Goal: Task Accomplishment & Management: Use online tool/utility

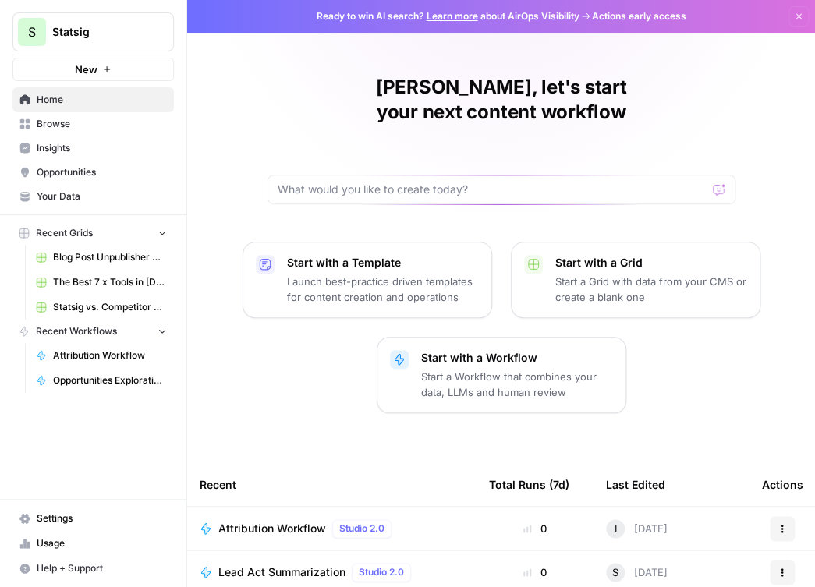
click at [101, 359] on link "Attribution Workflow" at bounding box center [101, 355] width 145 height 25
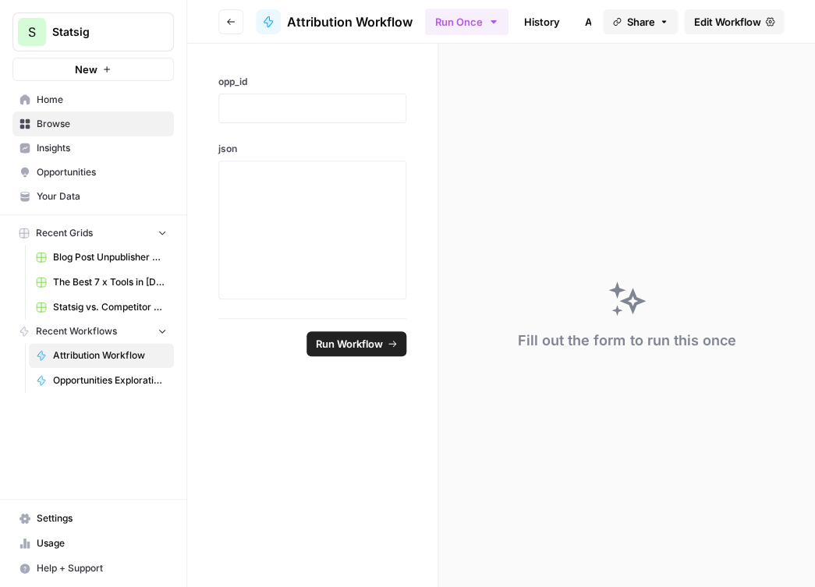
click at [434, 20] on span "Edit Workflow" at bounding box center [726, 22] width 67 height 16
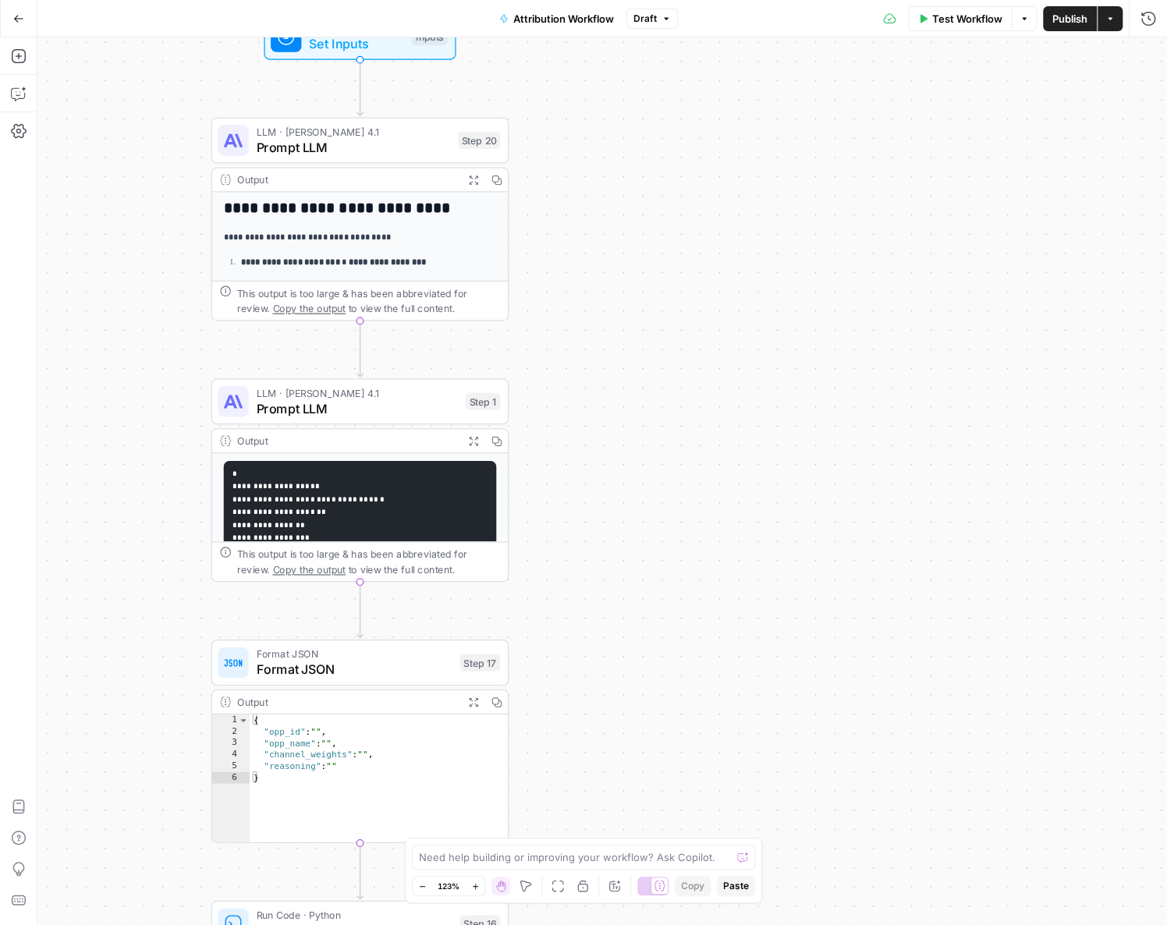
click at [364, 409] on span "Prompt LLM" at bounding box center [357, 407] width 201 height 19
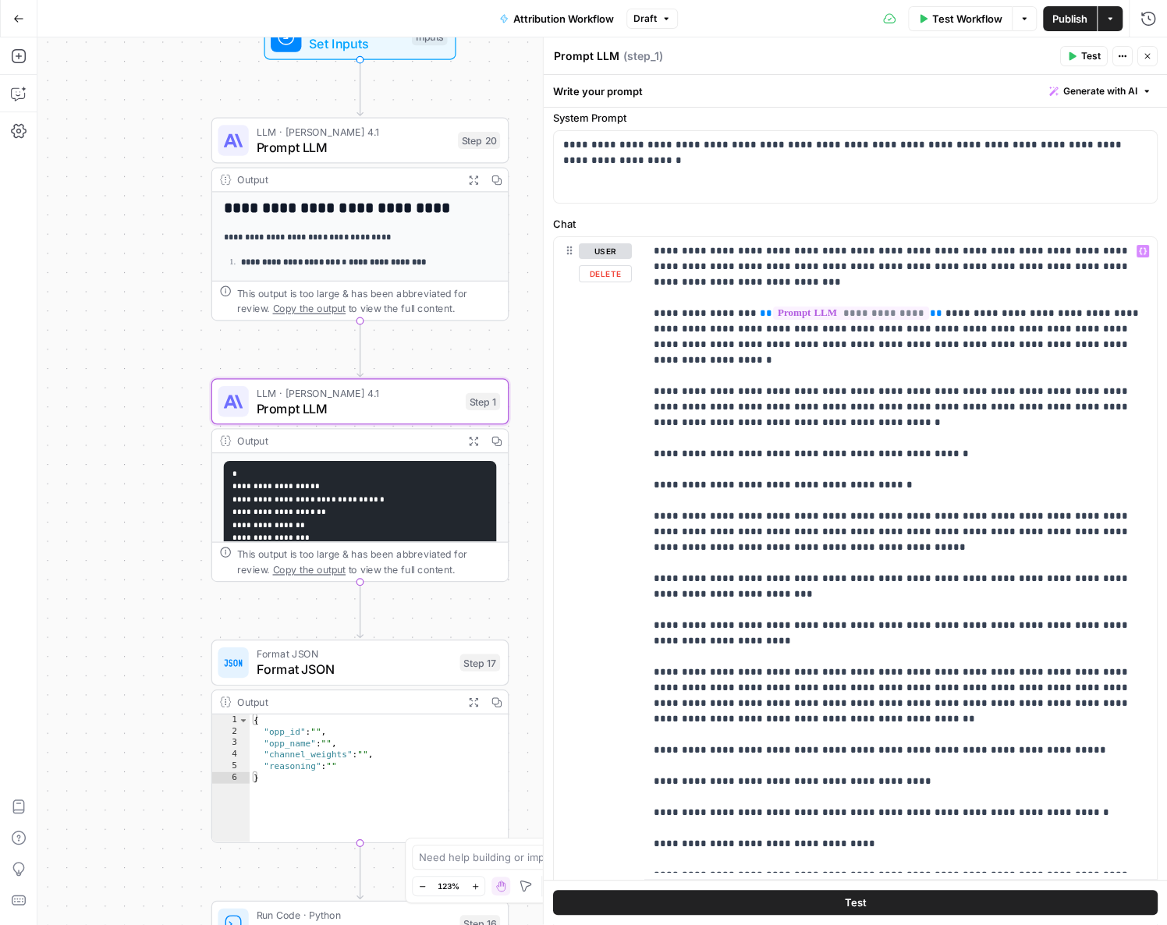
scroll to position [47, 0]
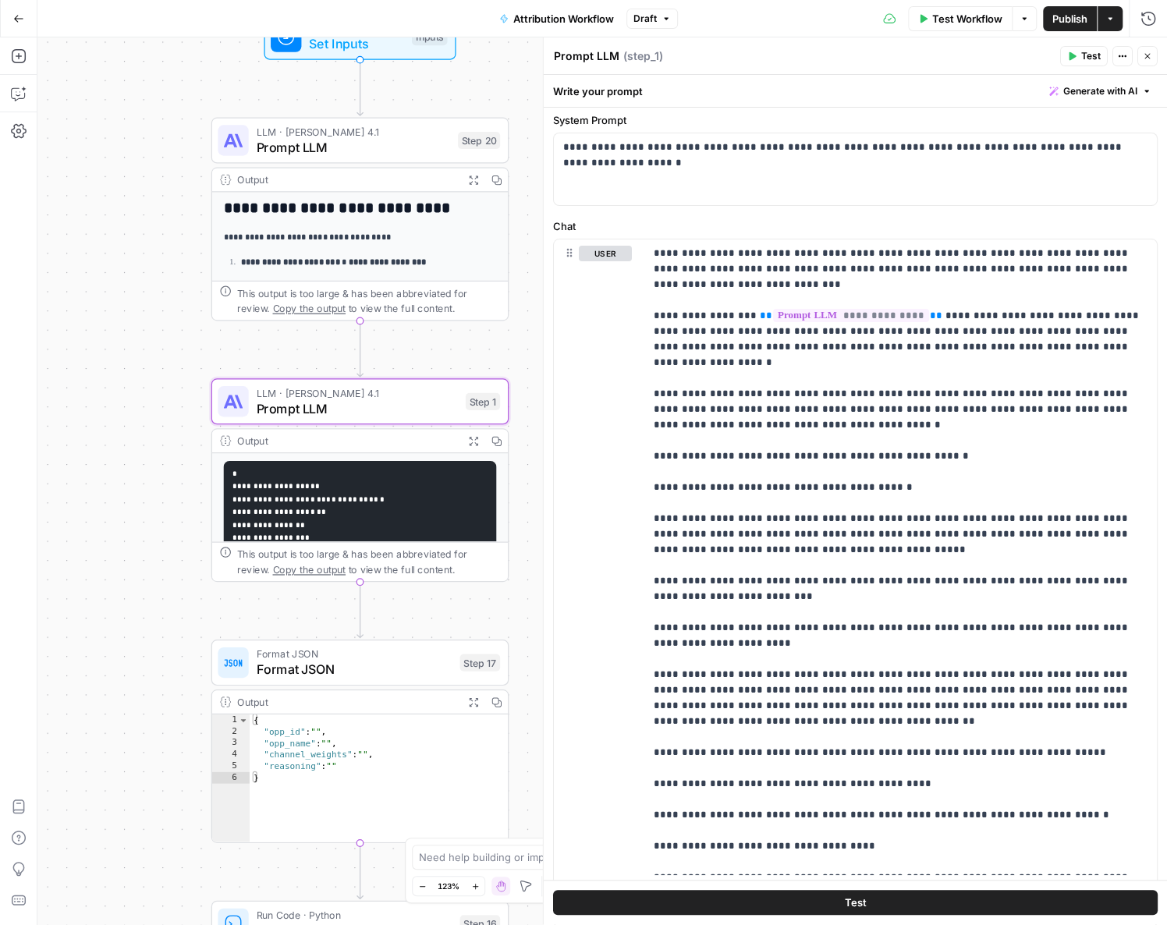
click at [403, 176] on div "Output" at bounding box center [346, 180] width 219 height 16
click at [400, 140] on span "Prompt LLM" at bounding box center [354, 146] width 194 height 19
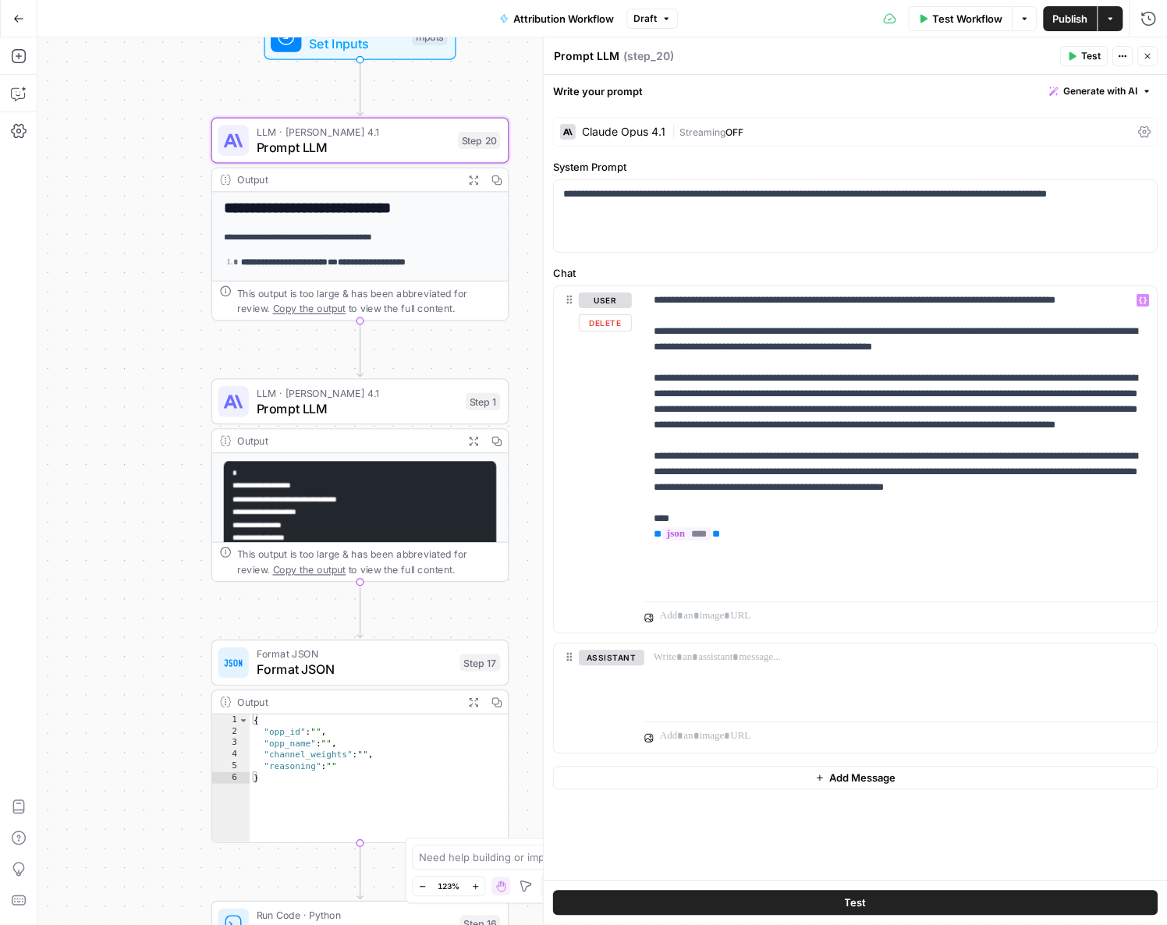
scroll to position [0, 0]
click at [385, 408] on span "Prompt LLM" at bounding box center [357, 407] width 201 height 19
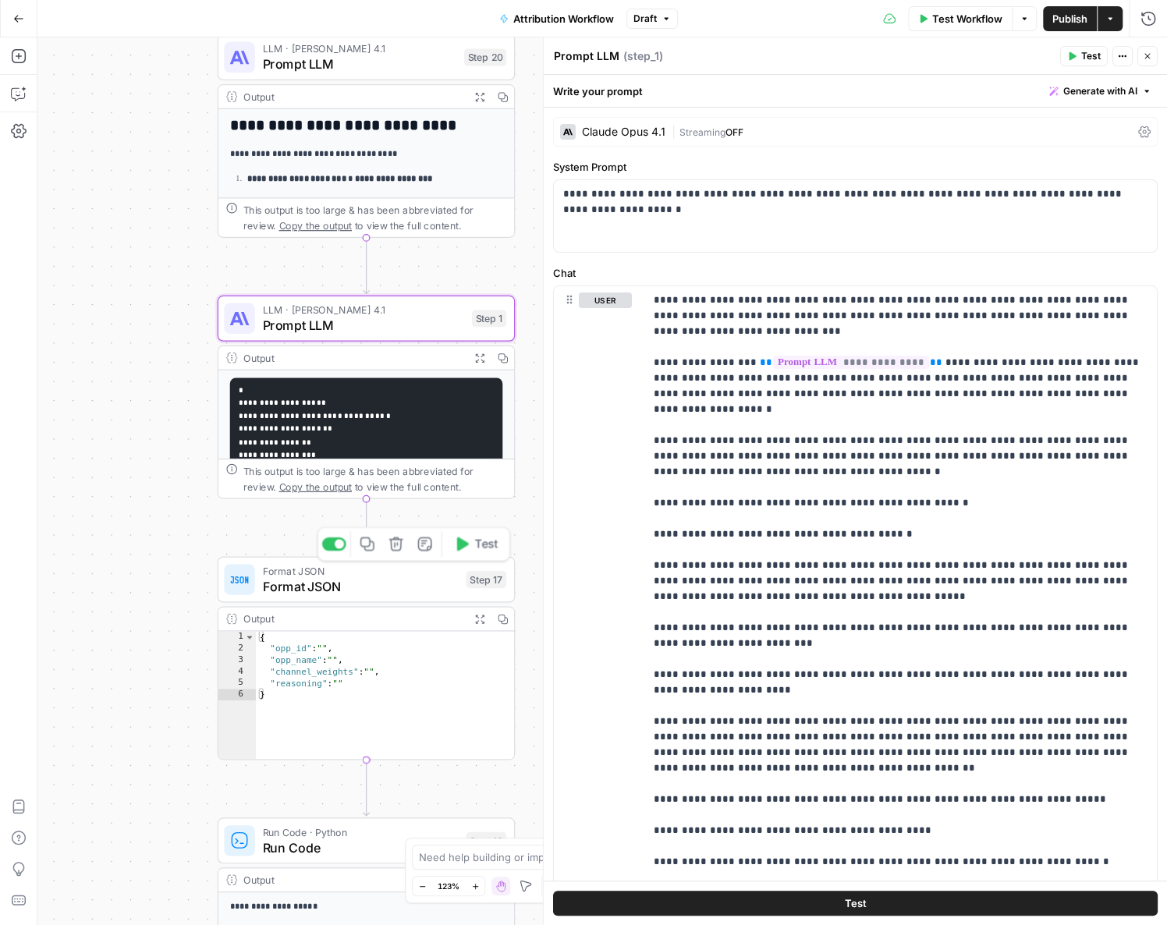
click at [379, 586] on span "Format JSON" at bounding box center [361, 585] width 196 height 19
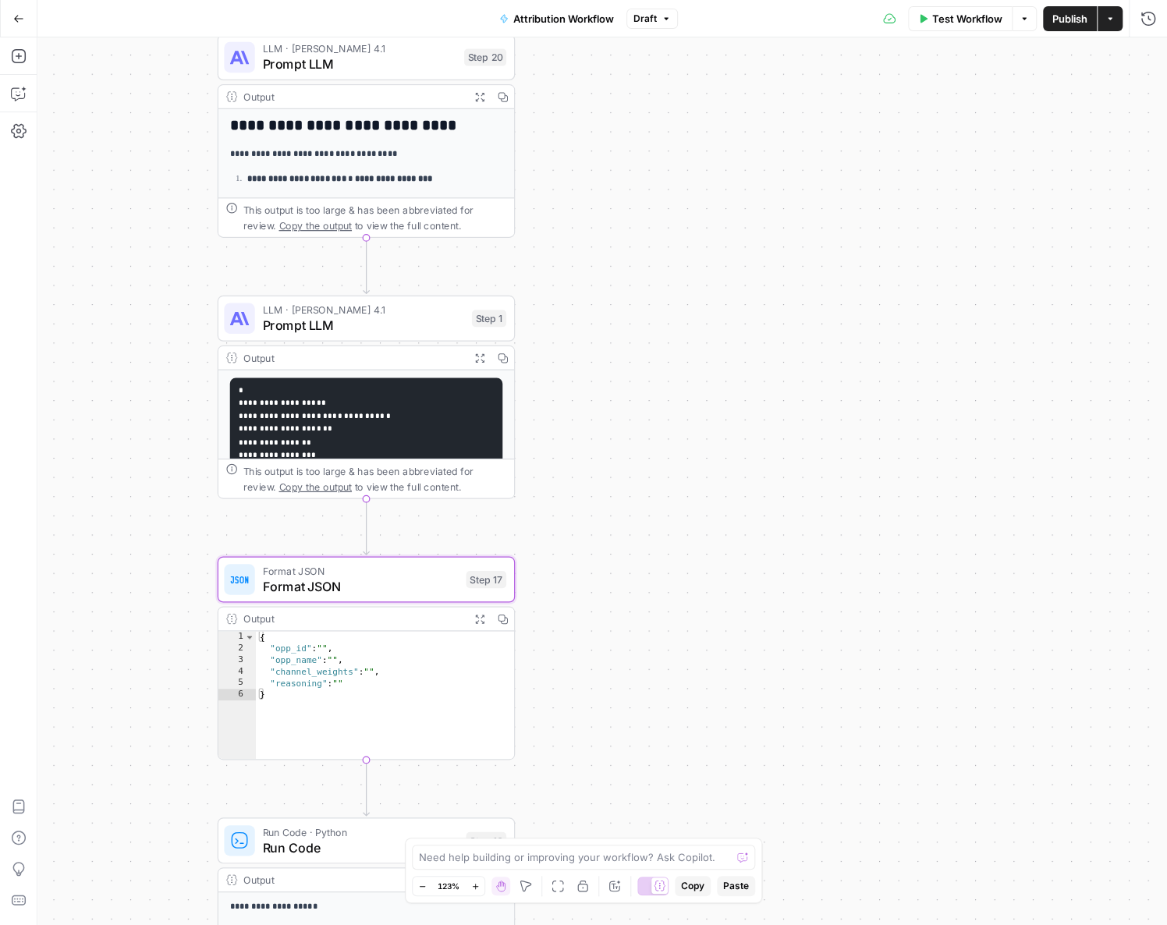
type textarea "Format JSON"
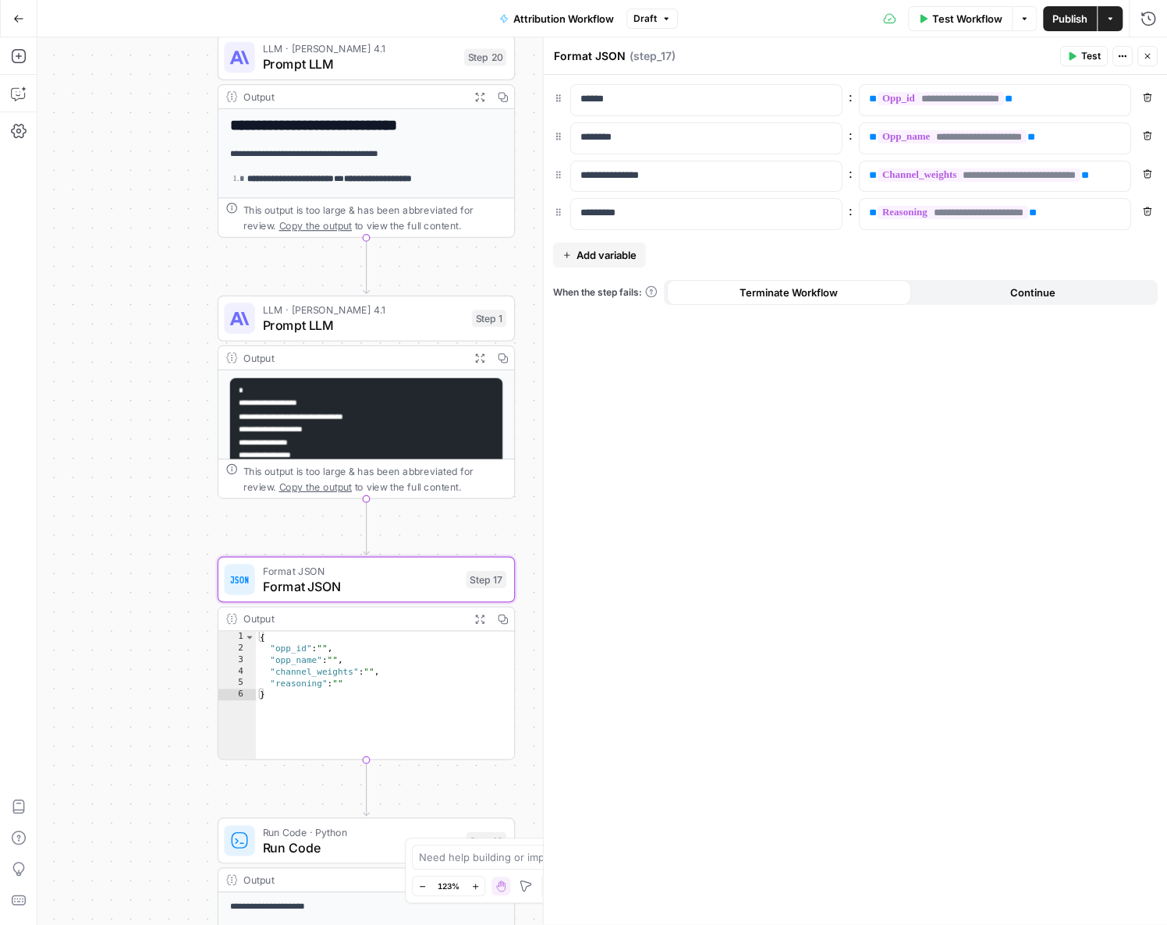
click at [434, 12] on span "Test Workflow" at bounding box center [967, 19] width 70 height 16
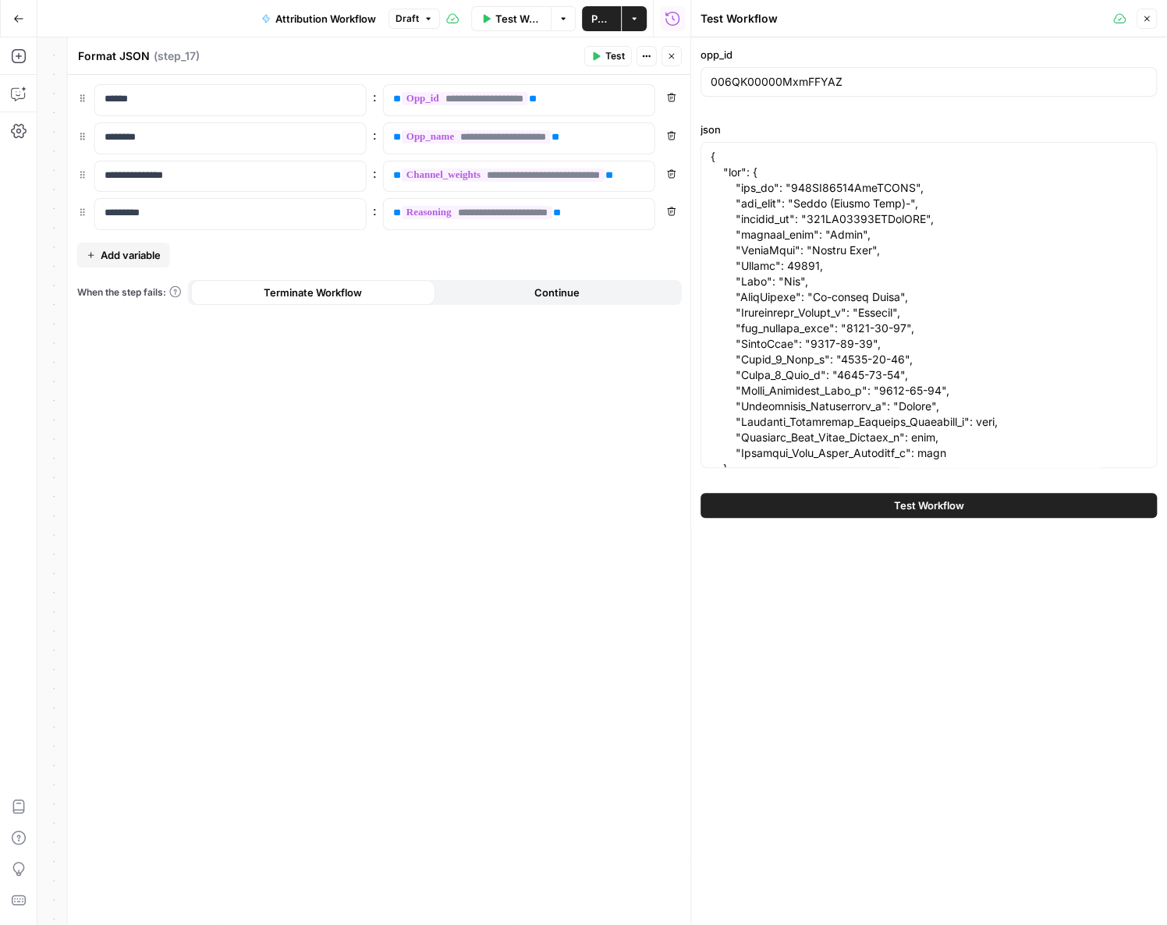
click at [434, 505] on button "Test Workflow" at bounding box center [928, 505] width 456 height 25
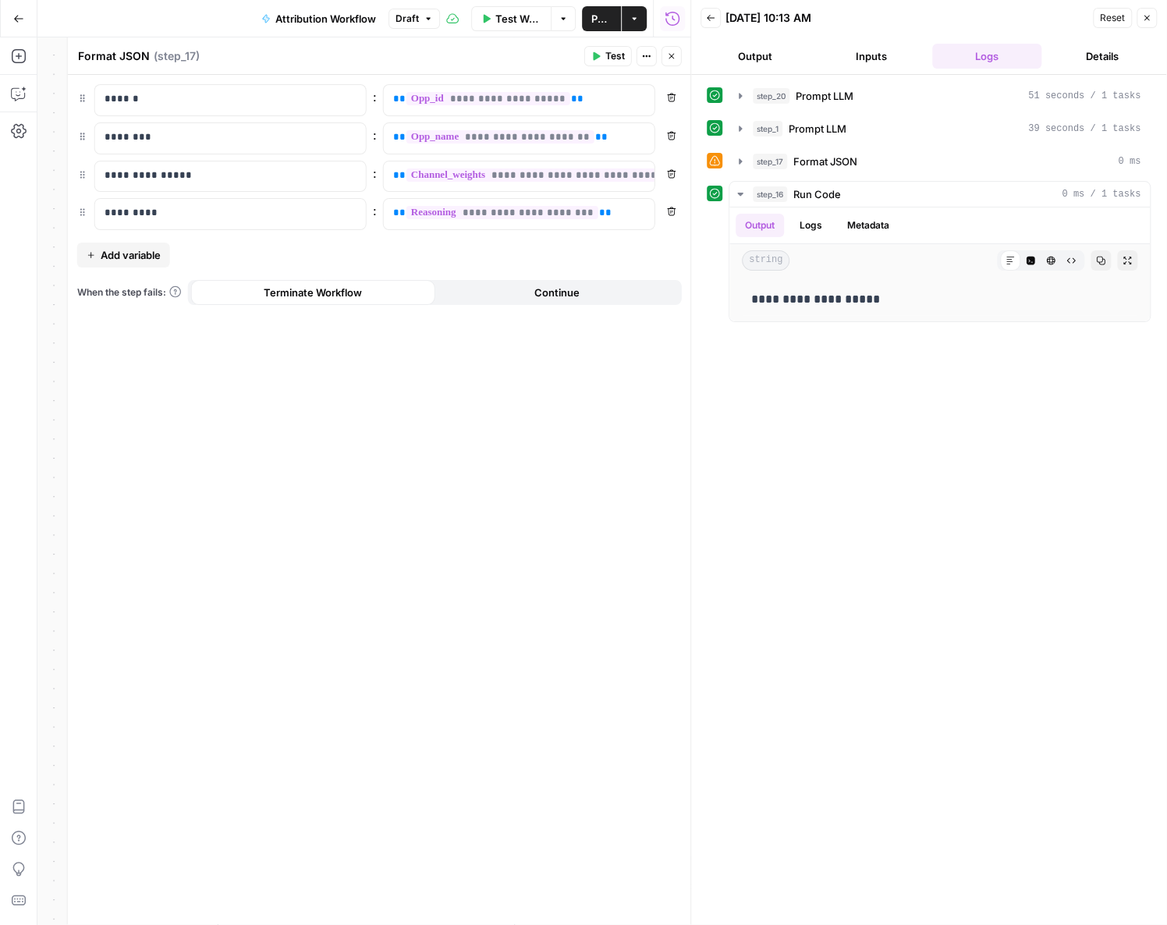
click at [434, 161] on icon at bounding box center [714, 160] width 11 height 11
click at [434, 161] on span "Format JSON" at bounding box center [825, 162] width 64 height 16
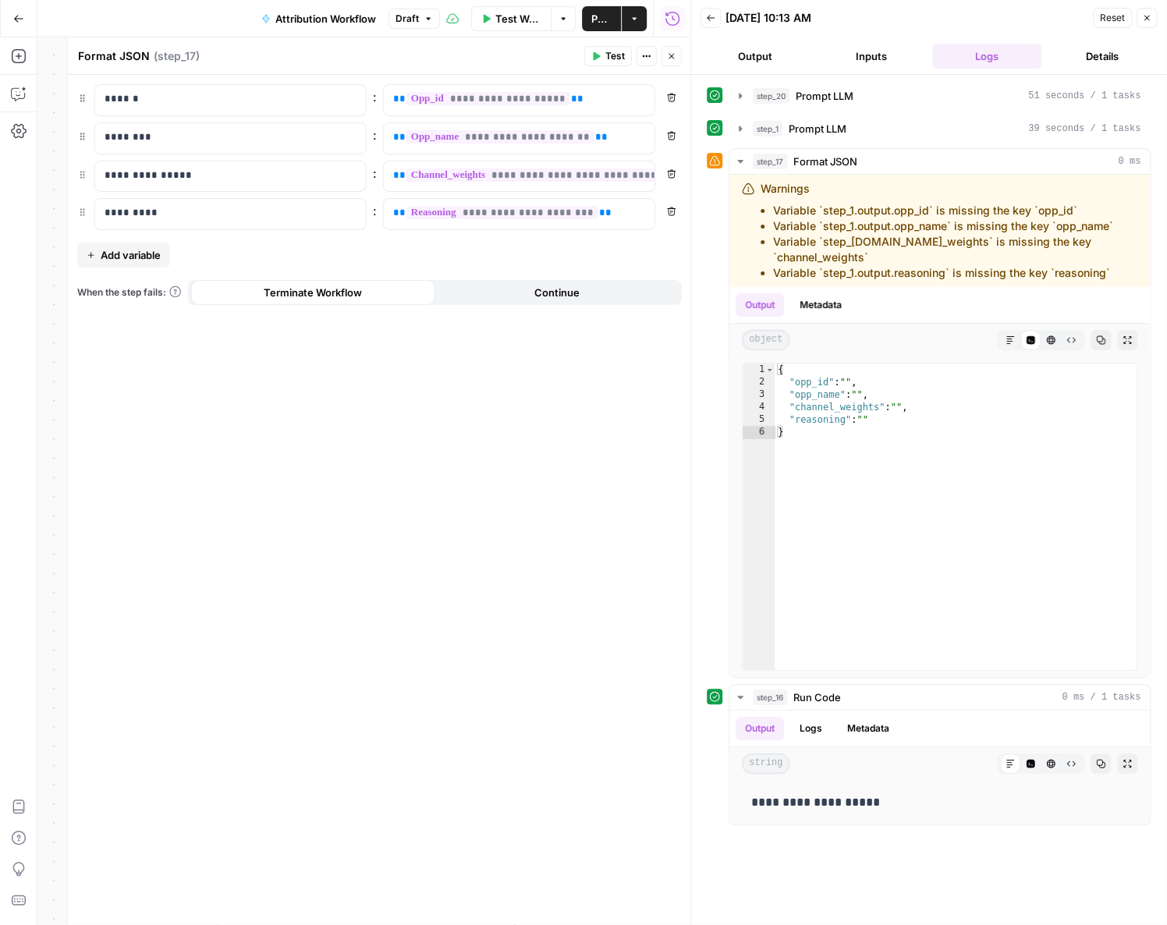
click at [434, 62] on button "Output" at bounding box center [754, 56] width 109 height 25
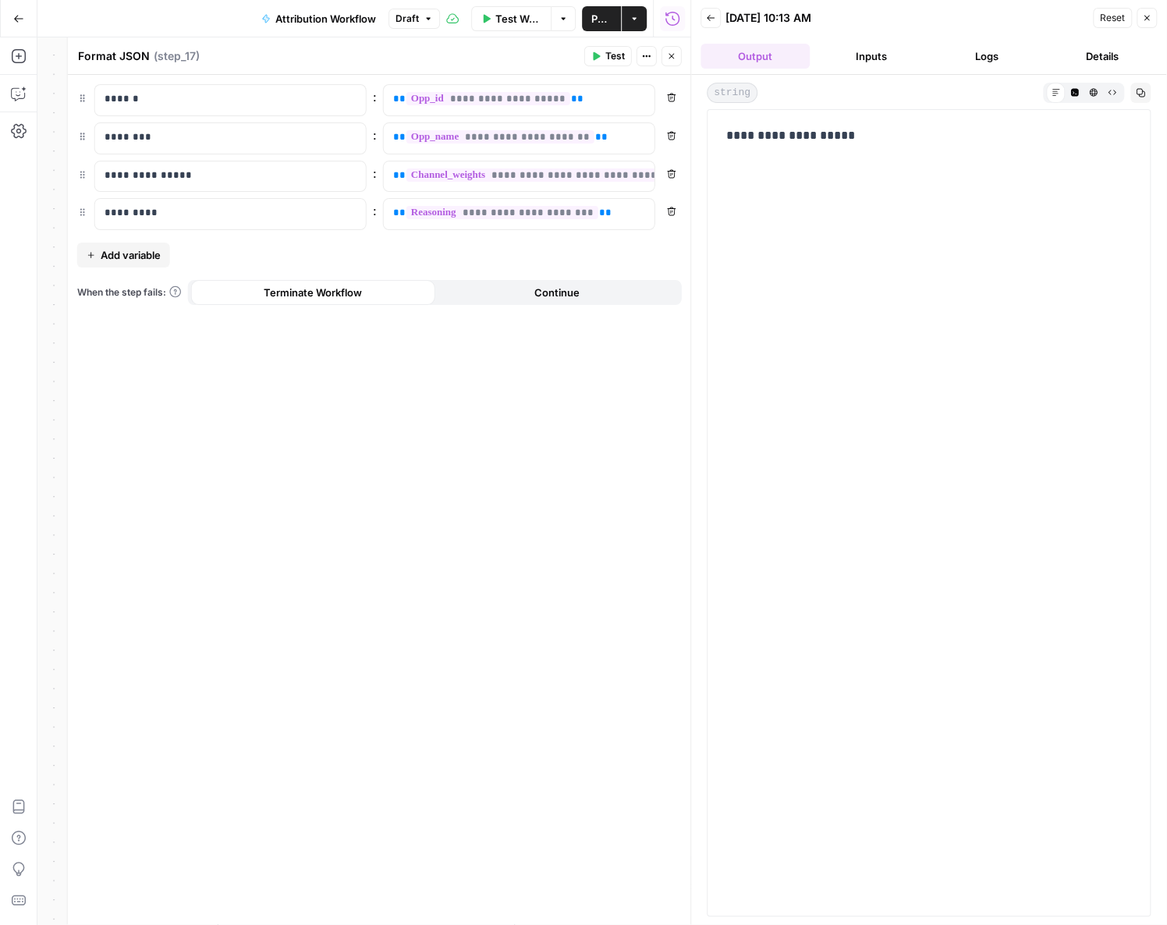
click at [434, 61] on button "Inputs" at bounding box center [870, 56] width 109 height 25
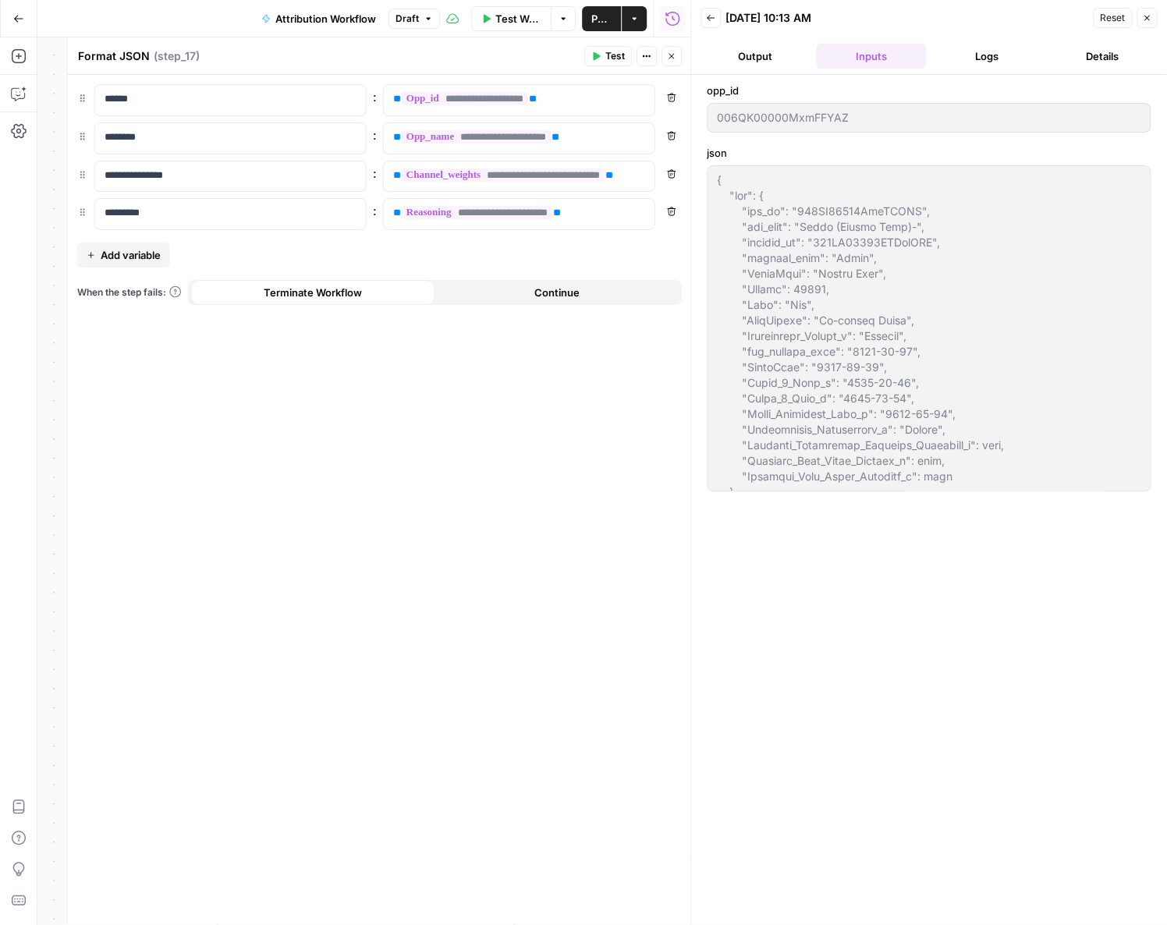
click at [314, 16] on span "Attribution Workflow" at bounding box center [325, 19] width 101 height 16
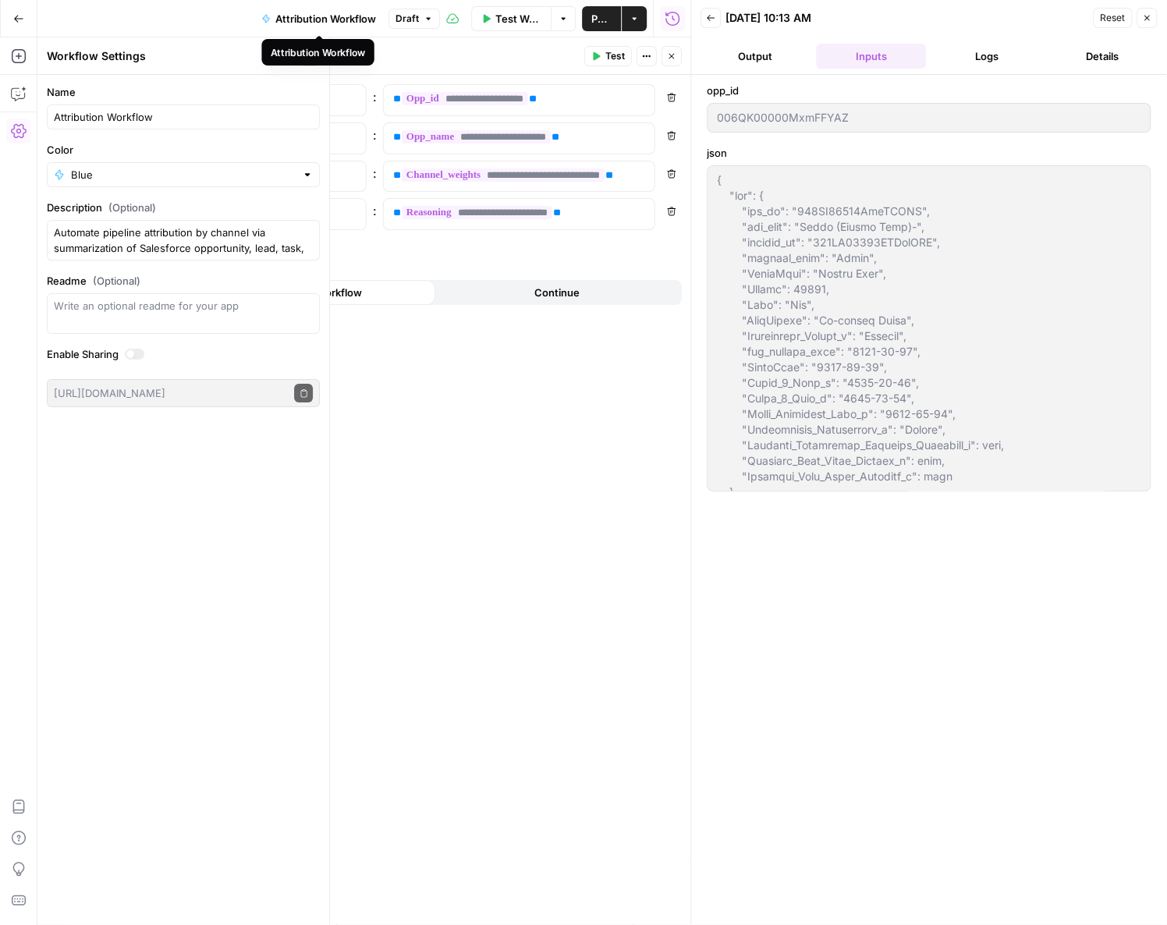
click at [329, 11] on span "Attribution Workflow" at bounding box center [325, 19] width 101 height 16
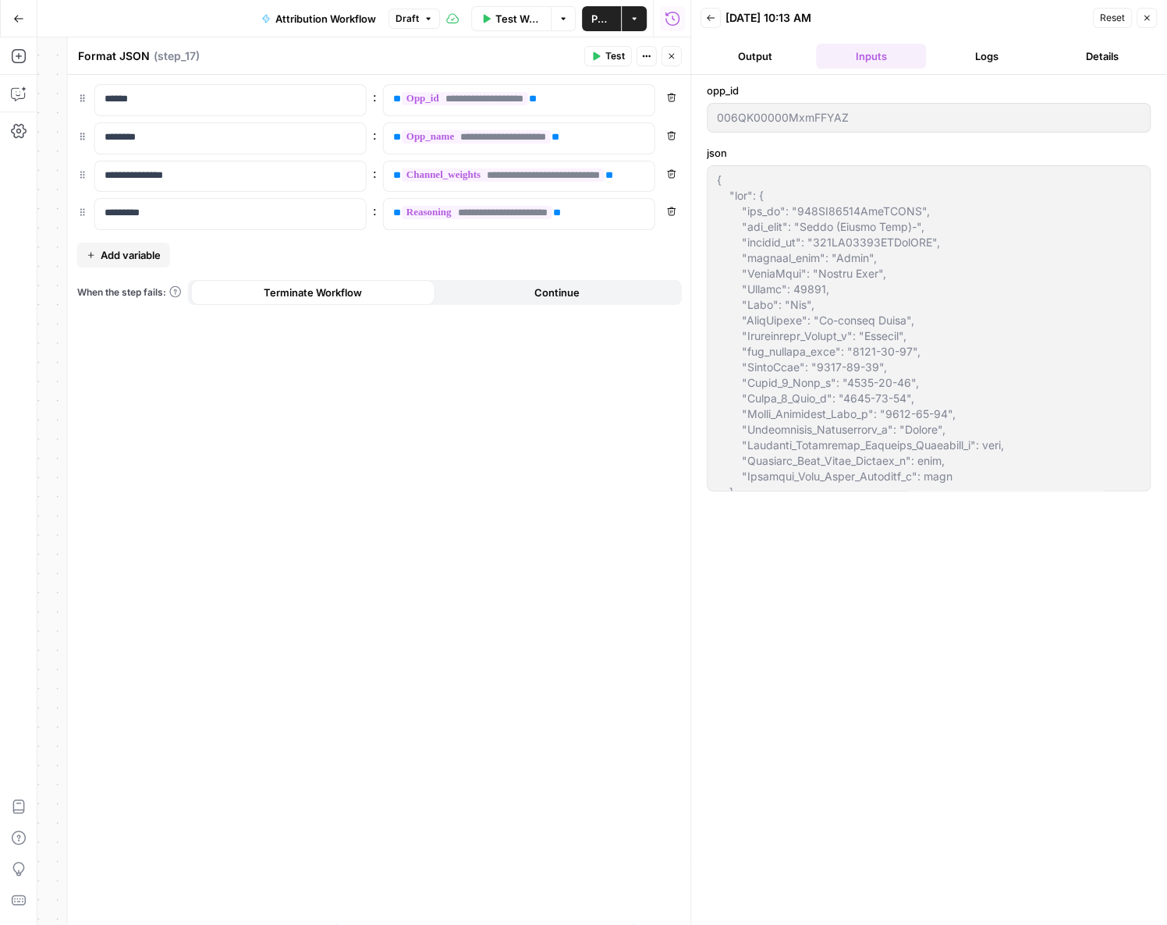
click at [434, 20] on icon "button" at bounding box center [1146, 17] width 9 height 9
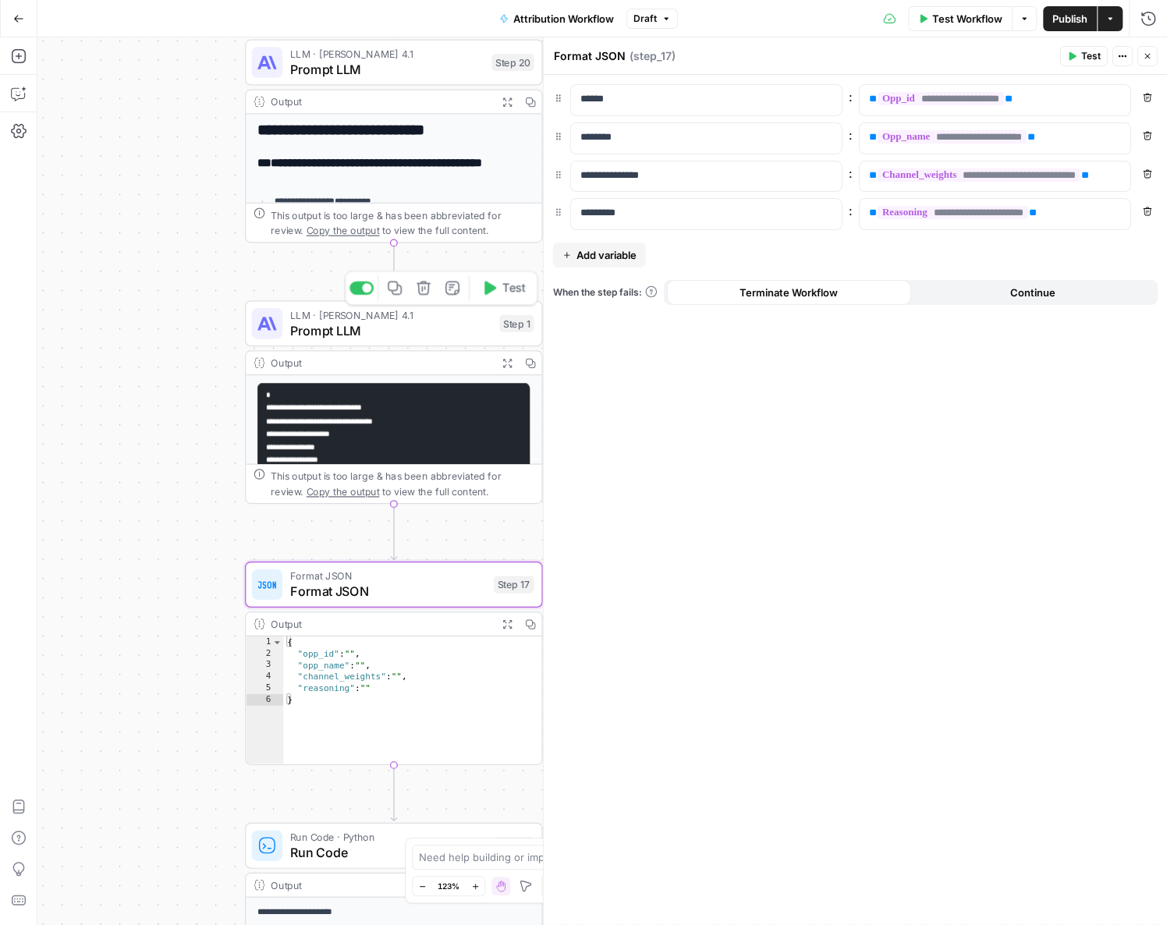
click at [418, 323] on span "Prompt LLM" at bounding box center [390, 329] width 201 height 19
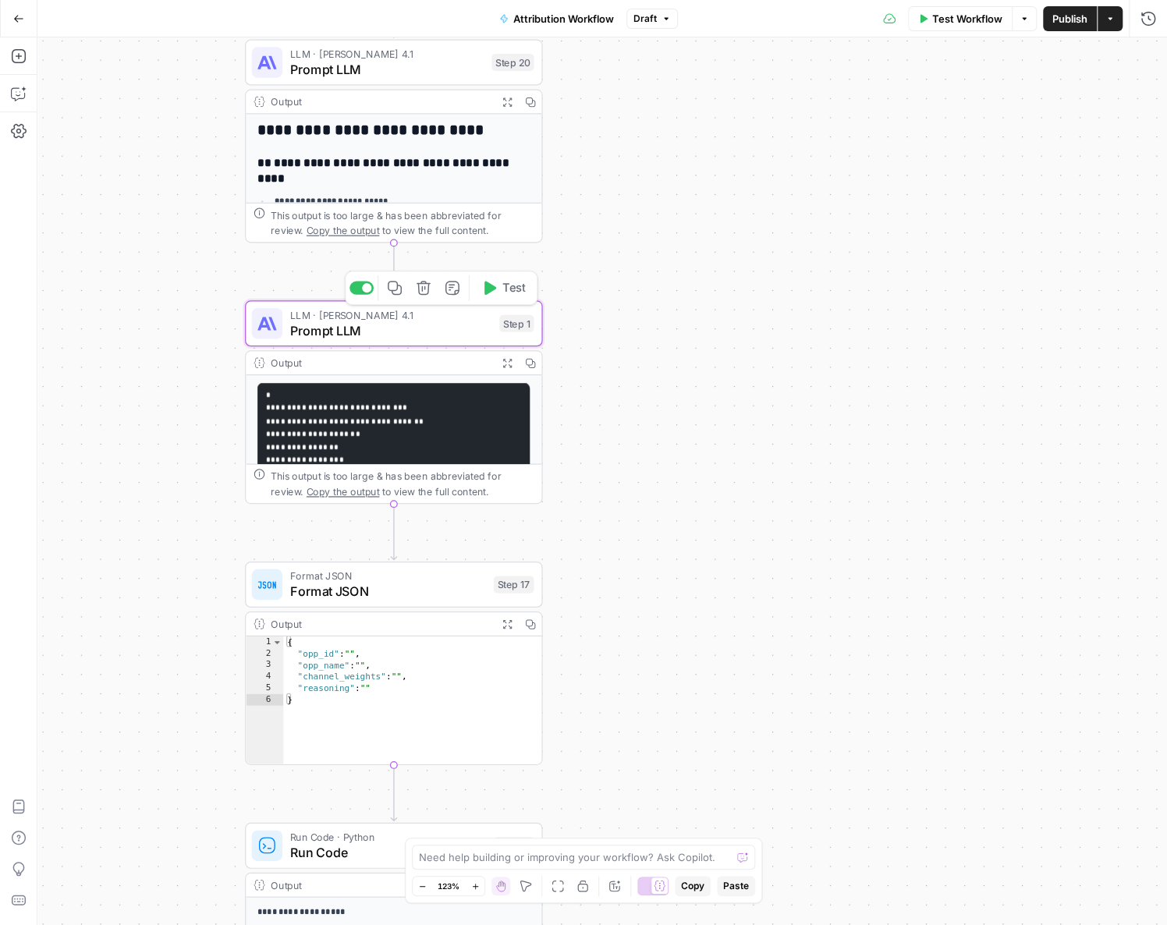
type textarea "Prompt LLM"
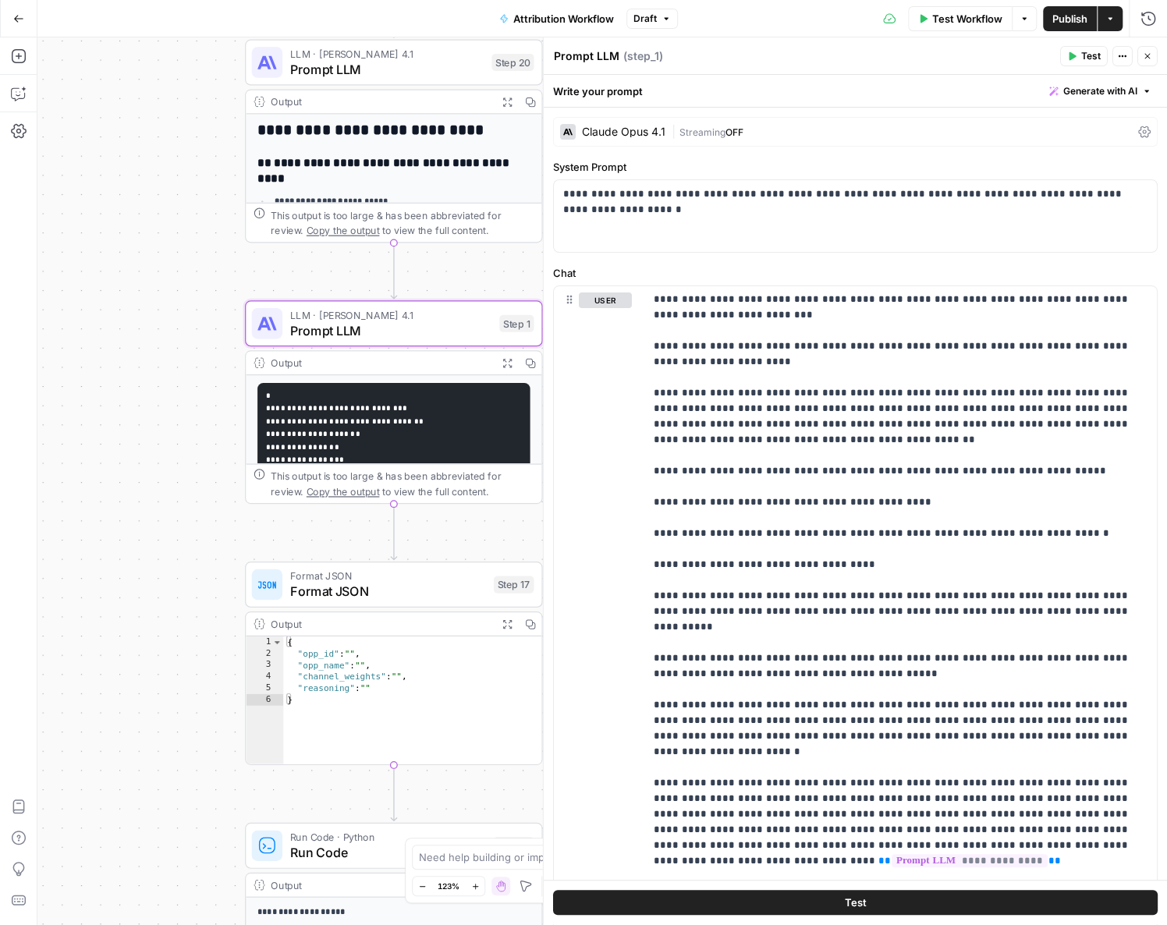
click at [434, 19] on div "Test Workflow Options Publish Actions Run History" at bounding box center [923, 18] width 490 height 37
click at [434, 19] on button "Options" at bounding box center [1023, 18] width 25 height 25
click at [434, 80] on span "View Last Test" at bounding box center [980, 77] width 69 height 16
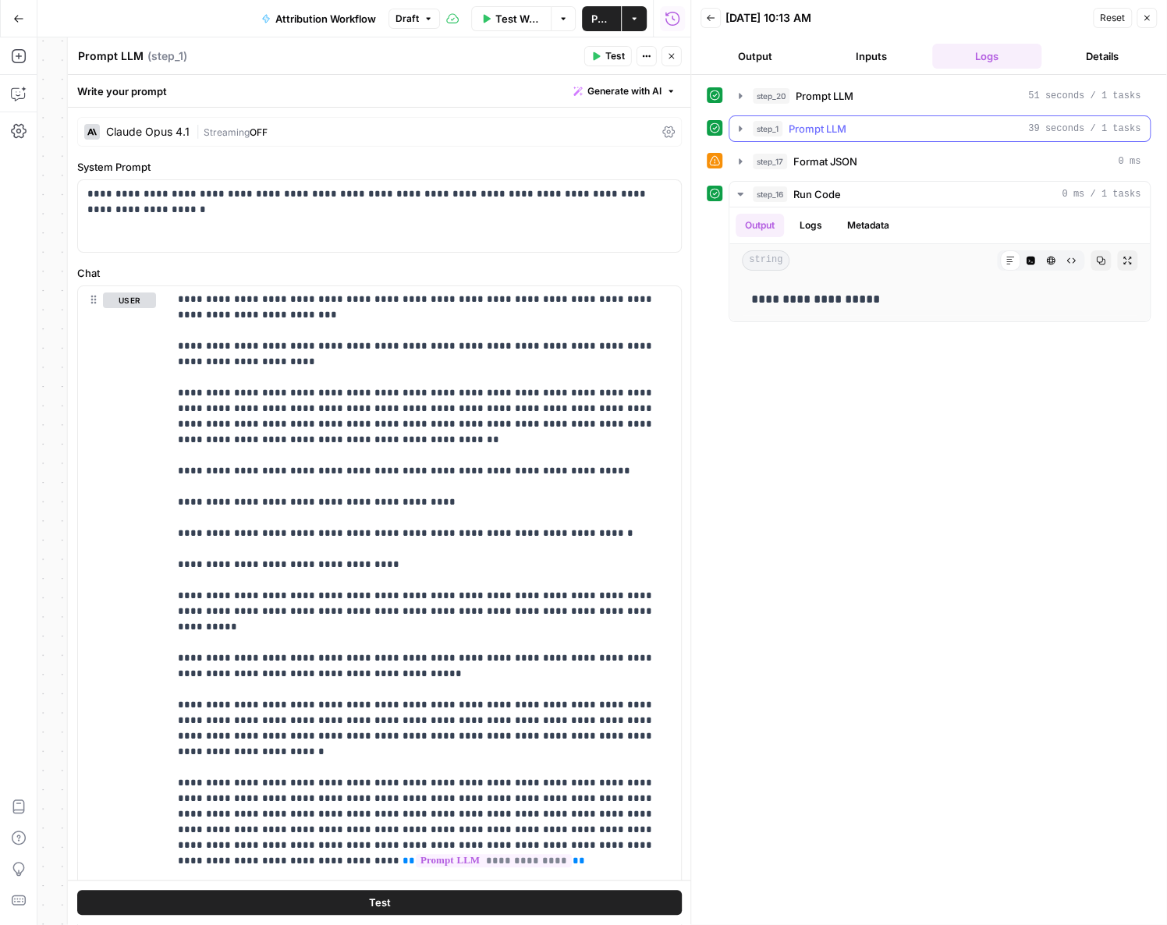
click at [434, 134] on button "step_1 Prompt LLM 39 seconds / 1 tasks" at bounding box center [939, 128] width 420 height 25
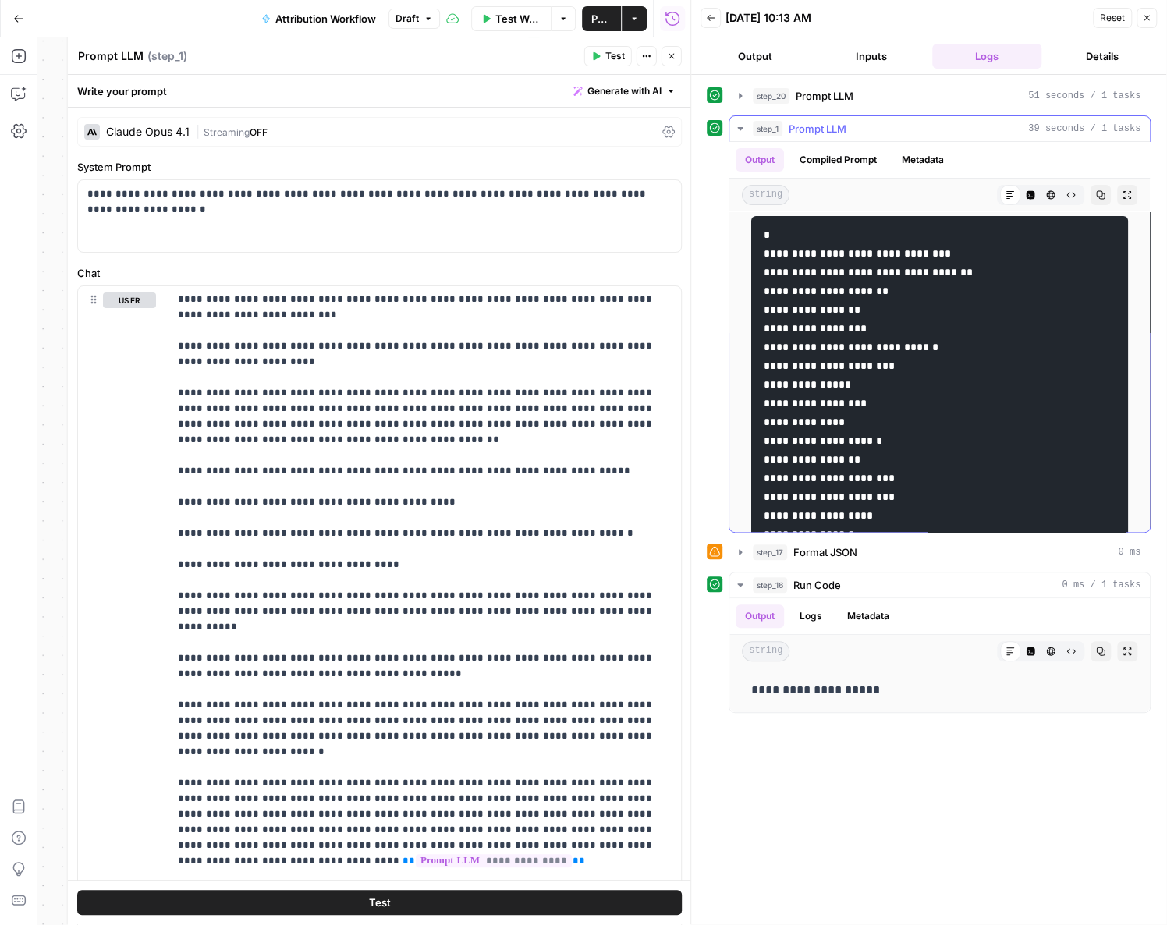
scroll to position [12, 0]
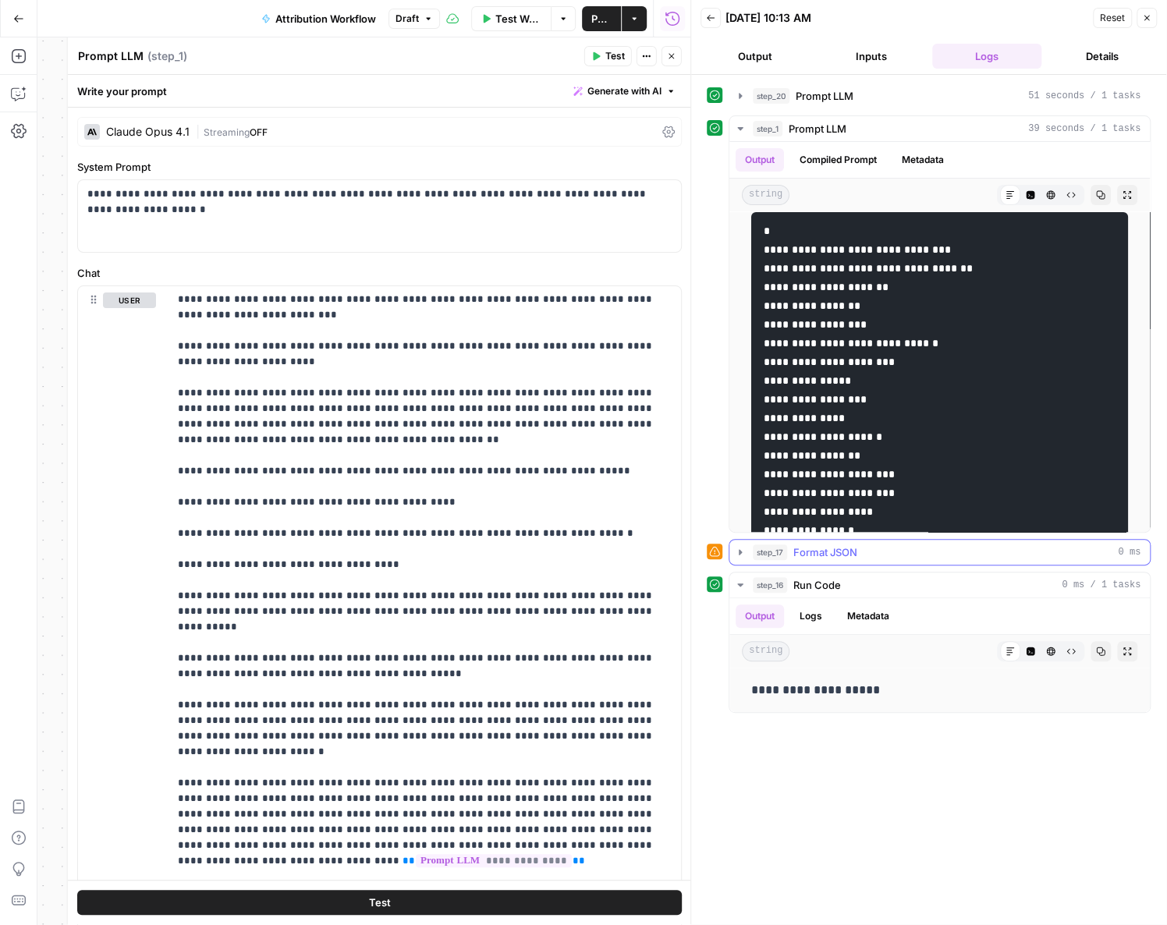
click at [434, 551] on icon "button" at bounding box center [740, 552] width 12 height 12
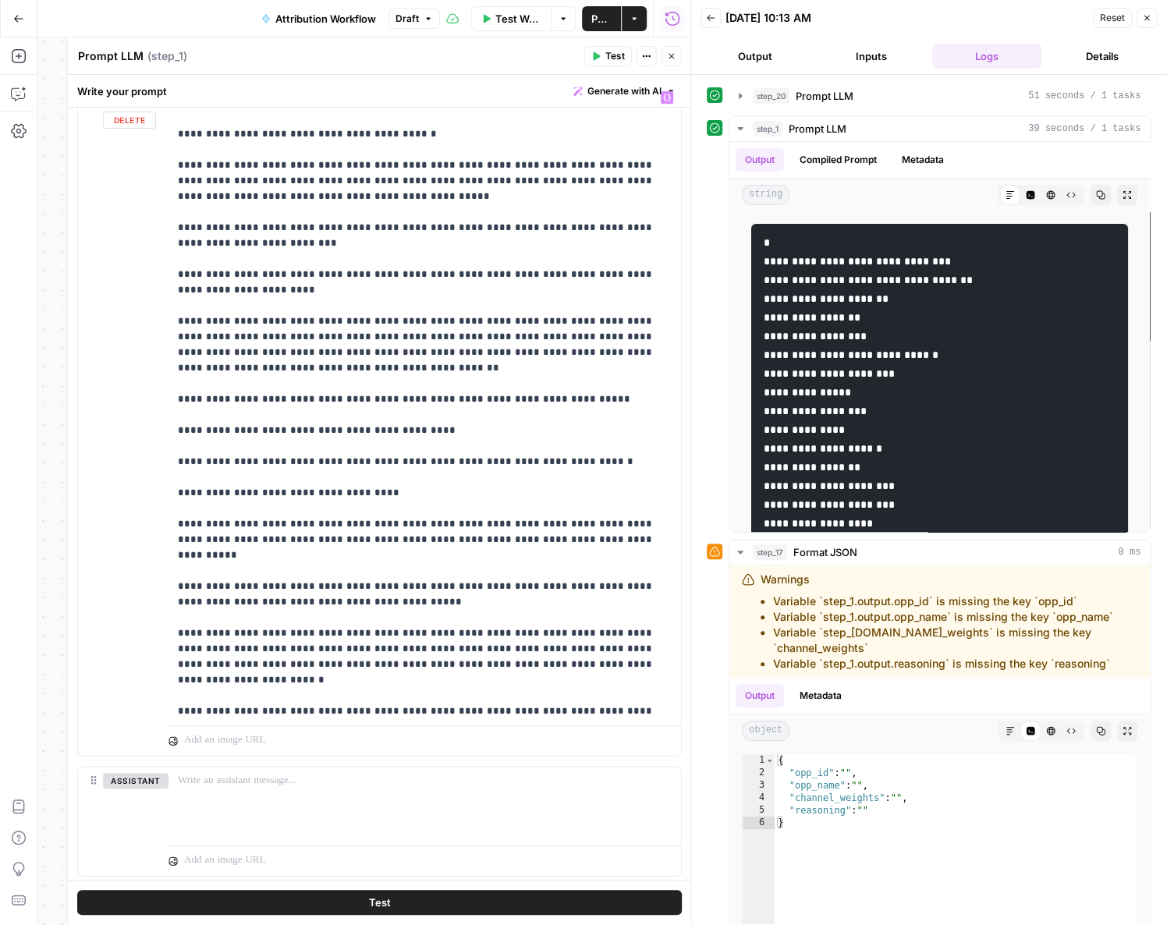
scroll to position [134, 0]
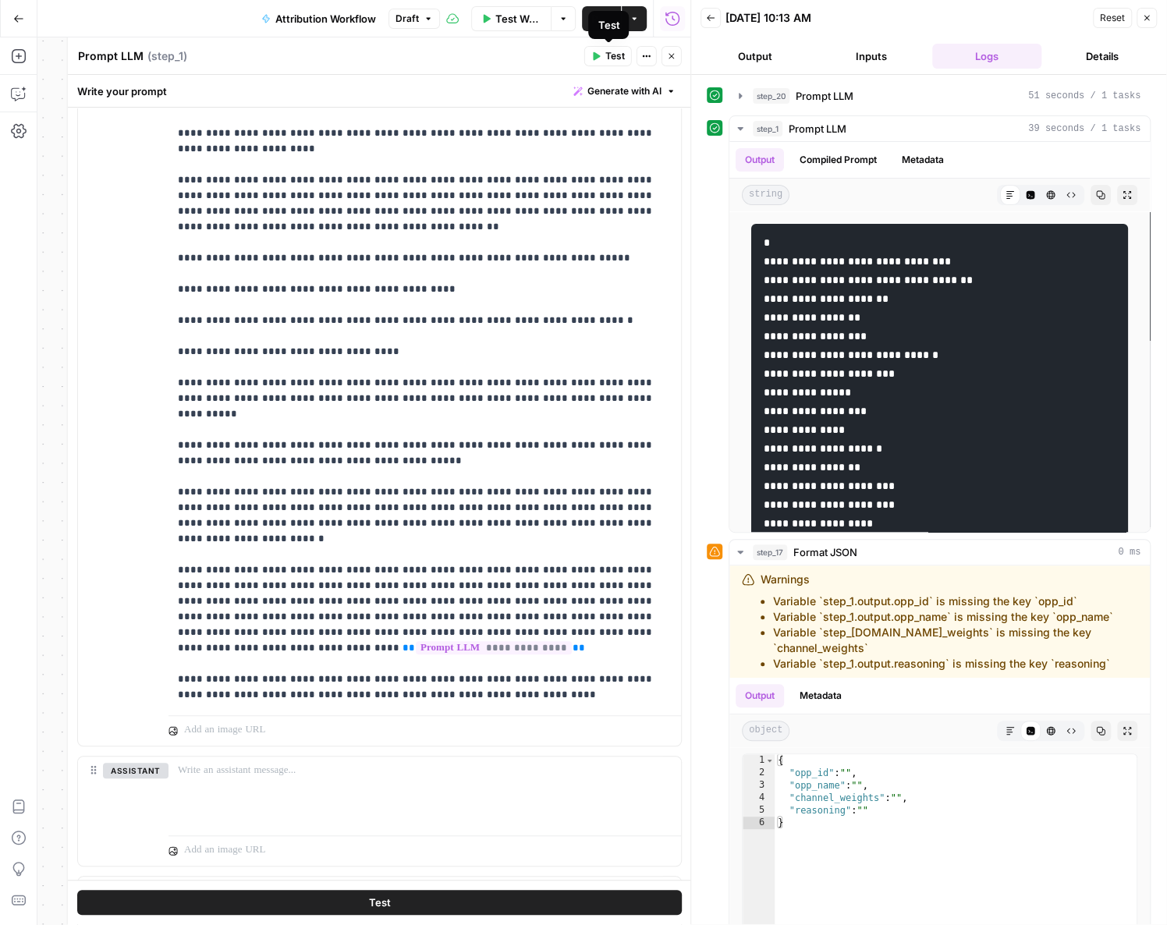
click at [434, 18] on icon "button" at bounding box center [710, 17] width 9 height 9
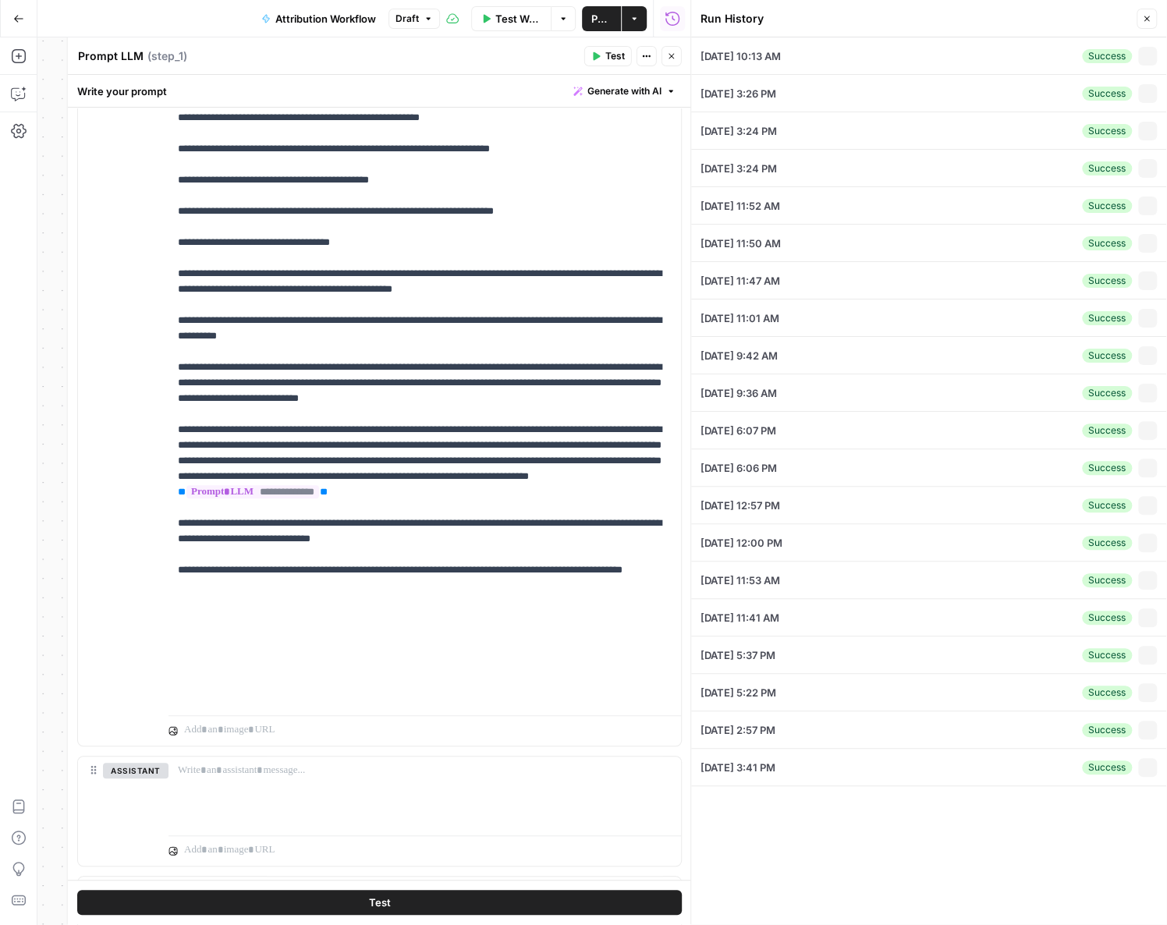
type input "006QK00000MxmFFYAZ"
type textarea "{ "opp": { "opp_id": "006QK00000MxmFFYAZ", "opp_name": "[PERSON_NAME] (Vercel S…"
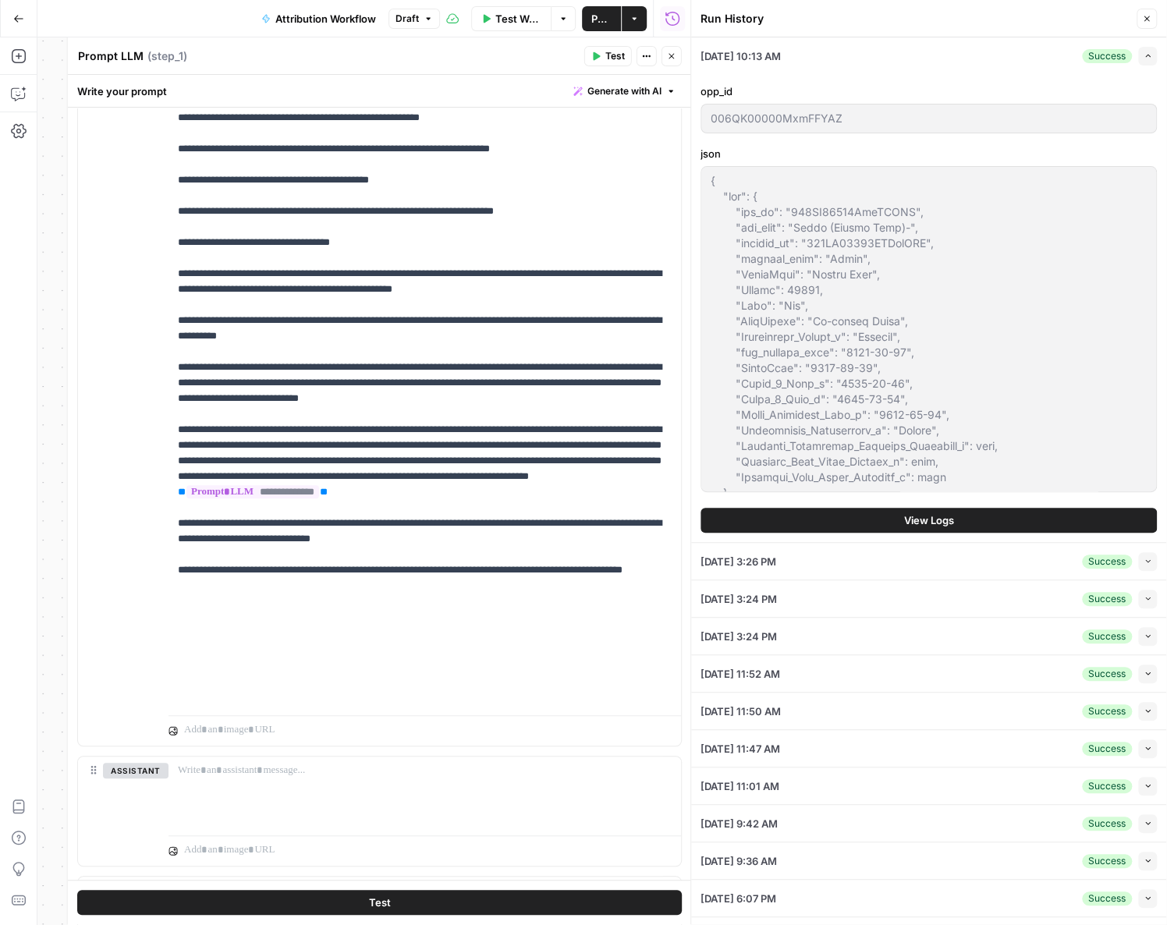
click at [434, 20] on button "Close" at bounding box center [1146, 19] width 20 height 20
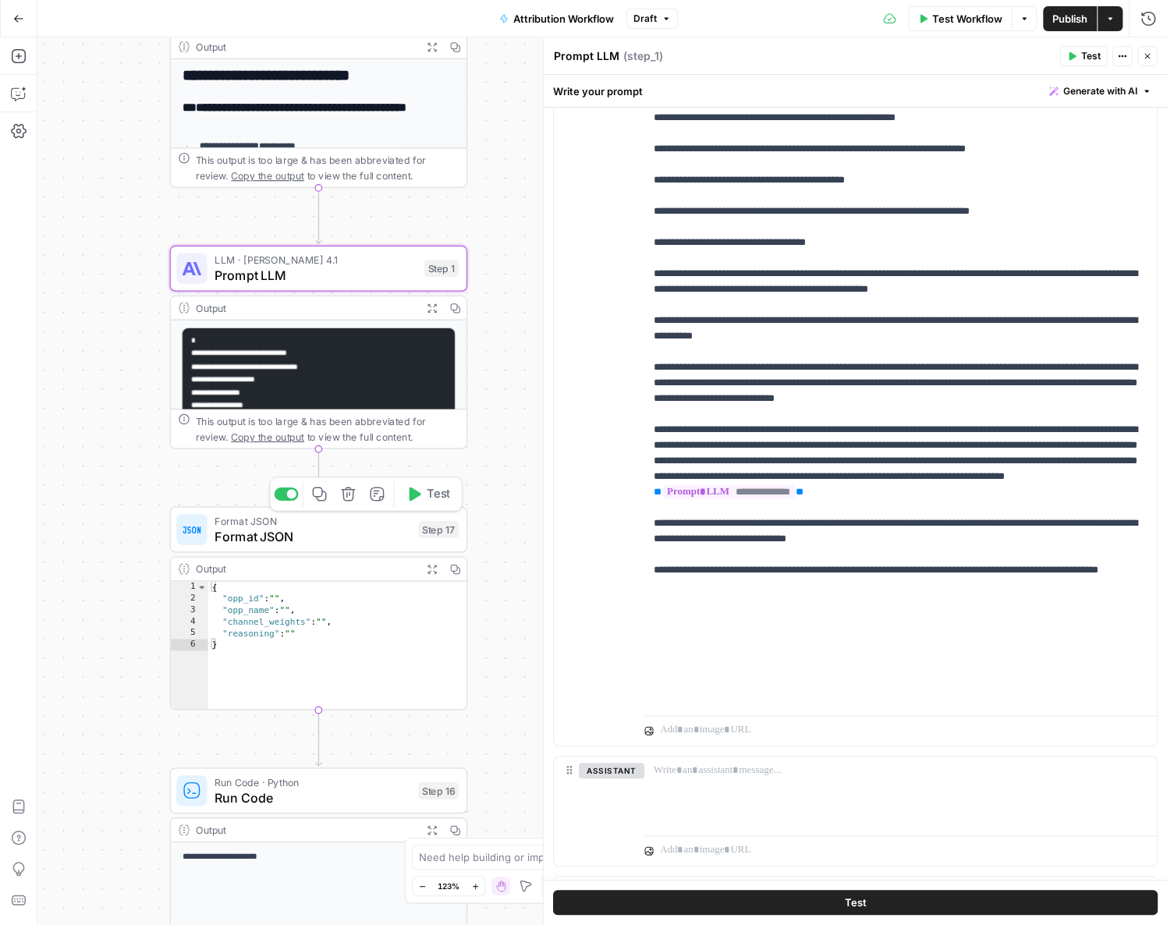
click at [345, 530] on span "Format JSON" at bounding box center [312, 535] width 196 height 19
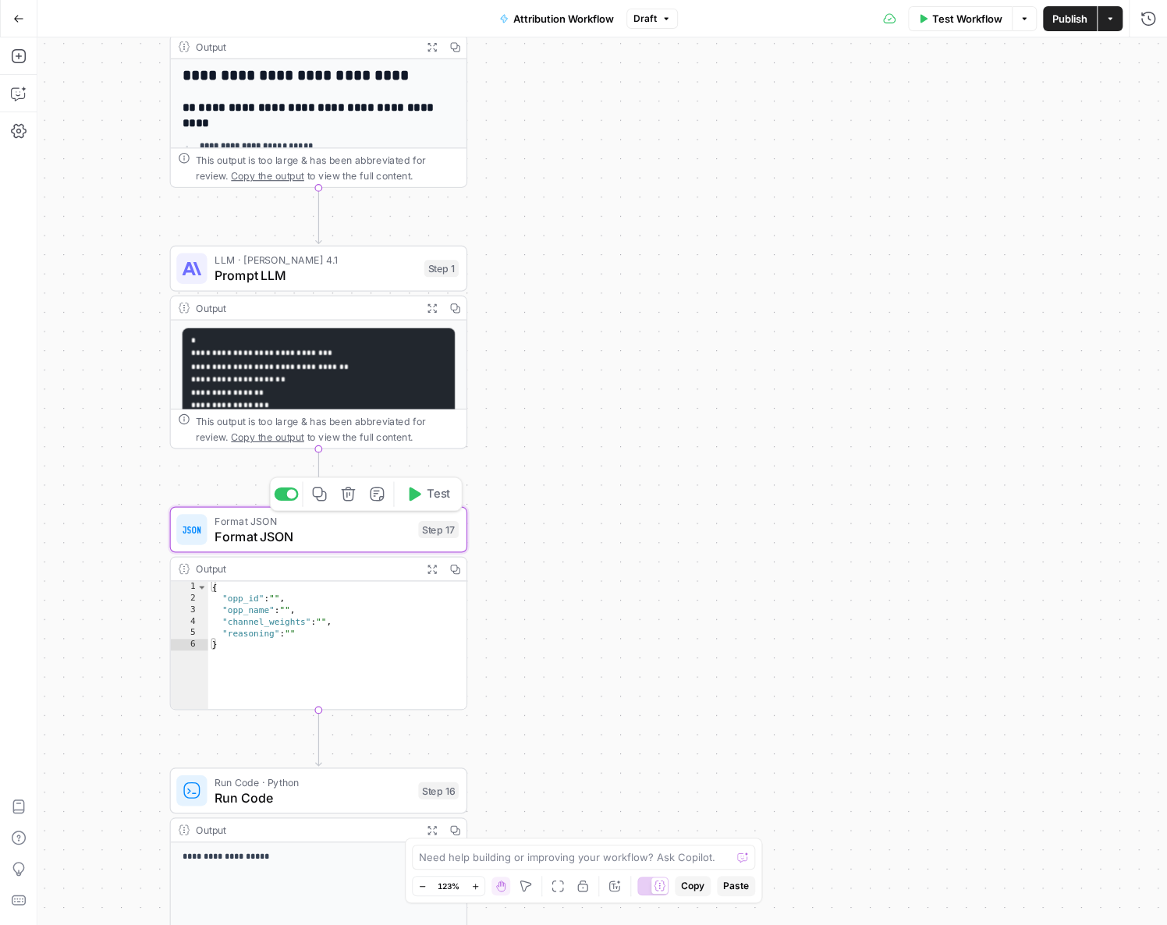
type textarea "Format JSON"
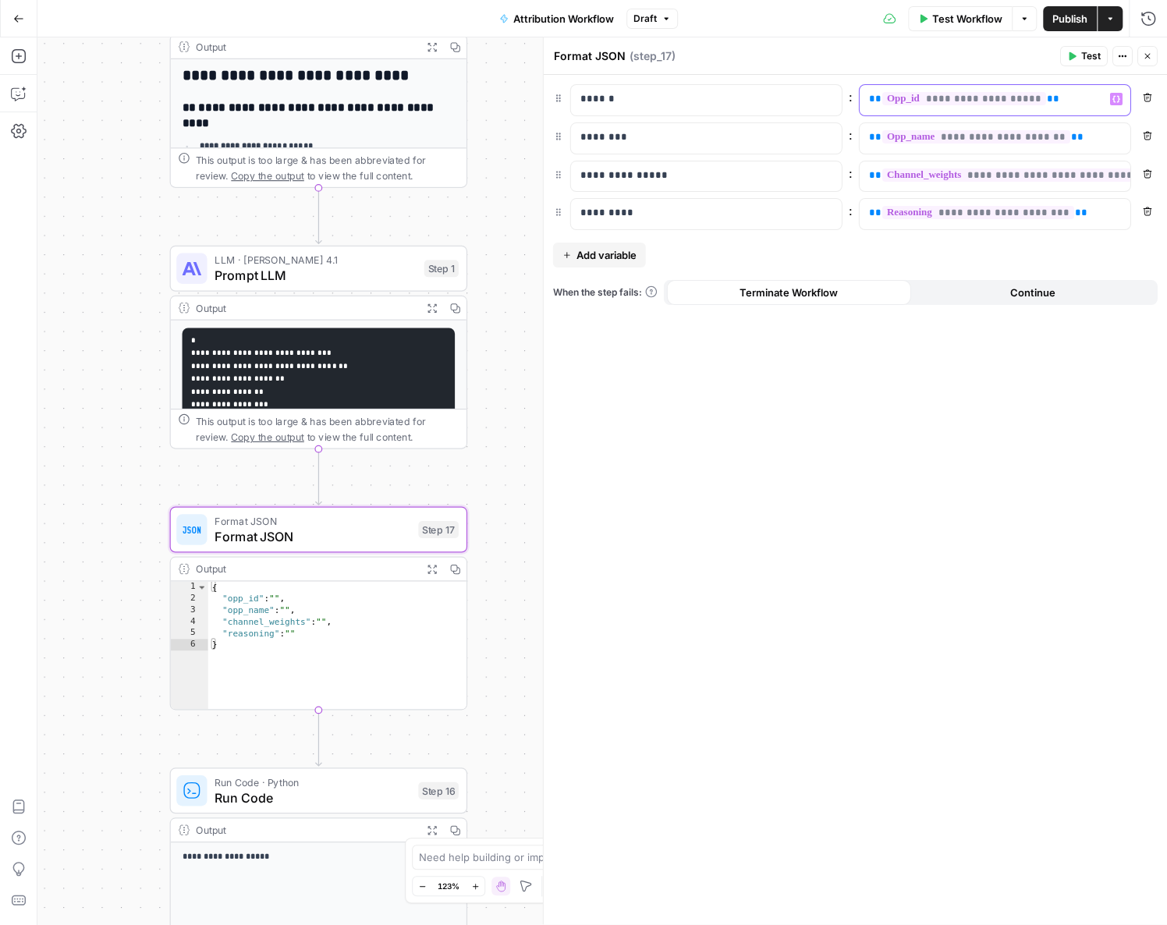
click at [434, 98] on p "**********" at bounding box center [982, 99] width 227 height 16
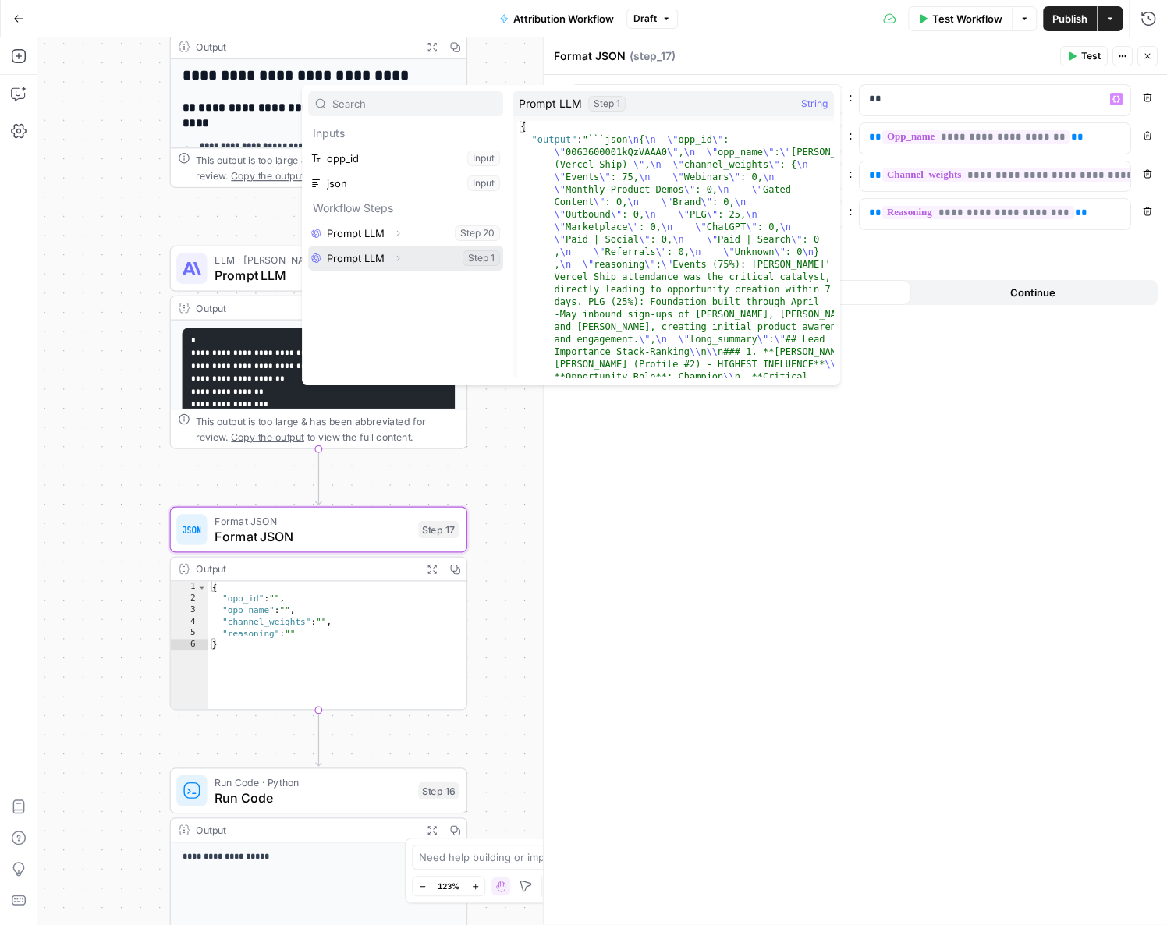
click at [423, 257] on button "Select variable Prompt LLM" at bounding box center [405, 258] width 195 height 25
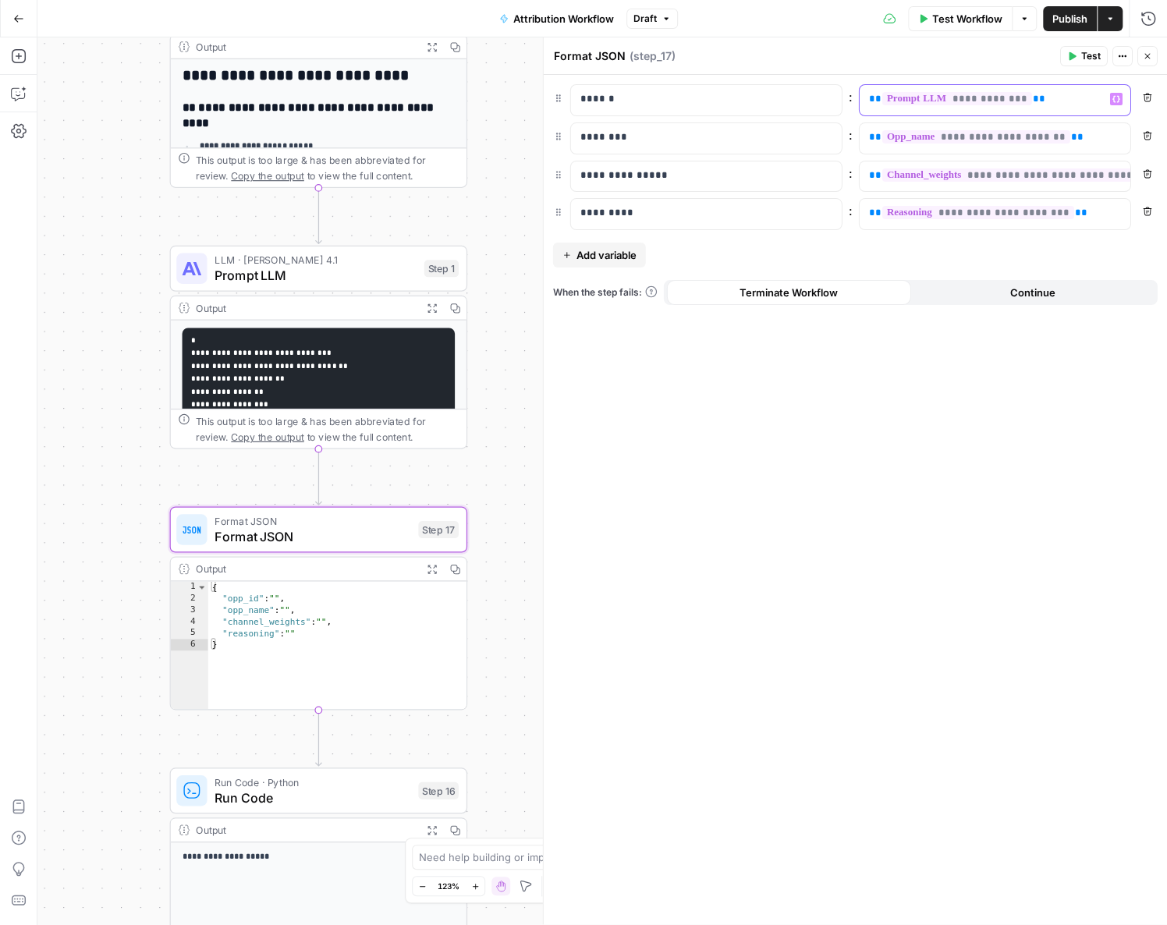
click at [434, 98] on p "**********" at bounding box center [983, 99] width 228 height 16
click at [317, 264] on span "LLM · [PERSON_NAME] 4.1" at bounding box center [314, 260] width 201 height 16
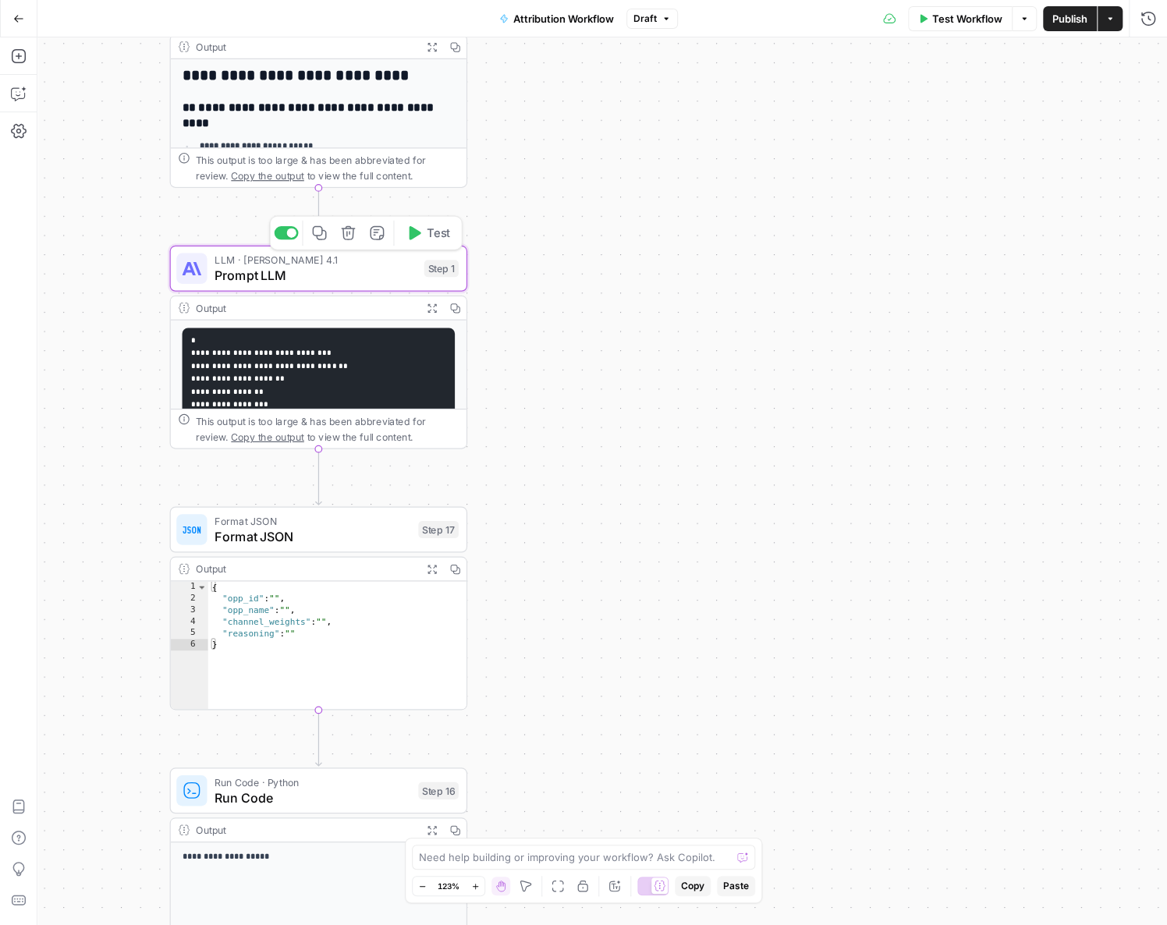
type textarea "Prompt LLM"
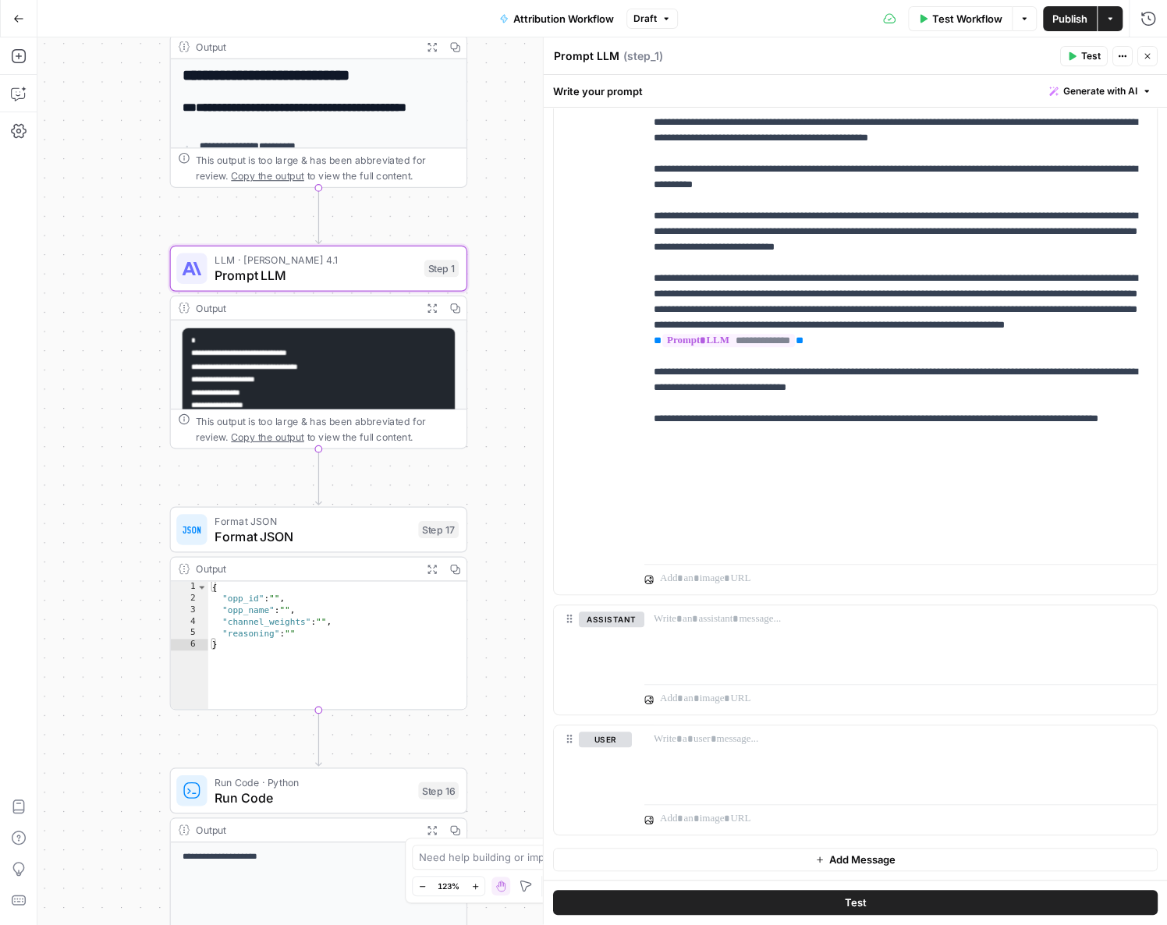
scroll to position [0, 0]
click at [434, 373] on p "**********" at bounding box center [900, 76] width 494 height 951
click at [434, 384] on p "**********" at bounding box center [900, 76] width 494 height 951
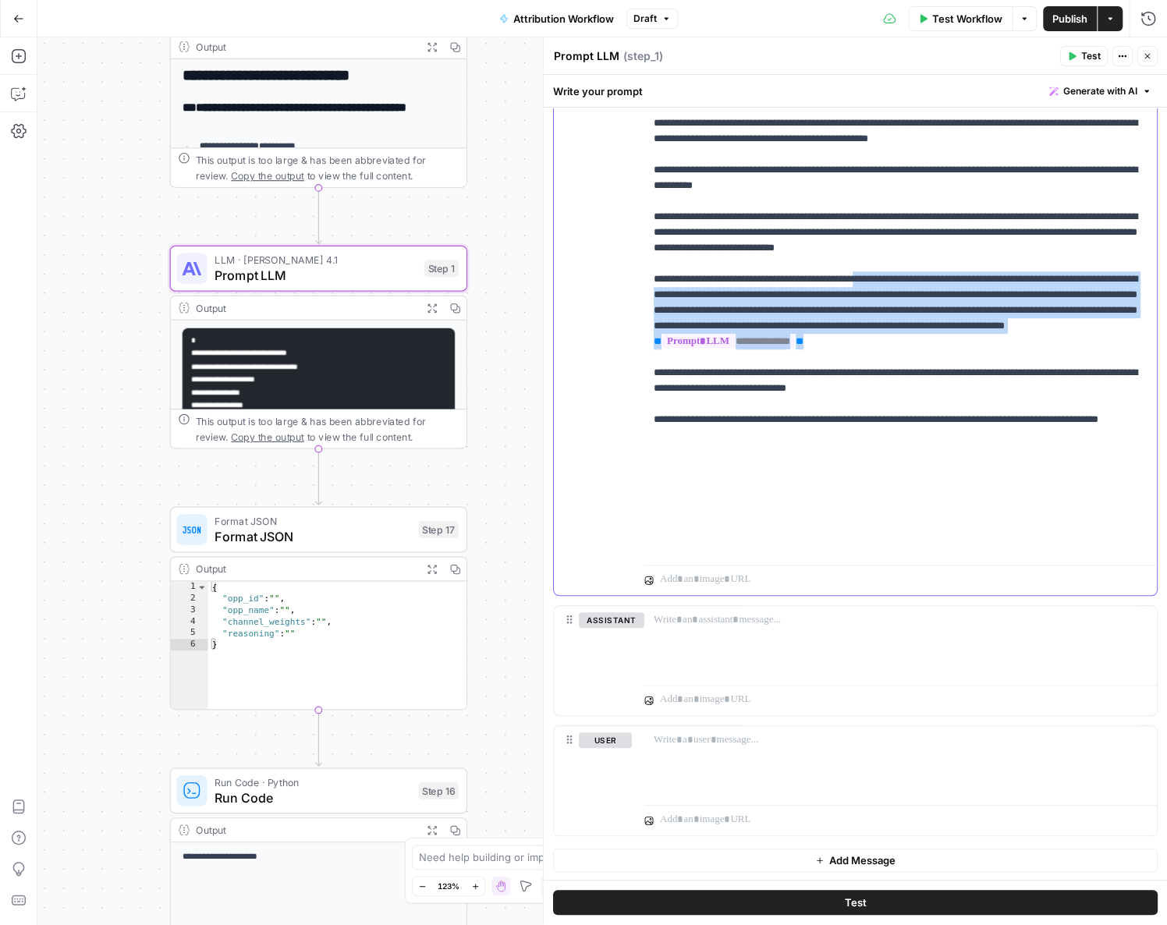
drag, startPoint x: 901, startPoint y: 372, endPoint x: 962, endPoint y: 456, distance: 103.9
click at [434, 456] on p "**********" at bounding box center [900, 76] width 494 height 951
click at [434, 407] on p "**********" at bounding box center [900, 76] width 494 height 951
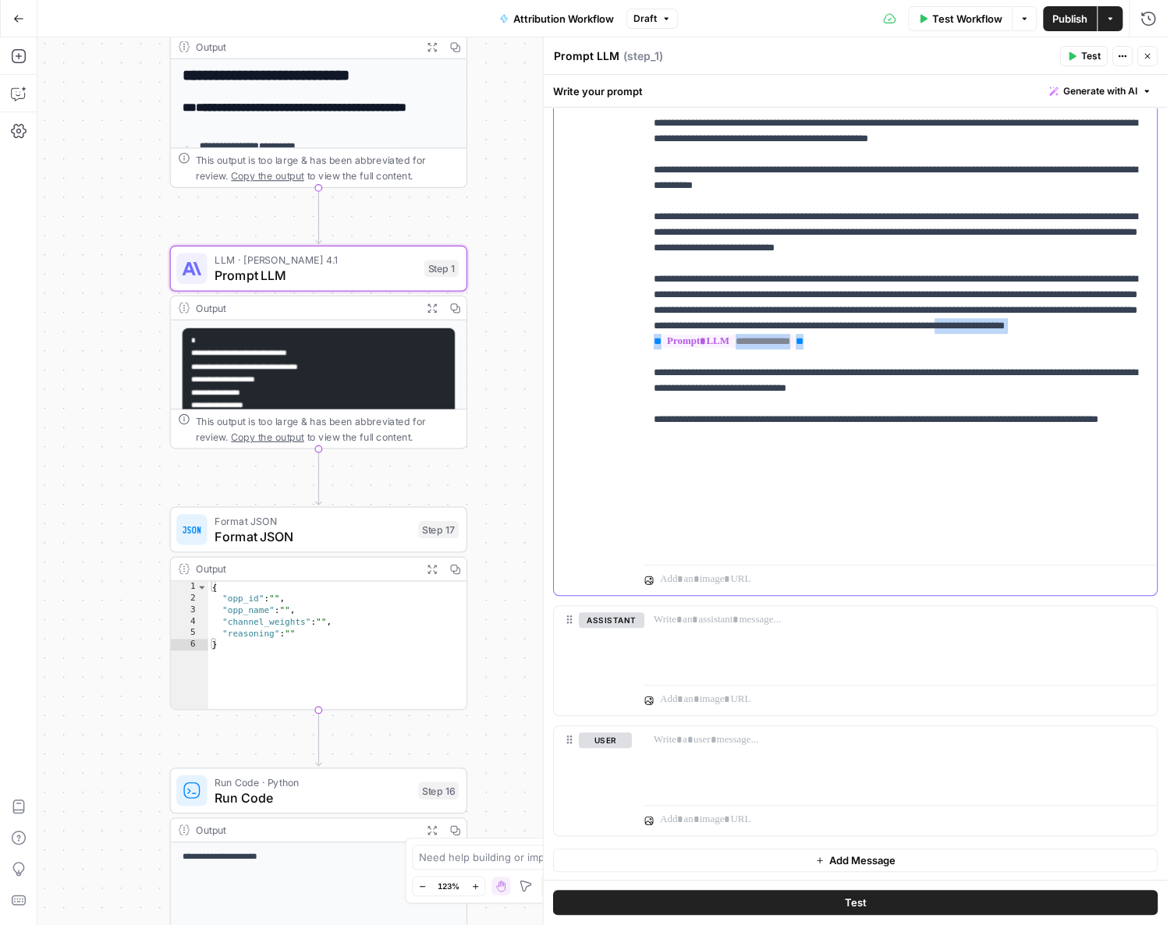
drag, startPoint x: 917, startPoint y: 428, endPoint x: 964, endPoint y: 442, distance: 48.8
click at [434, 442] on p "**********" at bounding box center [900, 76] width 494 height 951
click at [434, 485] on p "**********" at bounding box center [900, 76] width 494 height 951
drag, startPoint x: 869, startPoint y: 474, endPoint x: 955, endPoint y: 498, distance: 89.1
click at [434, 499] on p "**********" at bounding box center [900, 76] width 494 height 951
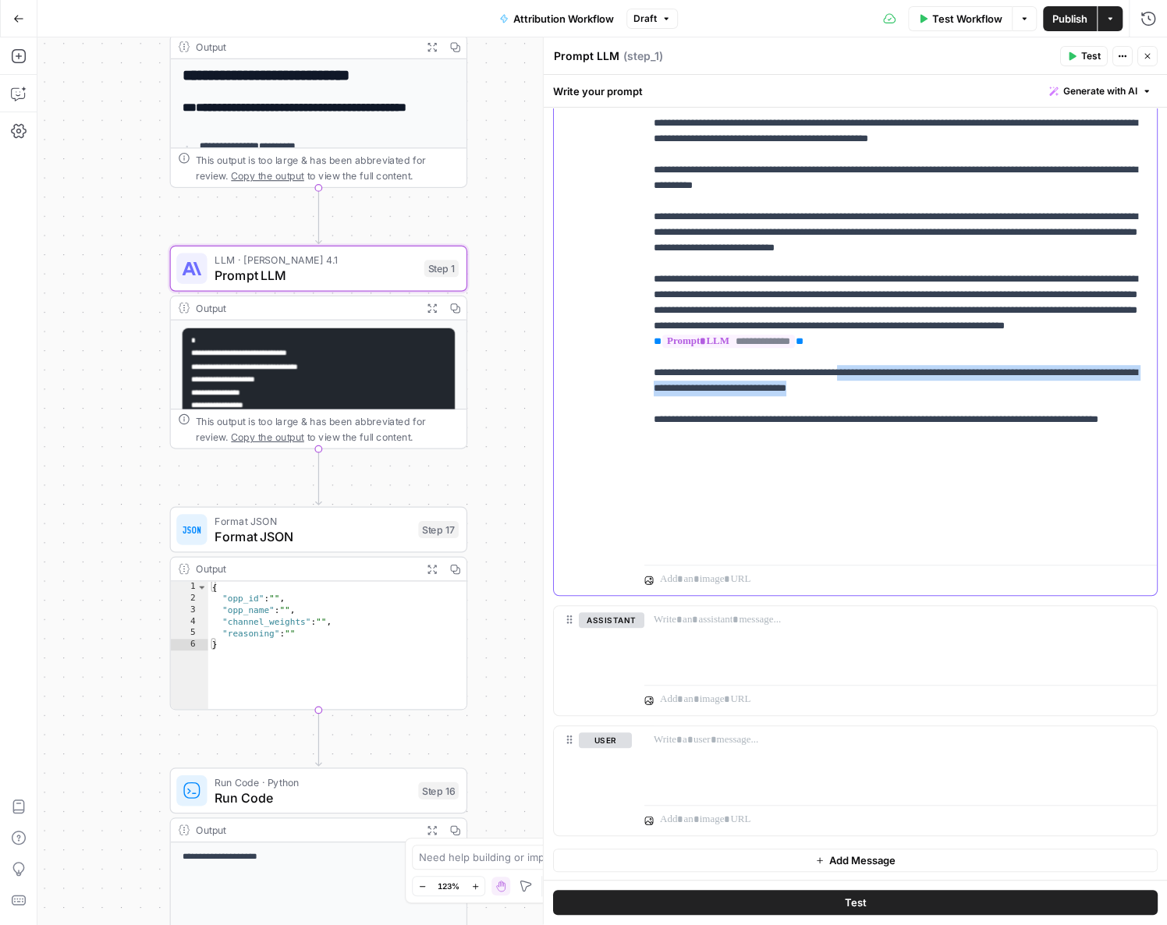
click at [434, 498] on p "**********" at bounding box center [900, 76] width 494 height 951
drag, startPoint x: 955, startPoint y: 498, endPoint x: 650, endPoint y: 483, distance: 306.0
click at [434, 483] on div "**********" at bounding box center [900, 240] width 512 height 635
click at [434, 490] on p "**********" at bounding box center [900, 76] width 494 height 951
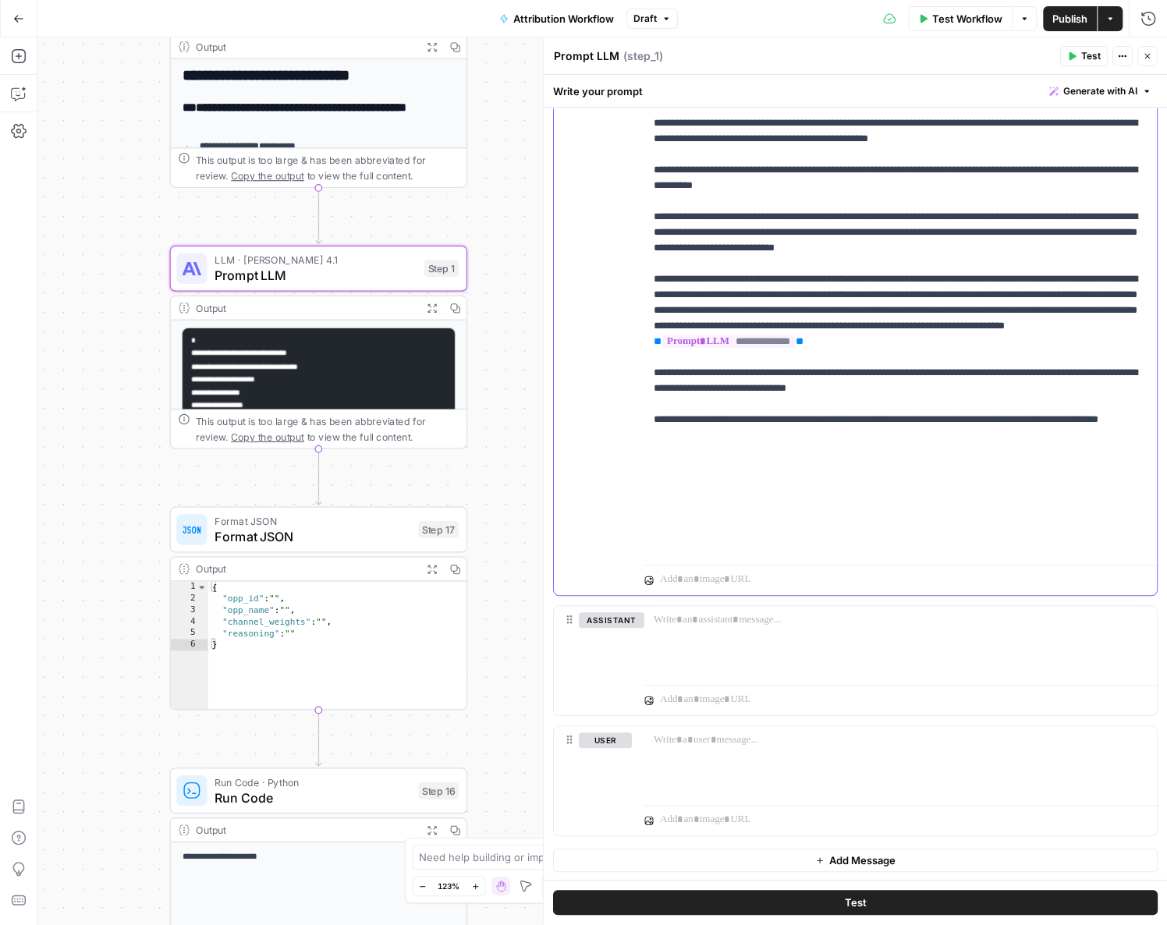
scroll to position [308, 0]
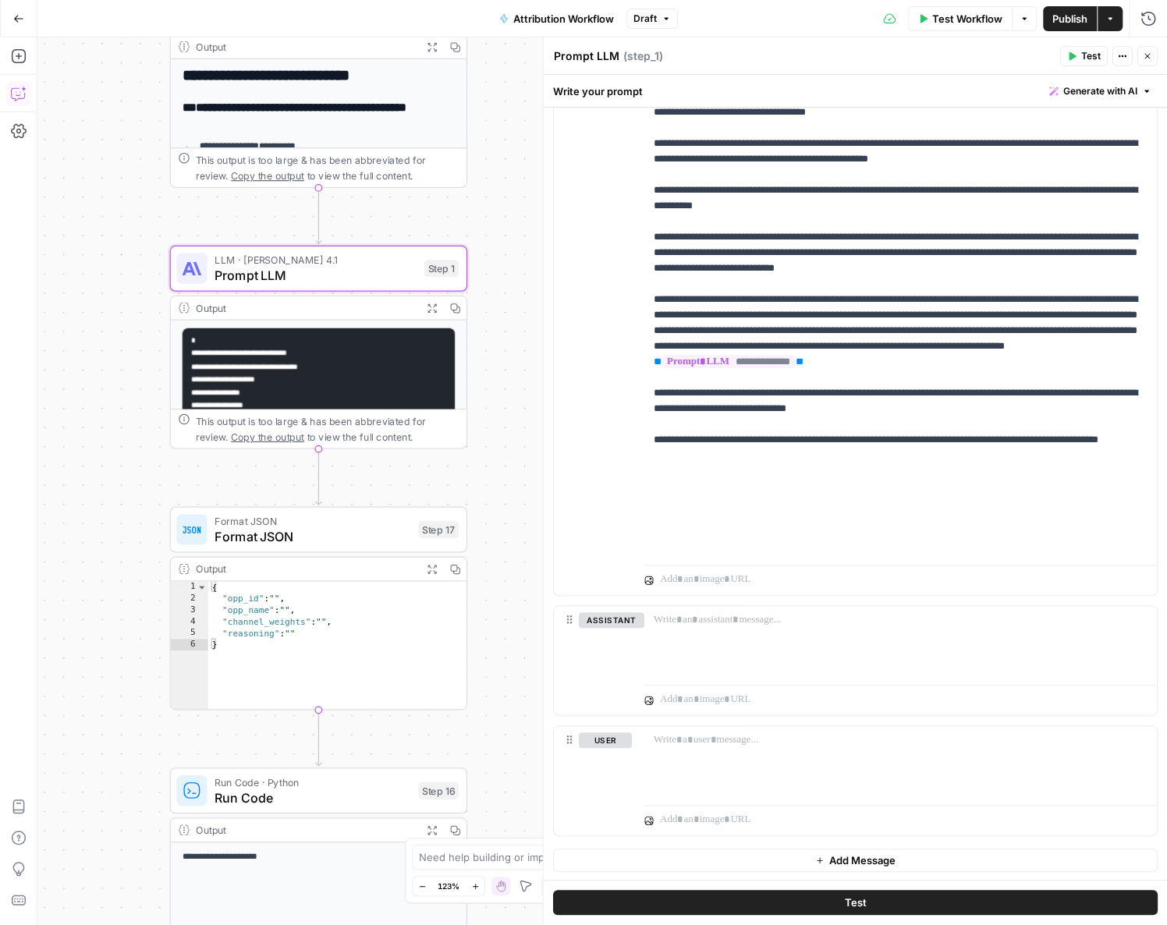
click at [15, 92] on icon "button" at bounding box center [19, 94] width 16 height 16
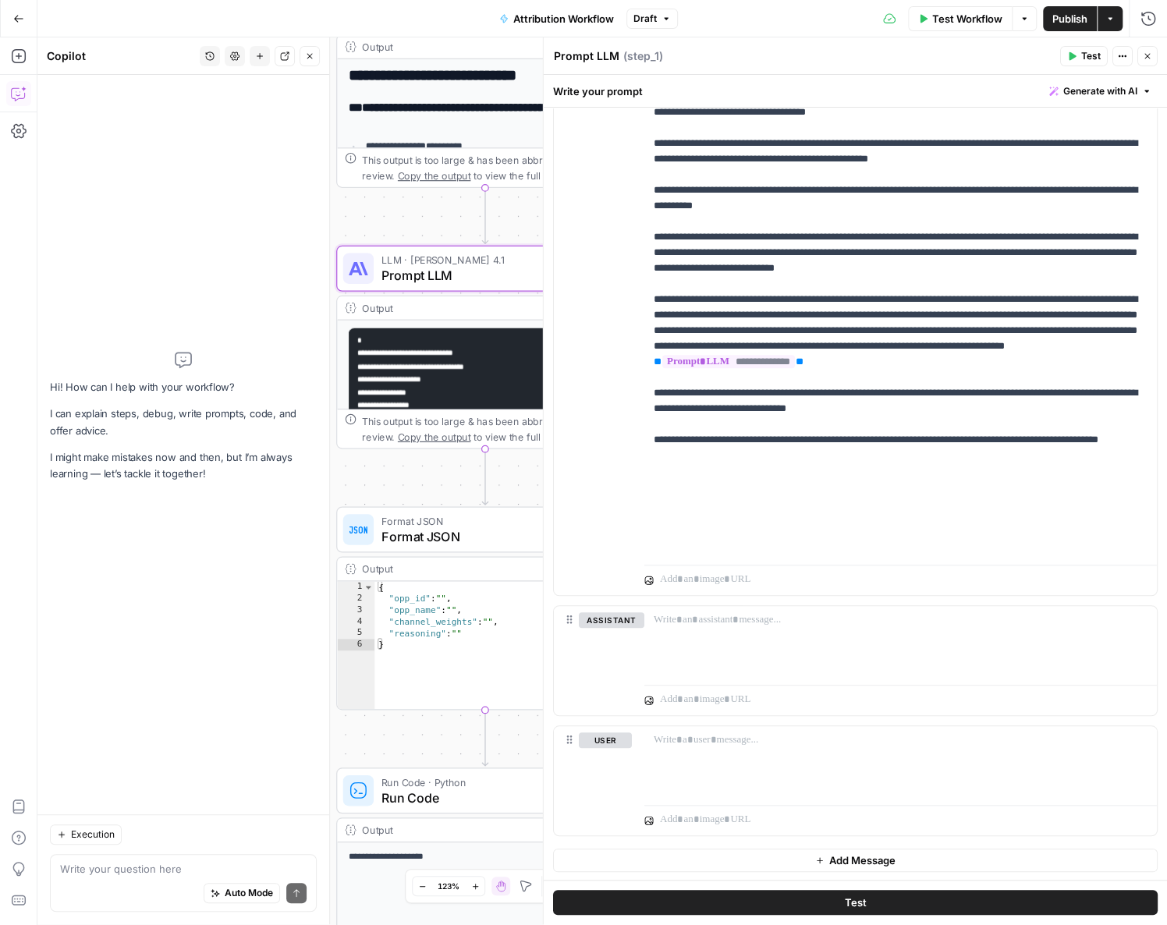
click at [122, 586] on div "Write your question here Auto Mode Send" at bounding box center [183, 883] width 267 height 58
click at [434, 58] on icon "button" at bounding box center [1146, 56] width 5 height 5
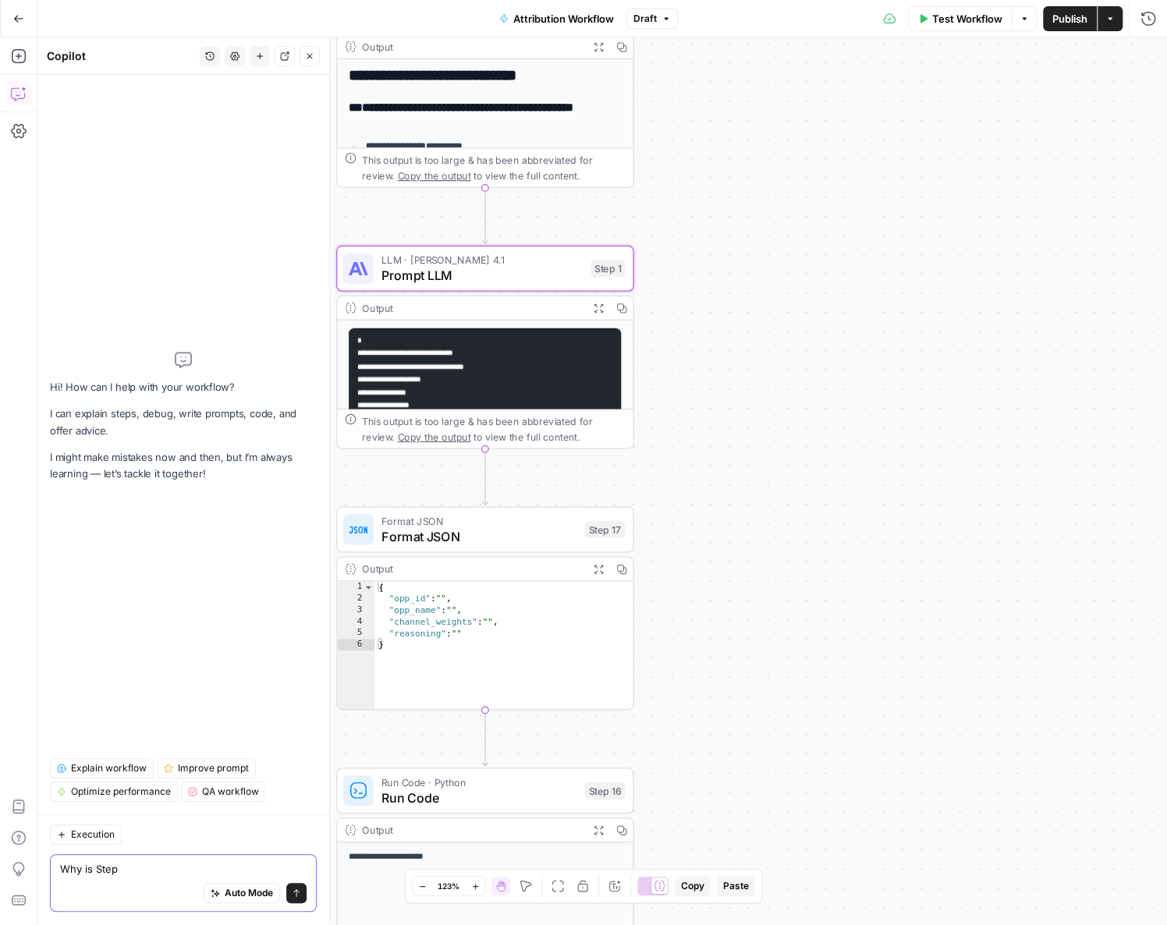
click at [132, 586] on textarea "Why is Step" at bounding box center [183, 869] width 246 height 16
type textarea "Why is Step 1 not returning a JSON?"
click at [434, 544] on span "Format JSON" at bounding box center [479, 535] width 196 height 19
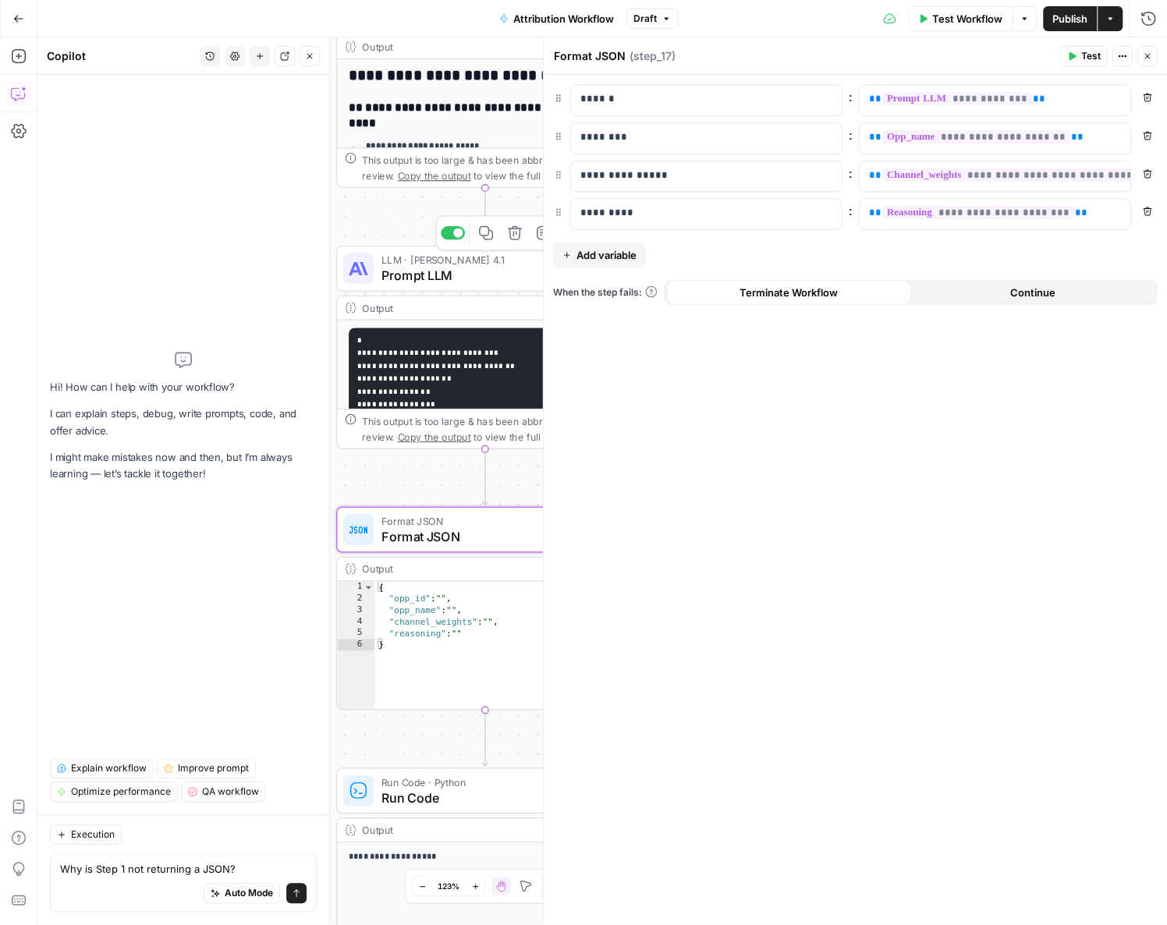
click at [434, 268] on span "Prompt LLM" at bounding box center [481, 274] width 201 height 19
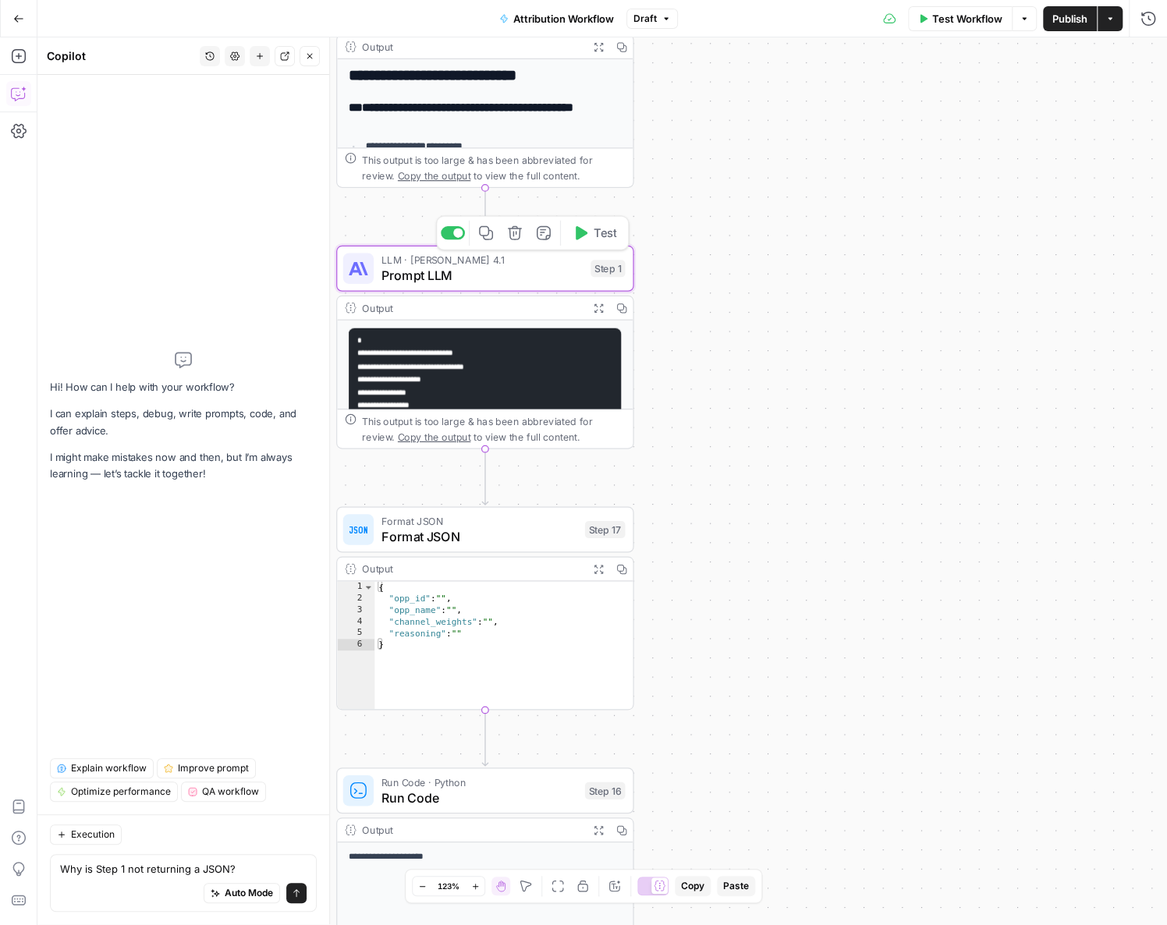
type textarea "Prompt LLM"
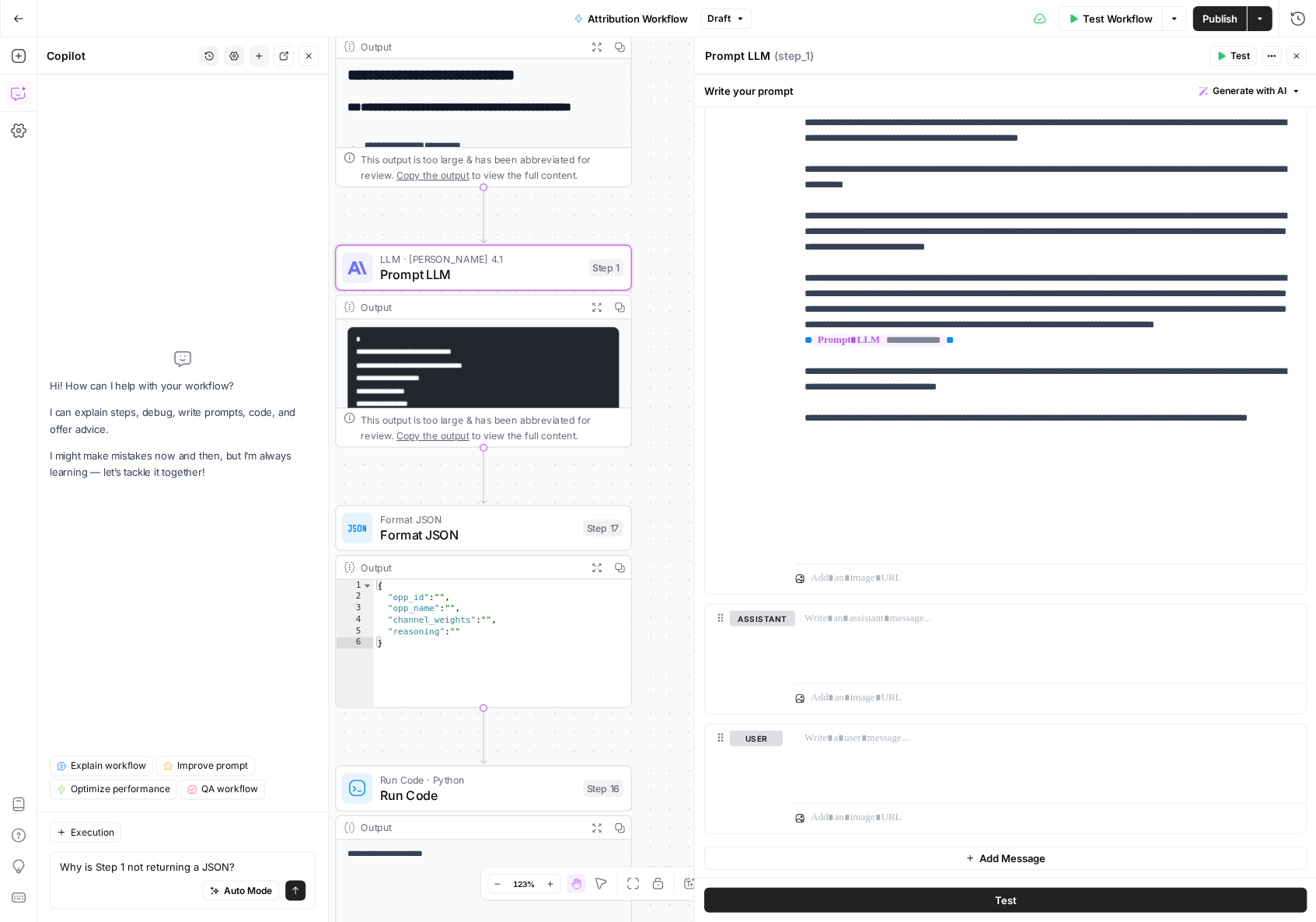
scroll to position [0, 0]
click at [433, 24] on button "Options" at bounding box center [1173, 18] width 25 height 25
click at [433, 80] on span "View Last Test" at bounding box center [1130, 77] width 69 height 16
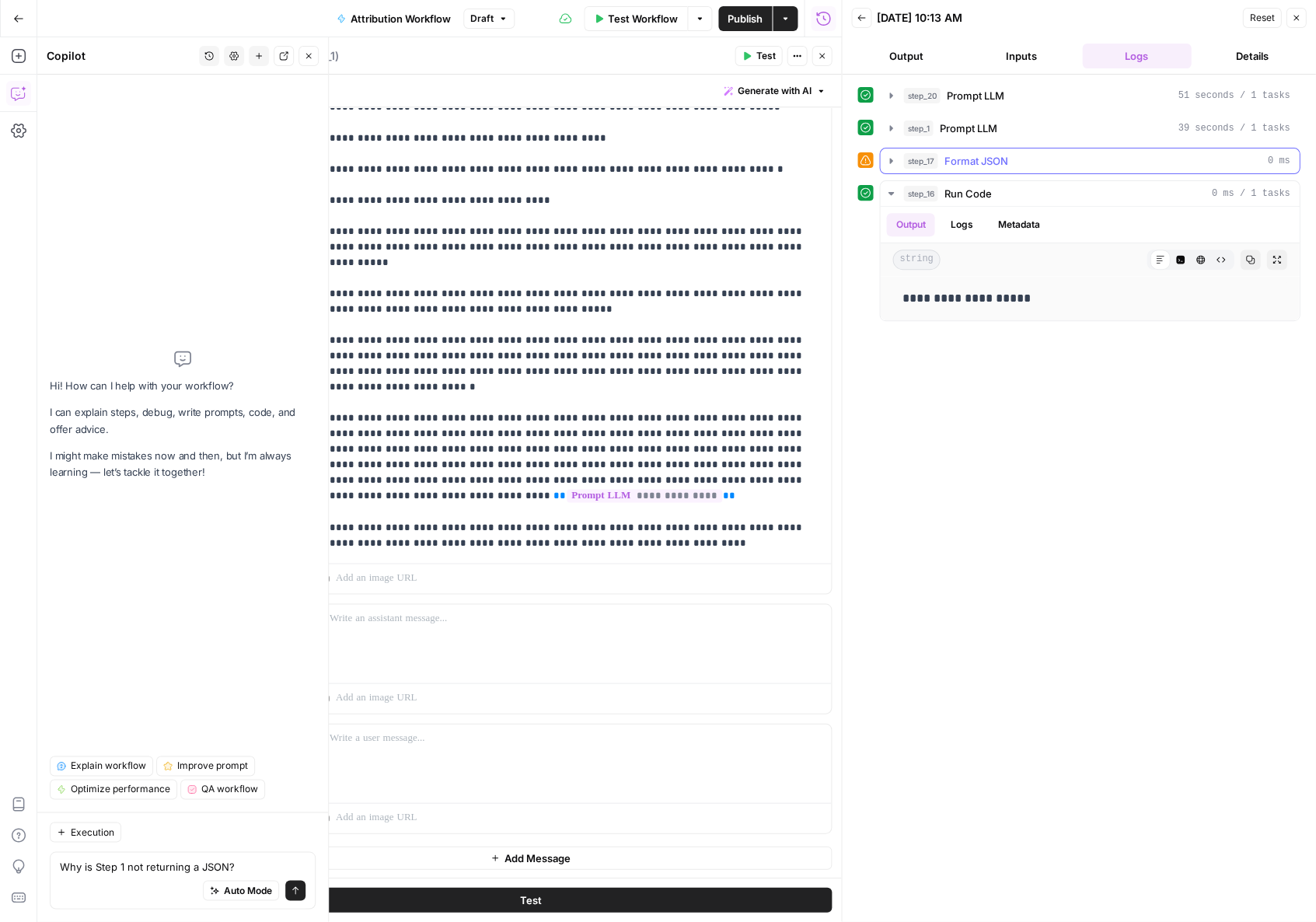
click at [433, 164] on icon "button" at bounding box center [890, 160] width 12 height 12
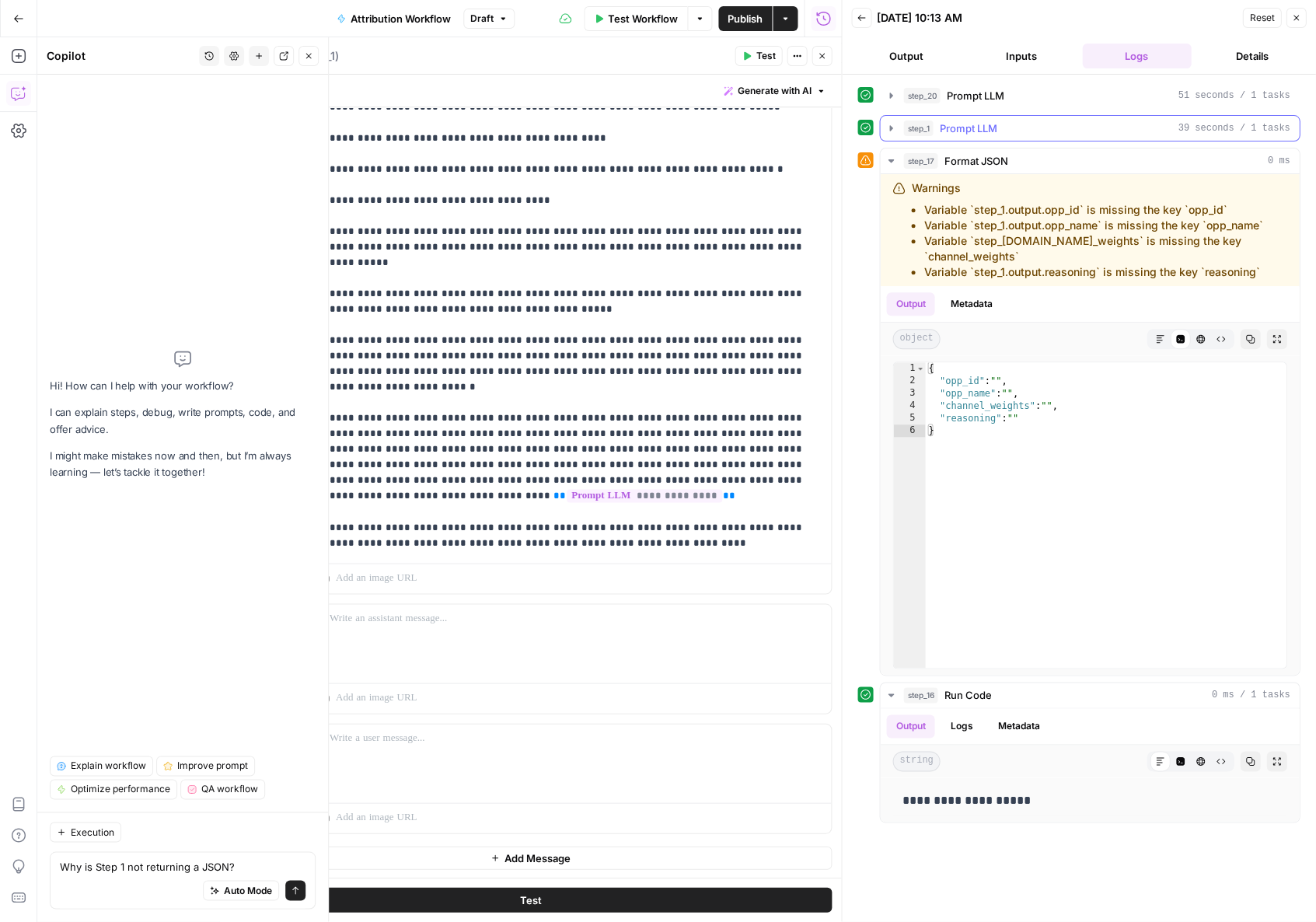
click at [433, 128] on icon "button" at bounding box center [890, 128] width 12 height 12
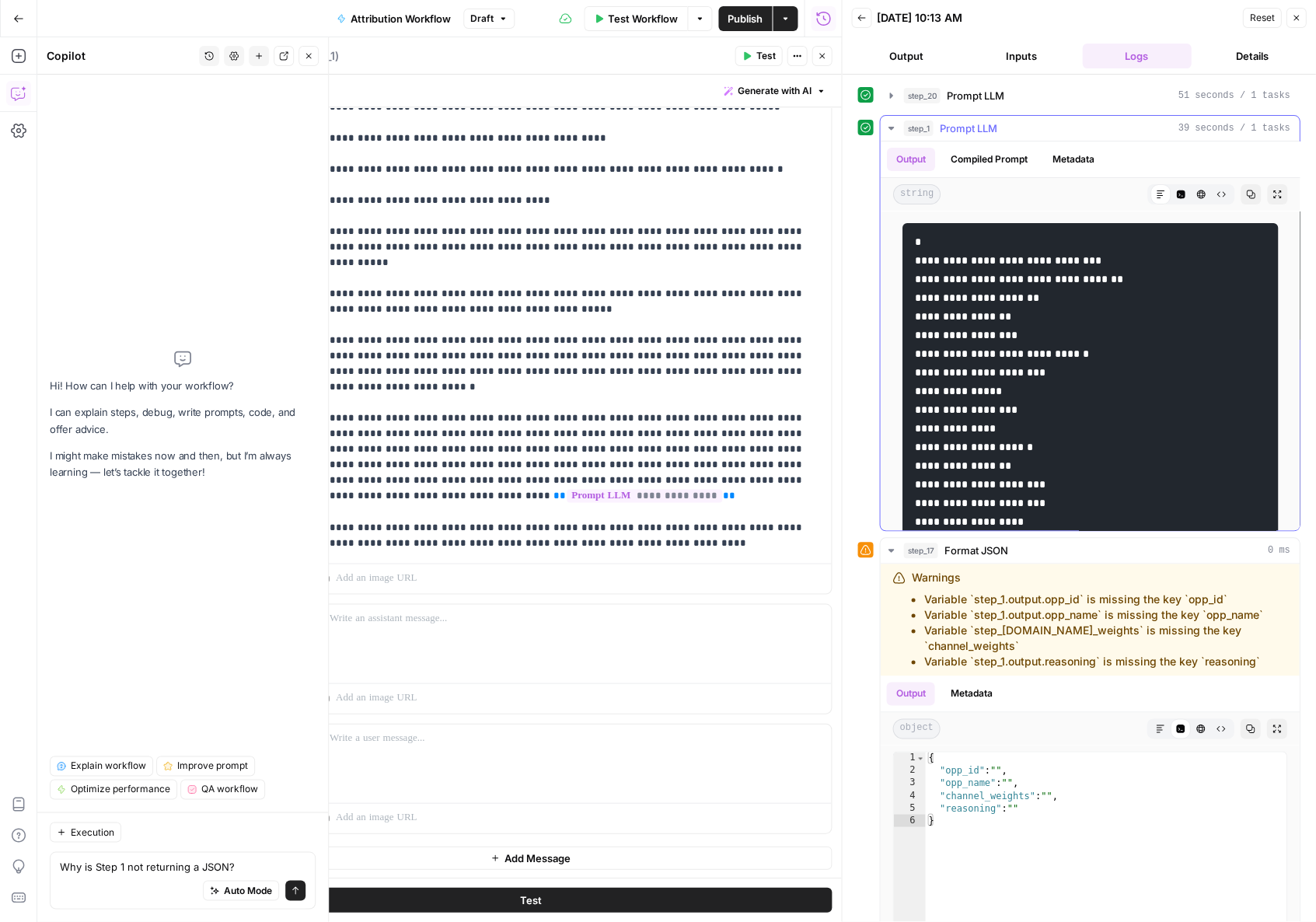
click at [433, 62] on button "Output" at bounding box center [905, 56] width 109 height 25
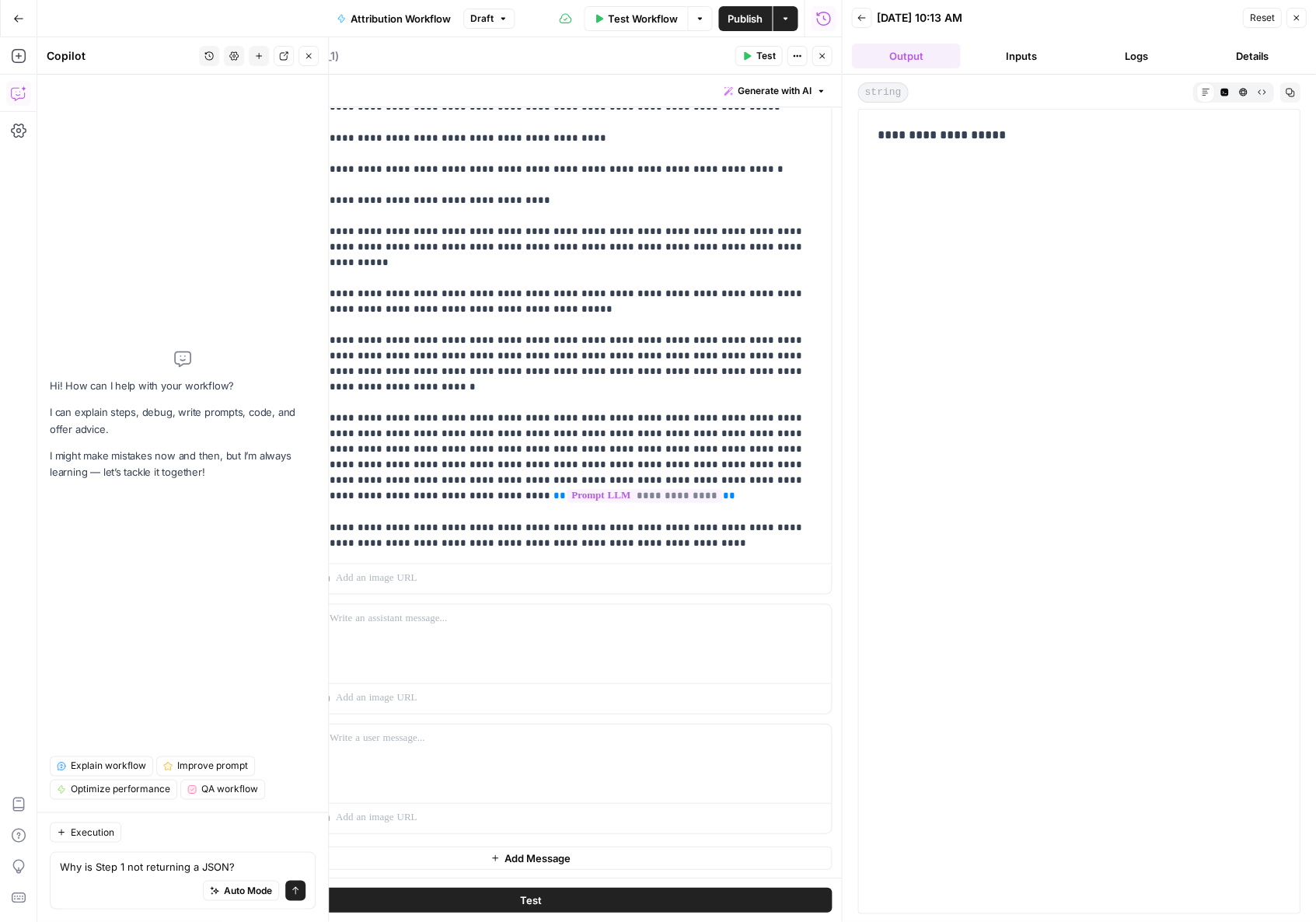
click at [433, 63] on button "Logs" at bounding box center [1136, 56] width 109 height 25
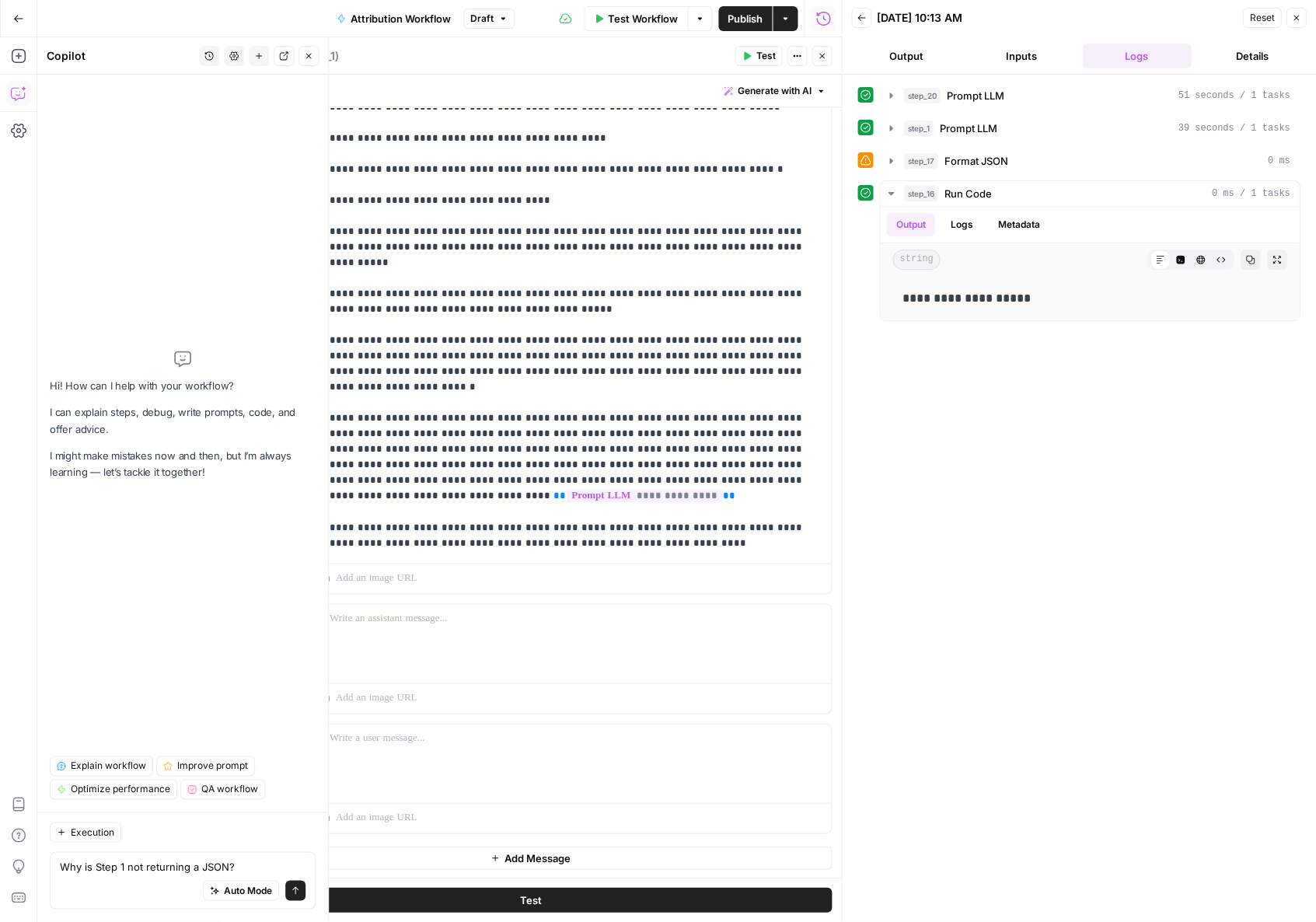
click at [433, 146] on div "**********" at bounding box center [1079, 201] width 443 height 238
click at [433, 157] on icon "button" at bounding box center [890, 159] width 3 height 5
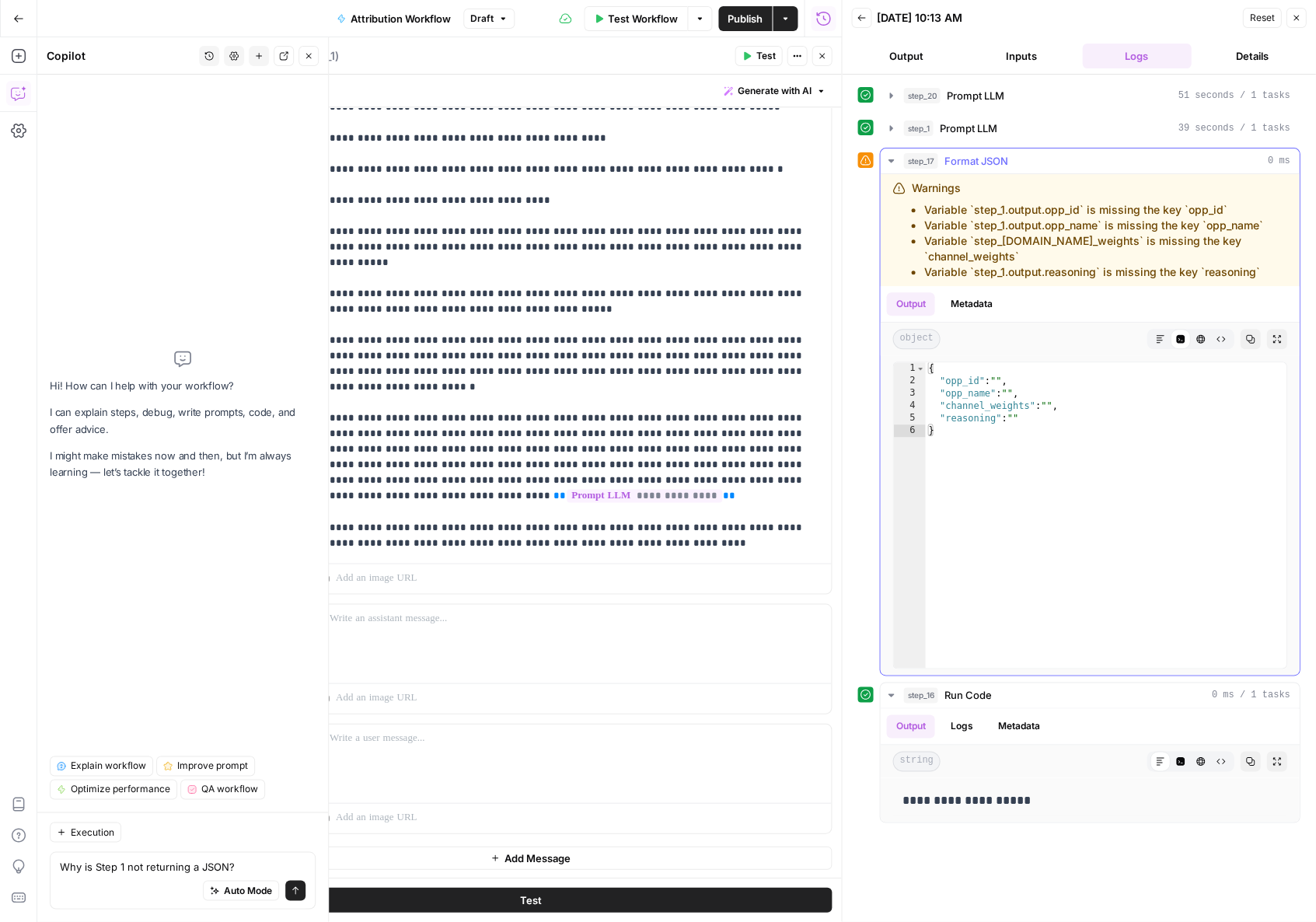
click at [433, 299] on button "Metadata" at bounding box center [971, 303] width 61 height 23
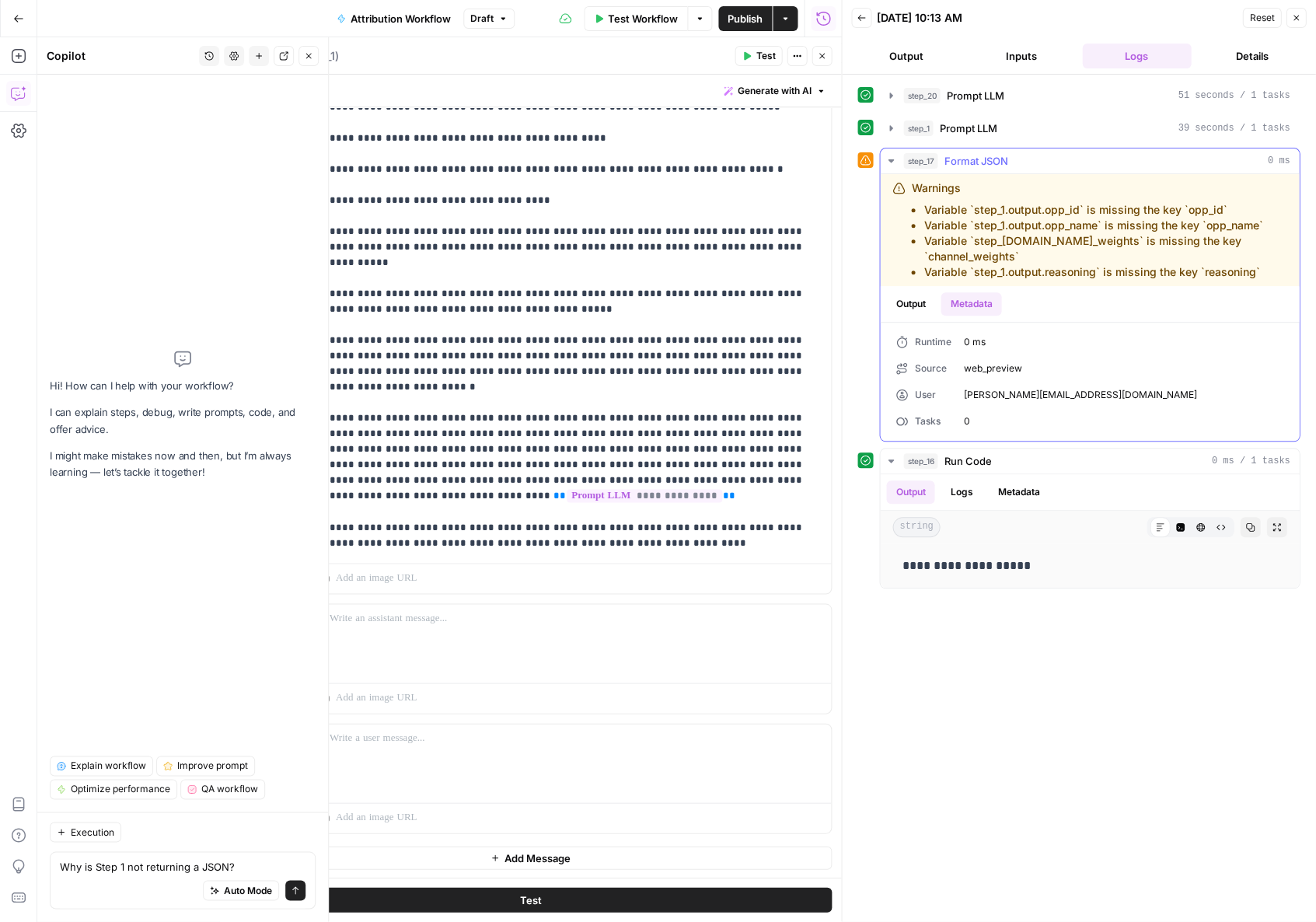
click at [433, 304] on button "Output" at bounding box center [910, 303] width 48 height 23
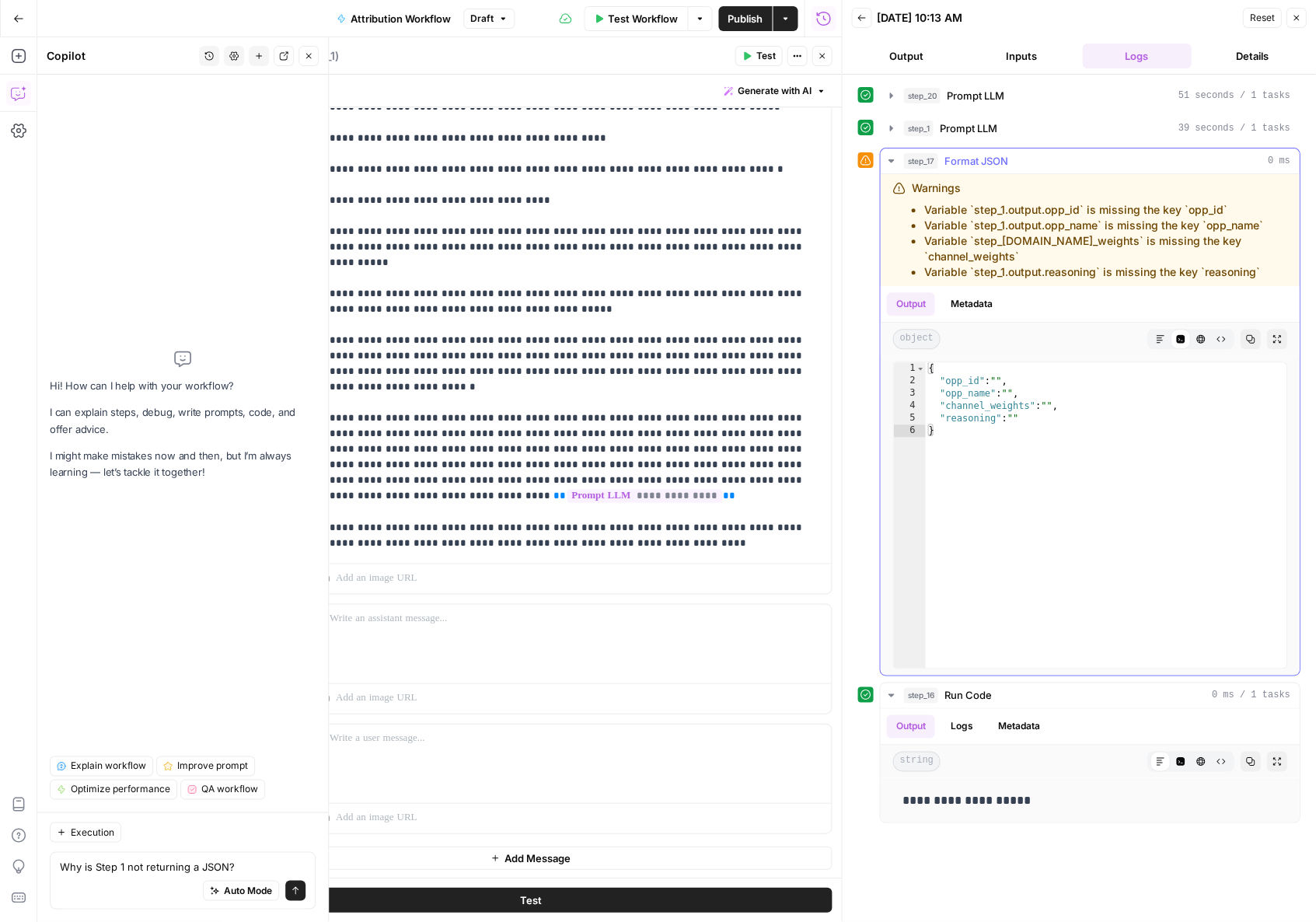
click at [433, 164] on span "Format JSON" at bounding box center [976, 161] width 64 height 16
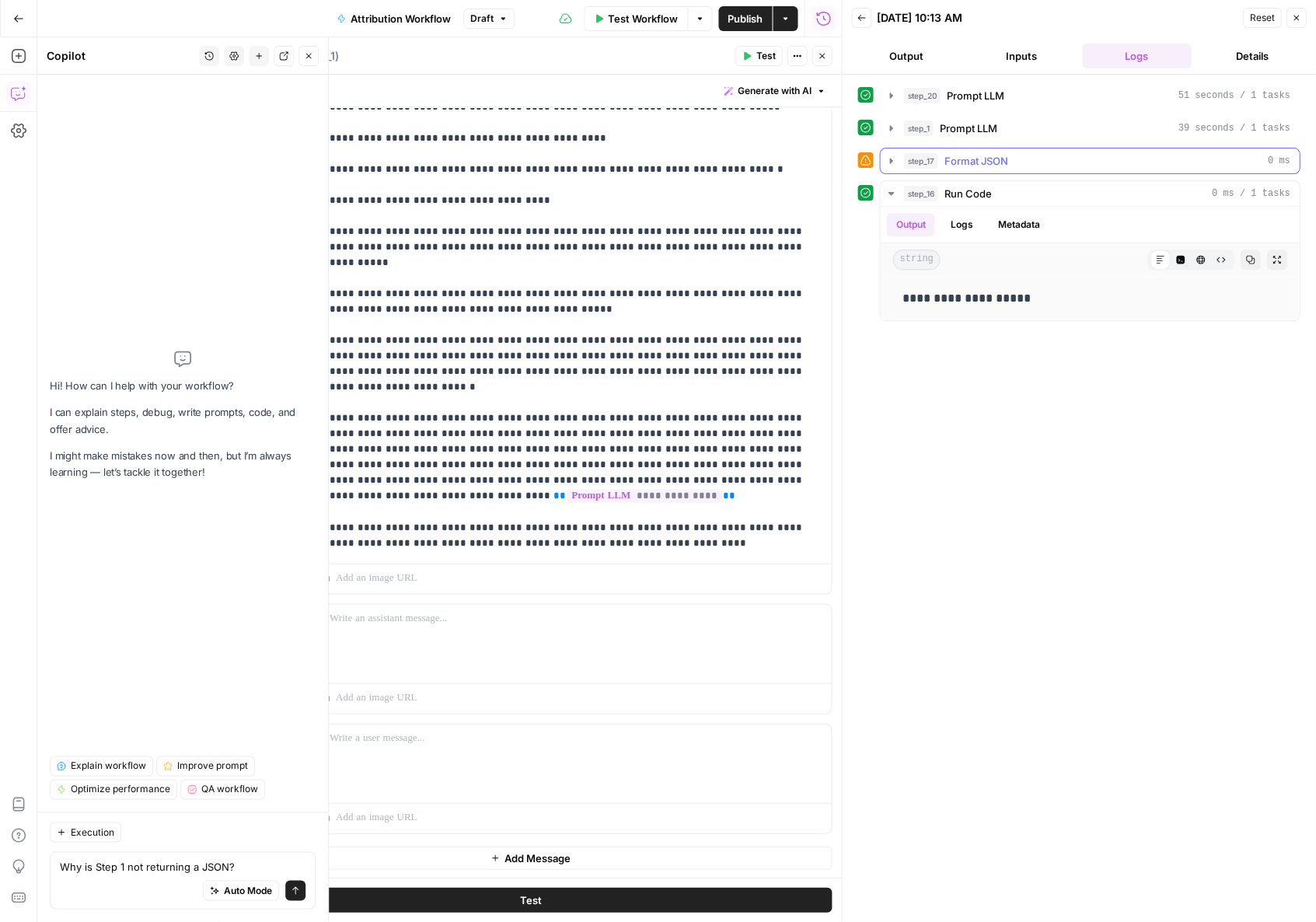
click at [433, 164] on span "Format JSON" at bounding box center [976, 161] width 64 height 16
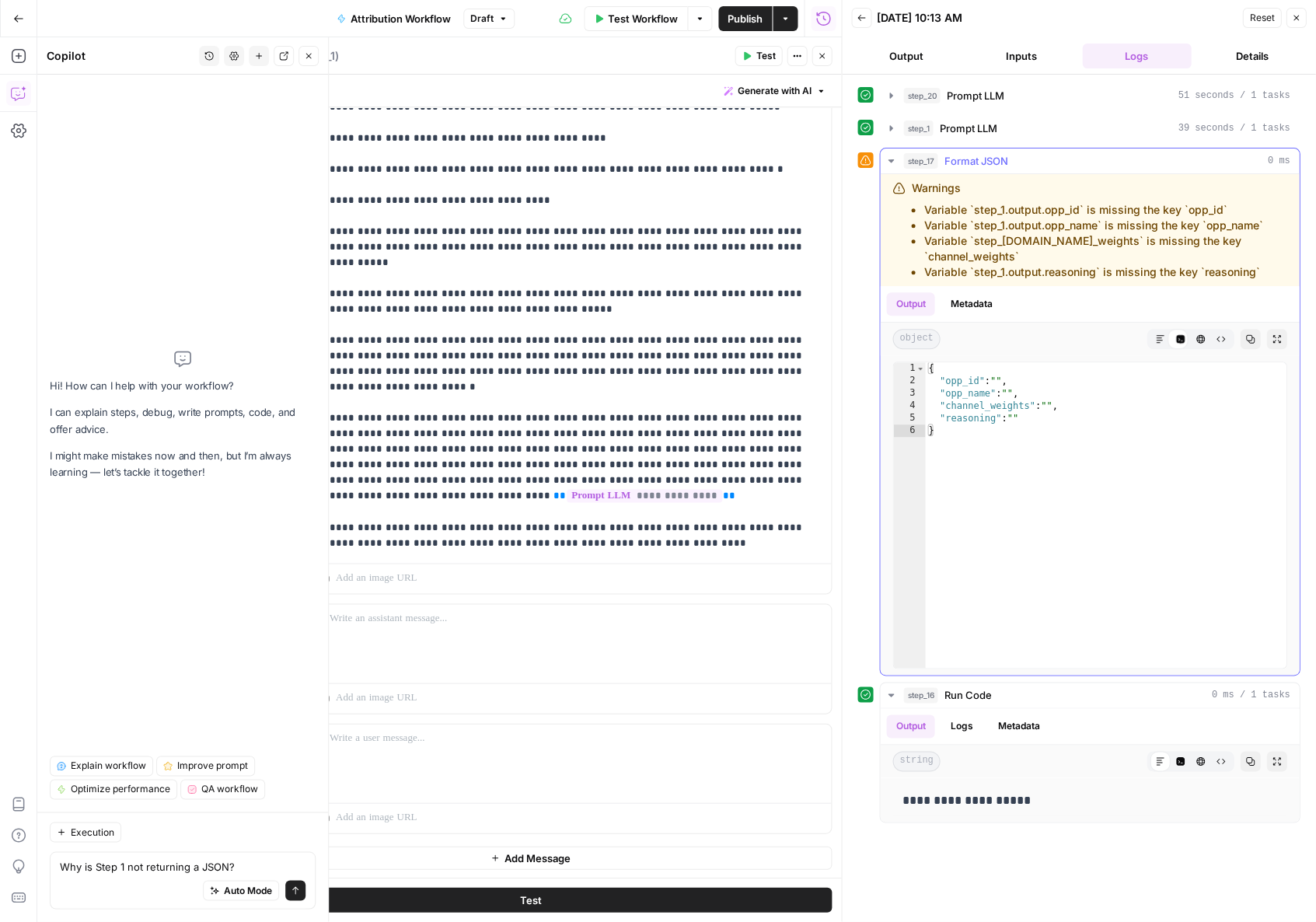
click at [433, 164] on span "Format JSON" at bounding box center [976, 161] width 64 height 16
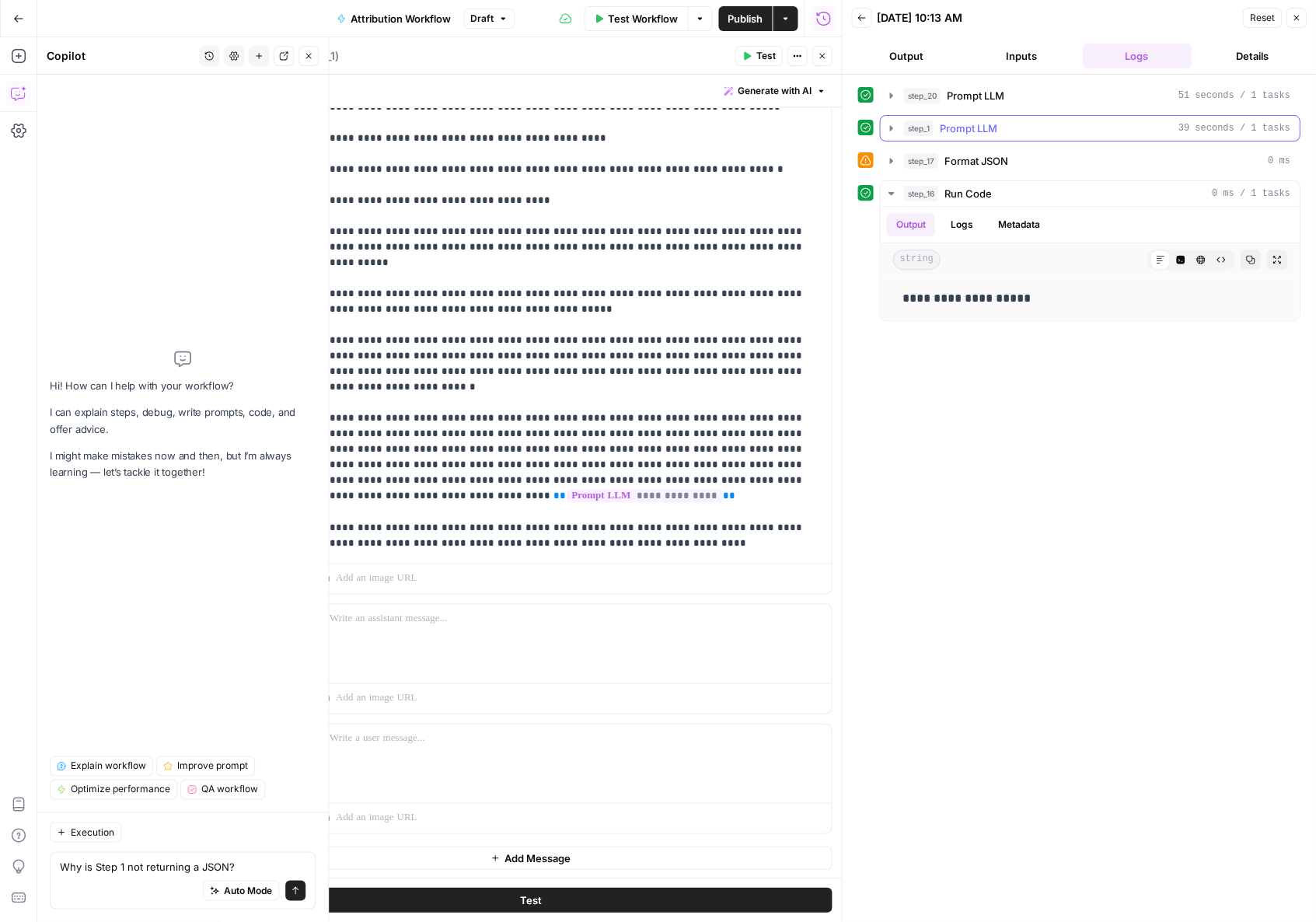
click at [433, 129] on icon "button" at bounding box center [890, 128] width 12 height 12
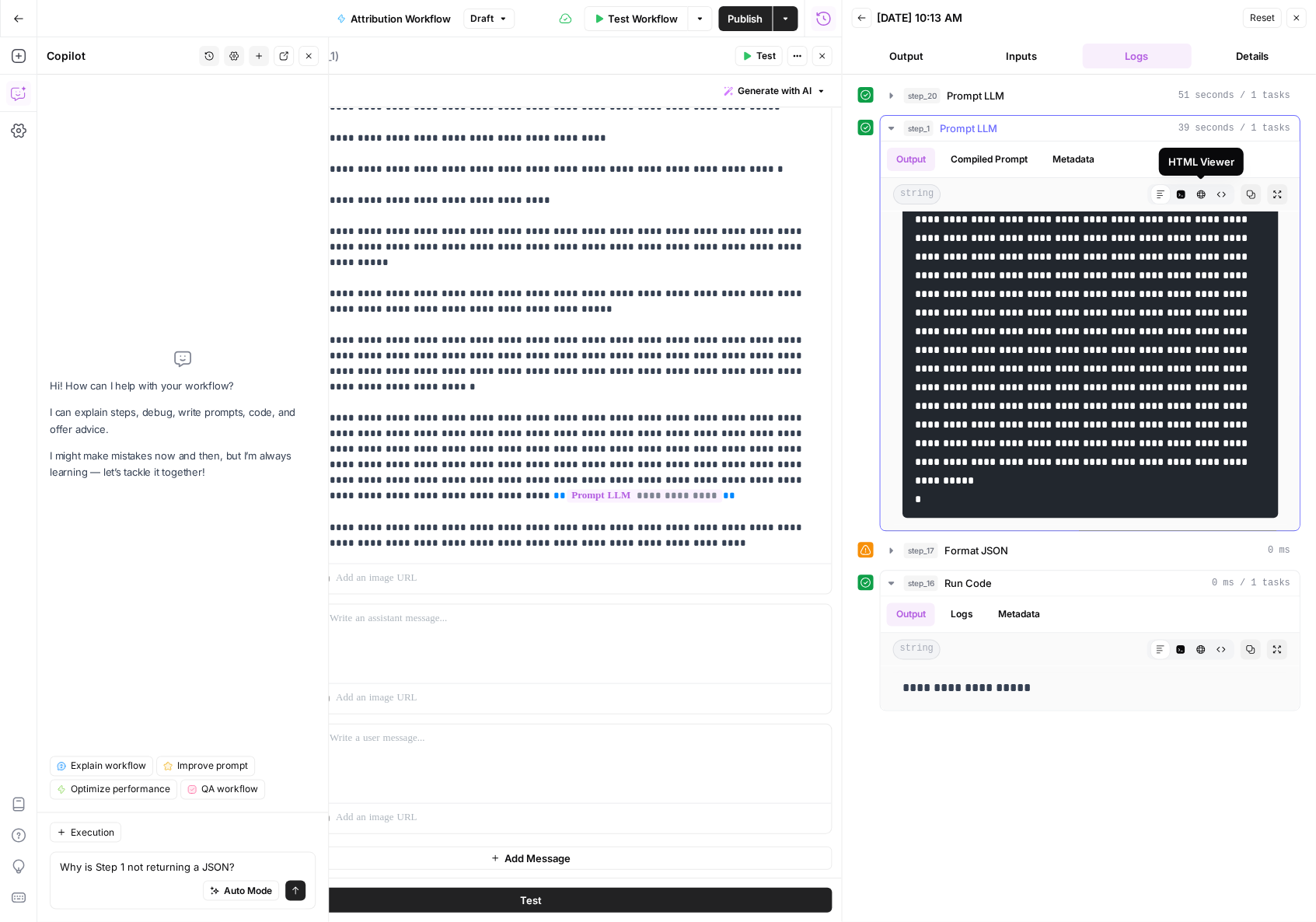
click at [433, 192] on icon "button" at bounding box center [1180, 194] width 9 height 9
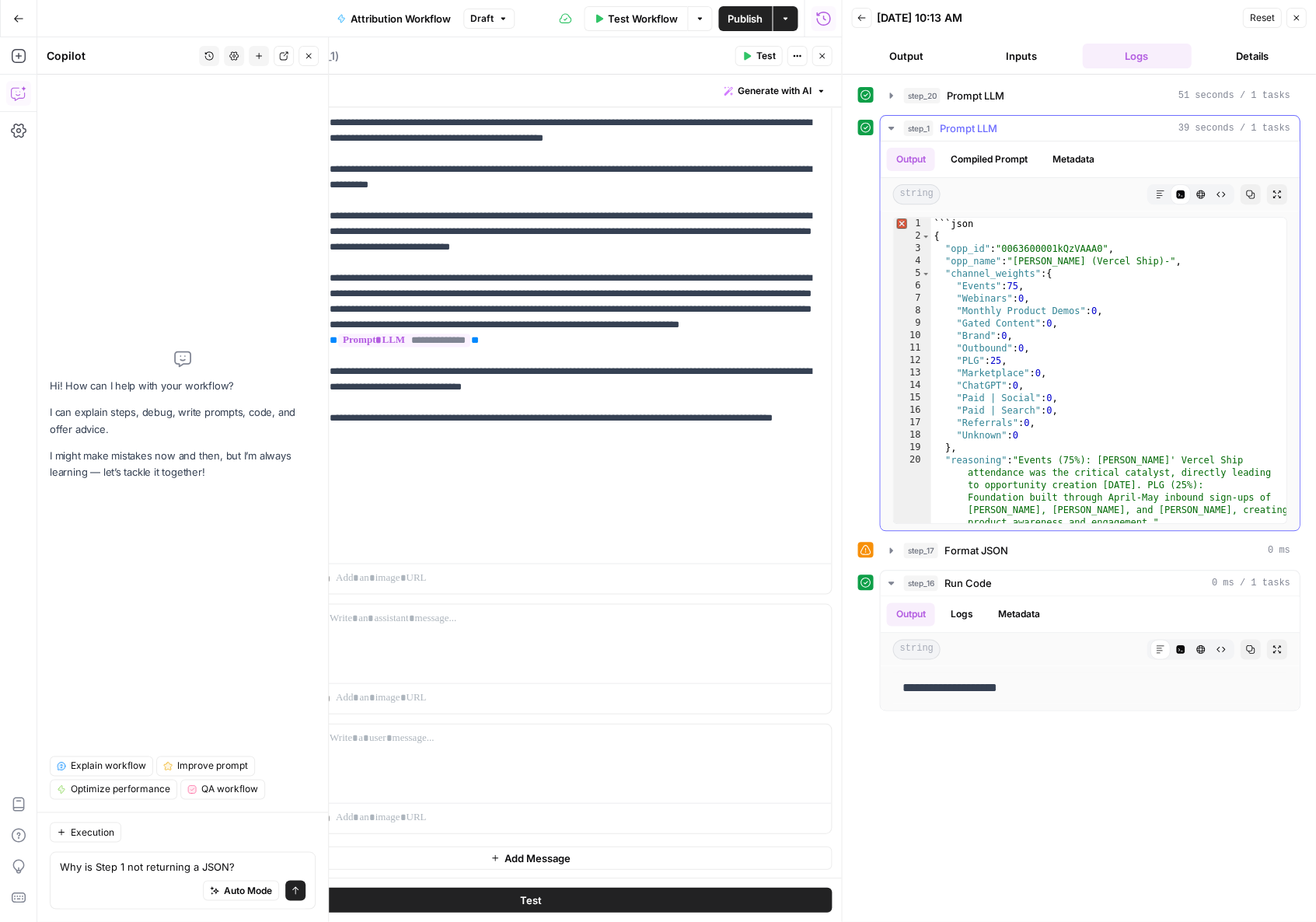
type textarea "******* *"
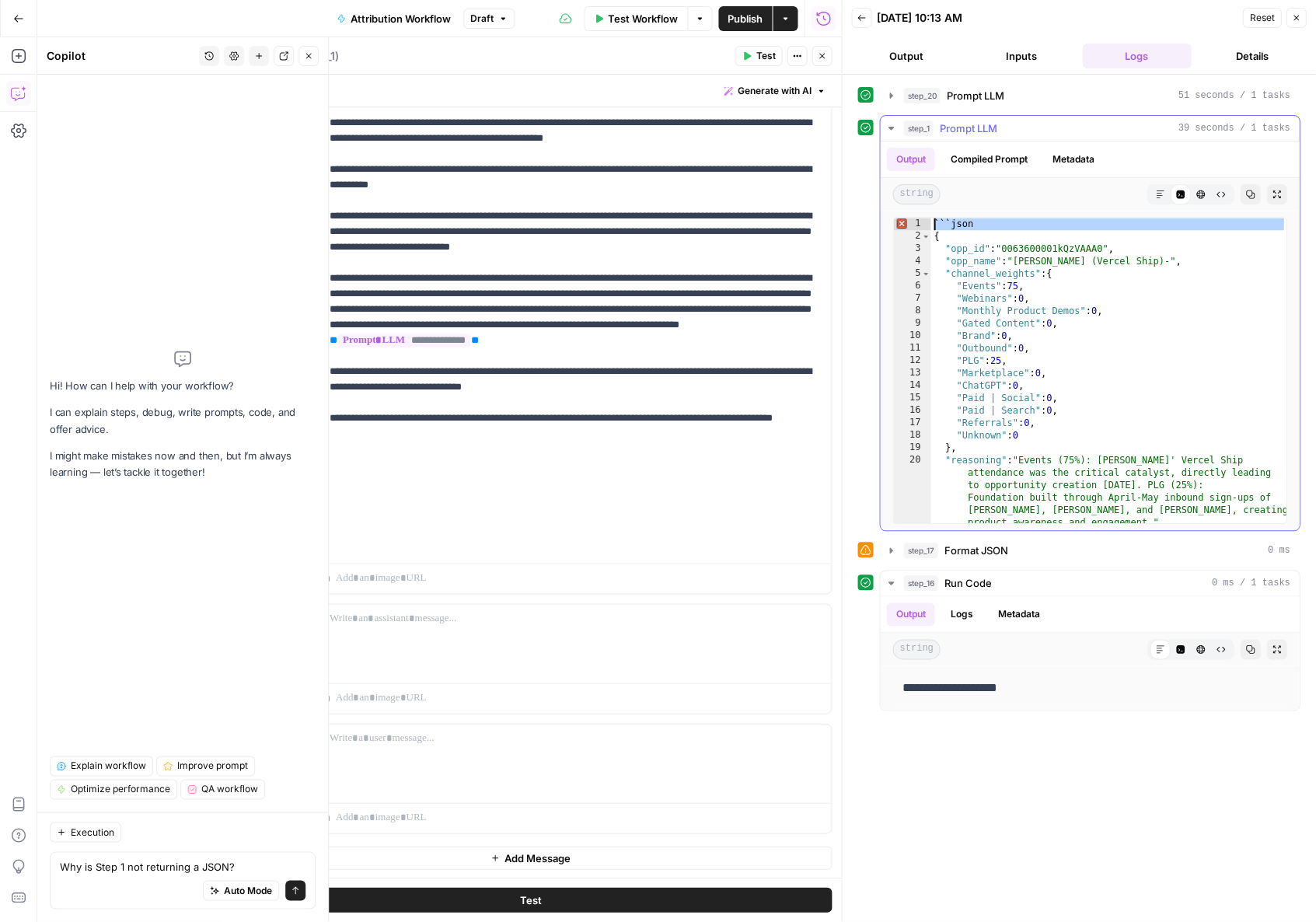
click at [433, 122] on span "Prompt LLM" at bounding box center [968, 129] width 58 height 16
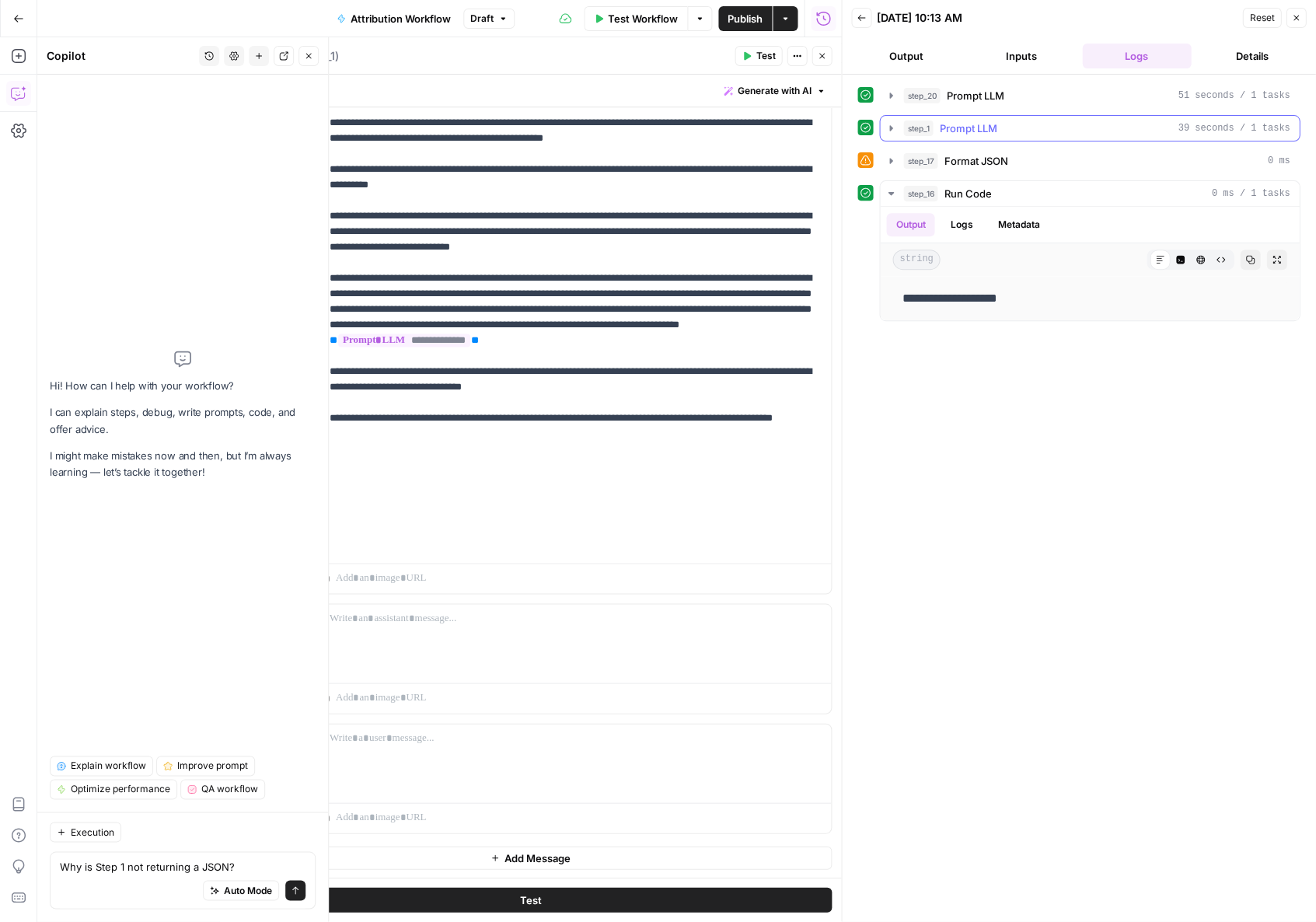
click at [433, 127] on icon "button" at bounding box center [890, 128] width 12 height 12
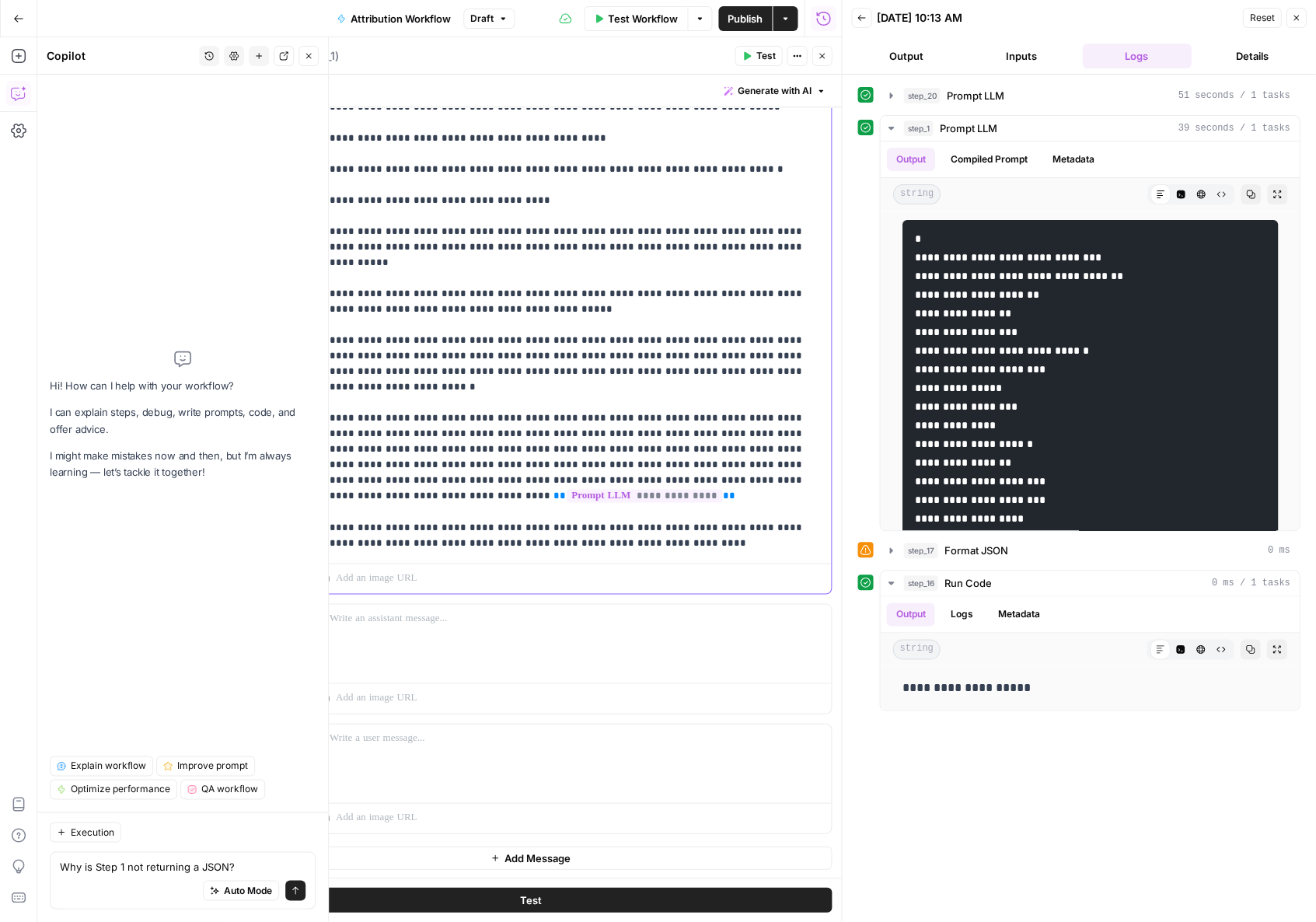
click at [433, 535] on p "**********" at bounding box center [576, 76] width 493 height 948
click at [427, 538] on p "**********" at bounding box center [576, 92] width 493 height 980
click at [433, 16] on button "Options" at bounding box center [699, 18] width 25 height 25
click at [433, 19] on icon "button" at bounding box center [1296, 18] width 5 height 5
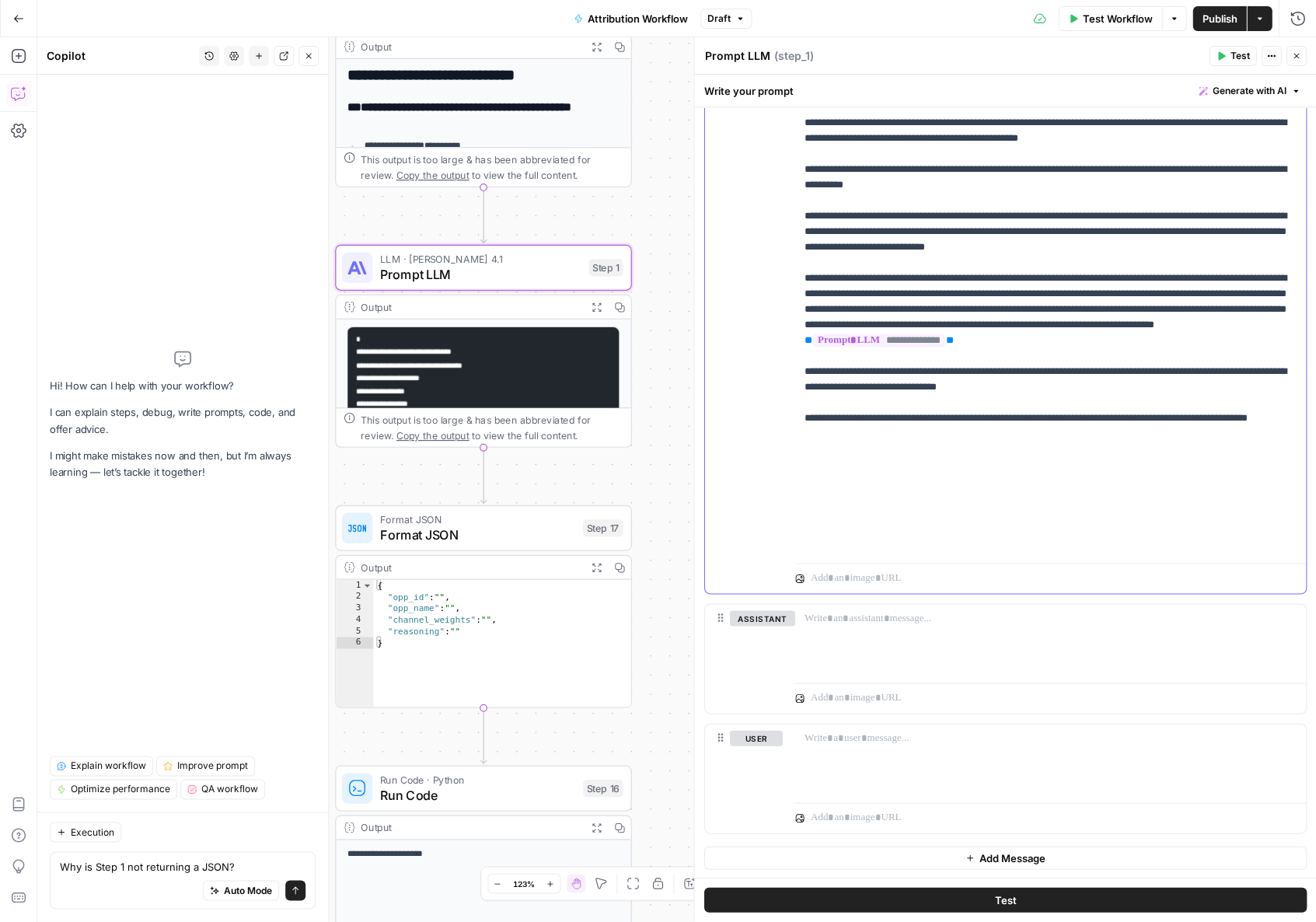
click at [433, 352] on p "**********" at bounding box center [1050, 108] width 493 height 1011
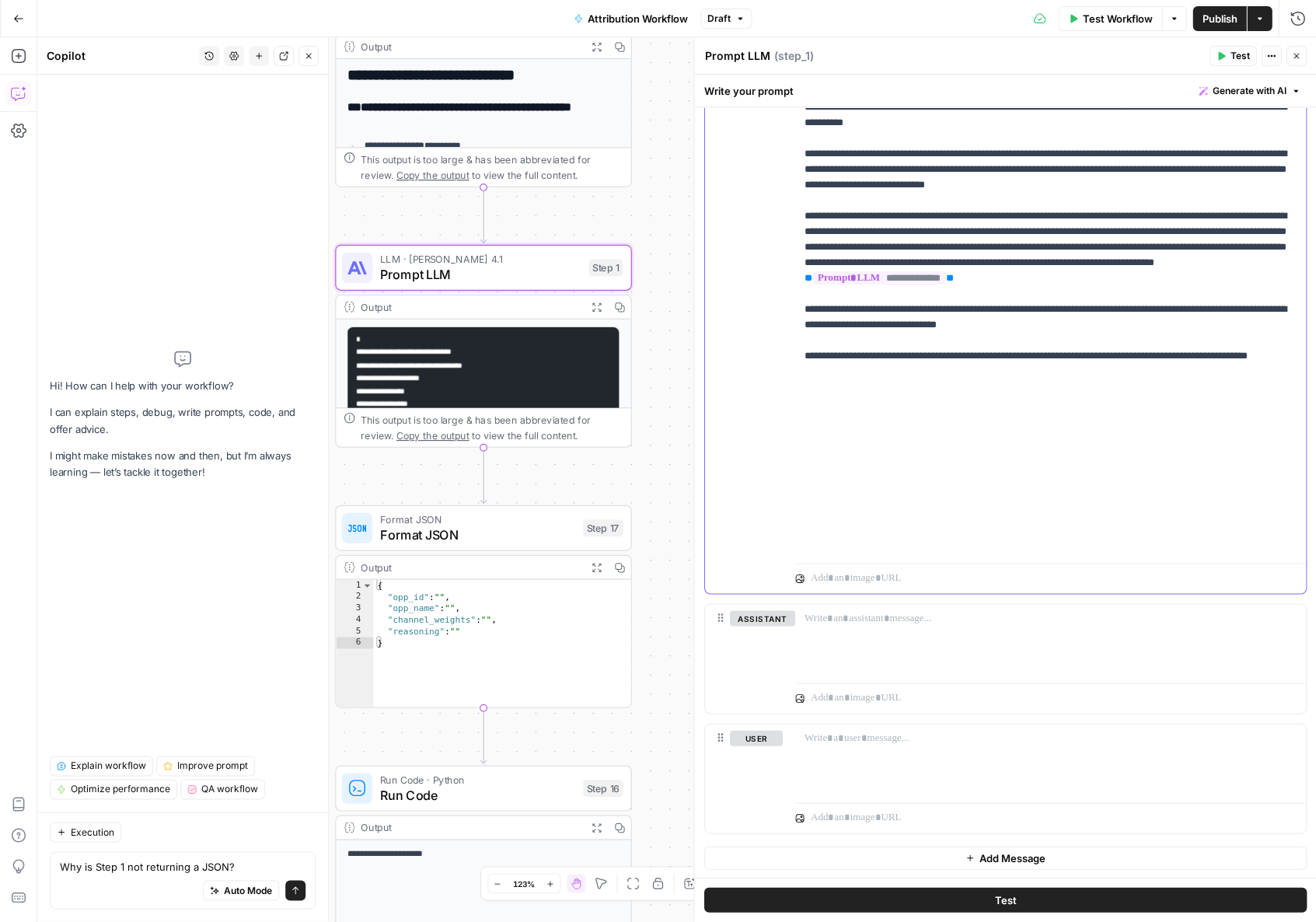
click at [433, 481] on p "**********" at bounding box center [1050, 45] width 493 height 1011
click at [433, 584] on button "Test" at bounding box center [1005, 899] width 602 height 25
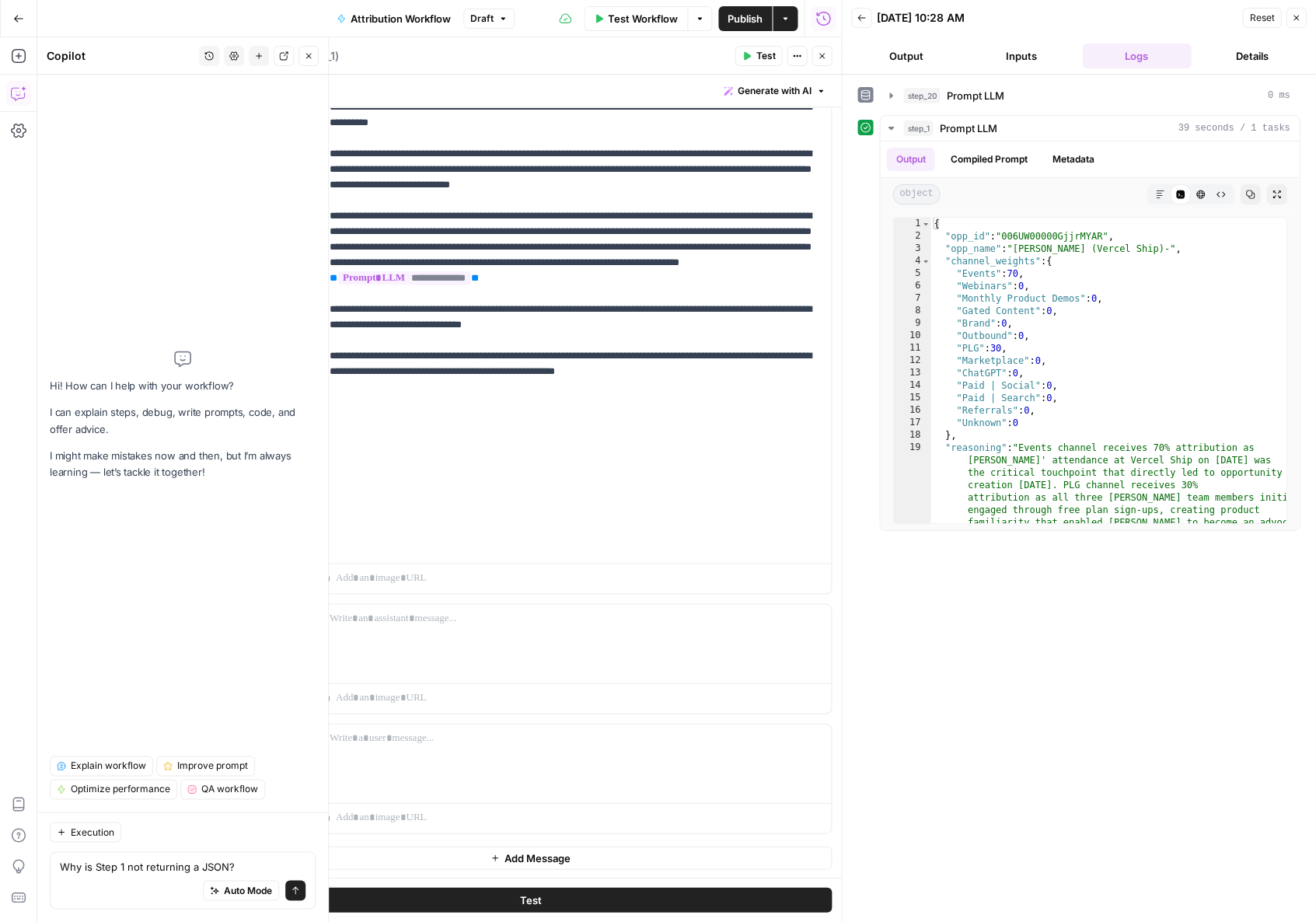
click at [433, 48] on button "Output" at bounding box center [905, 56] width 109 height 25
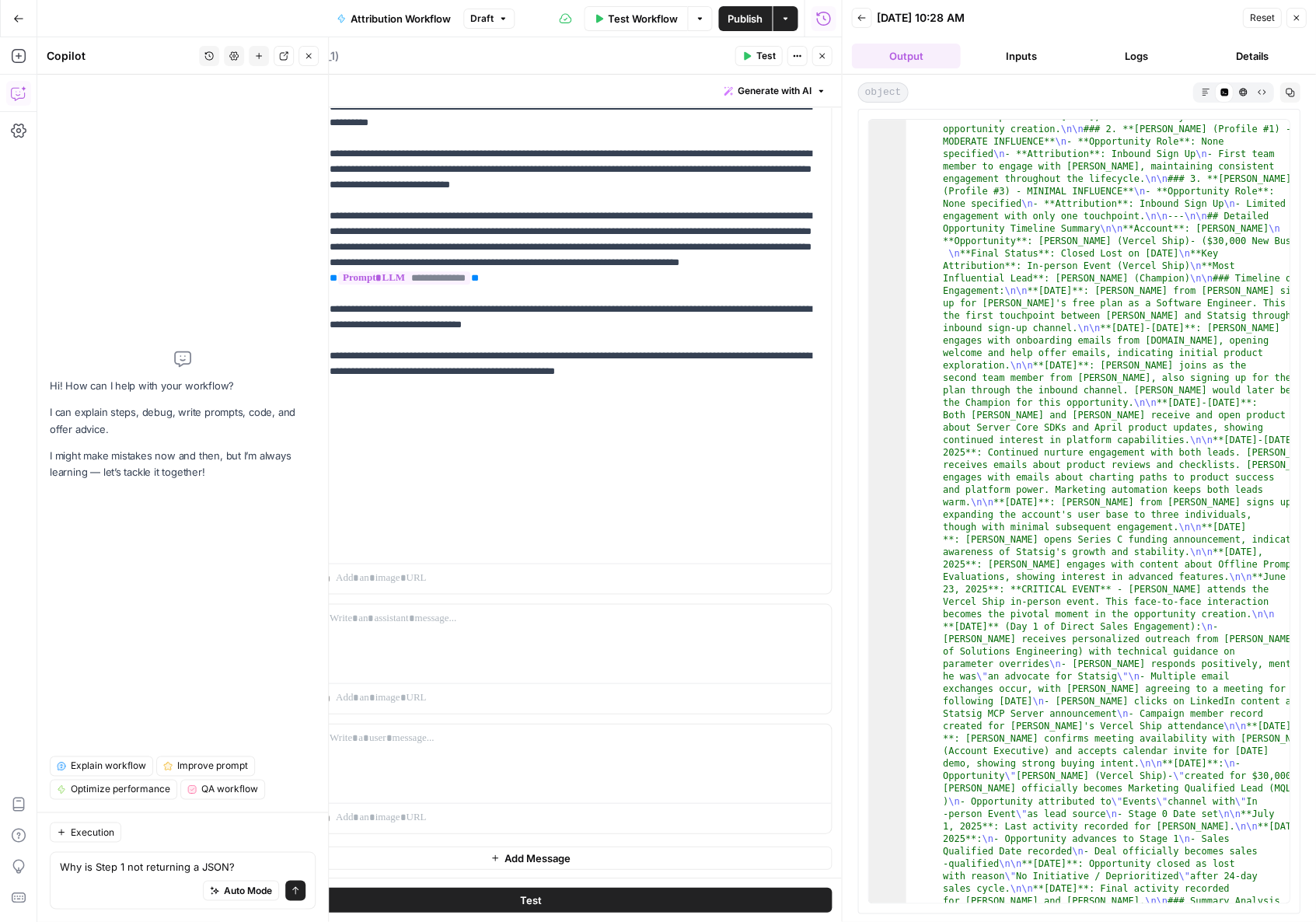
scroll to position [572, 0]
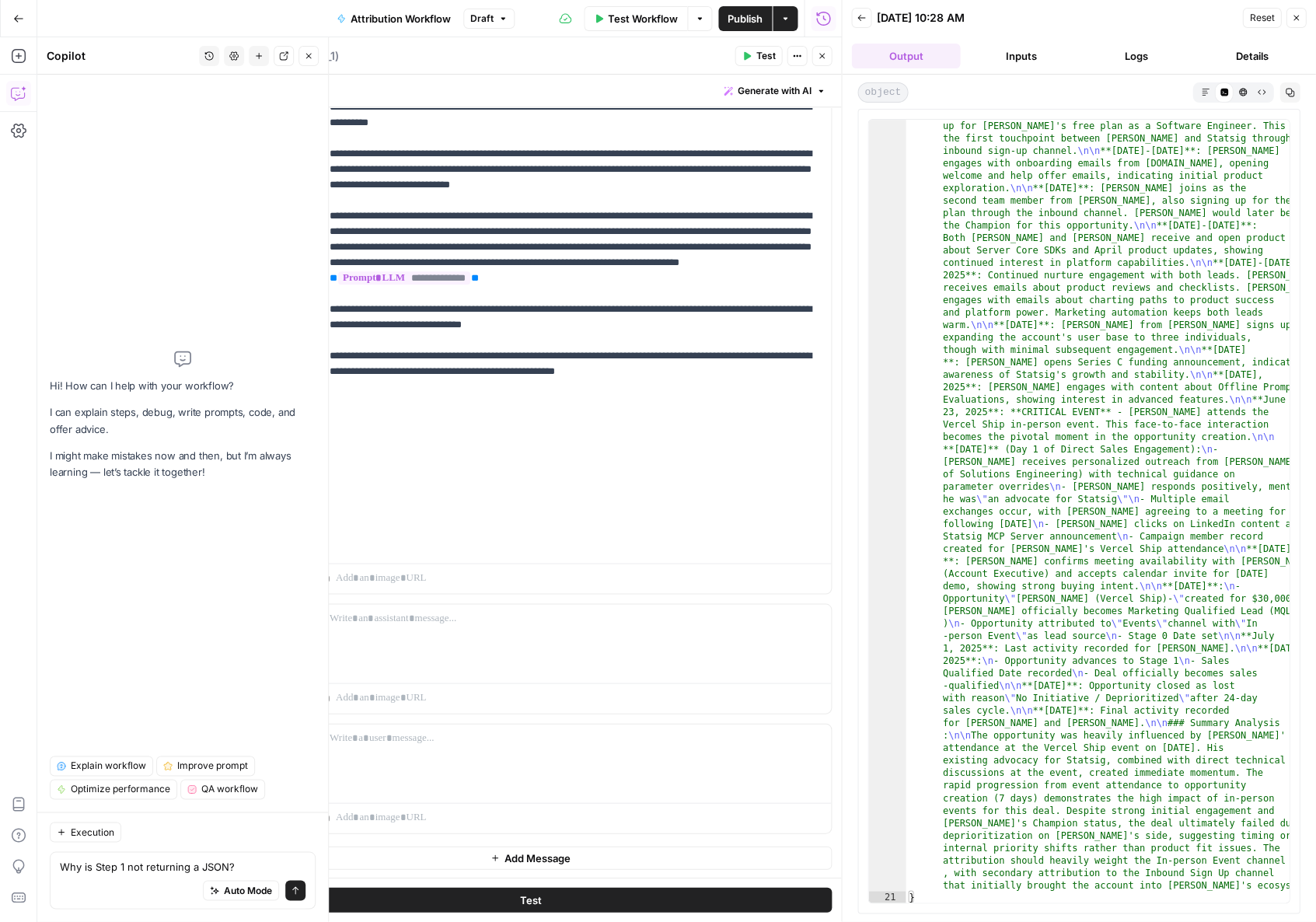
click at [433, 25] on button "Close" at bounding box center [1296, 18] width 20 height 20
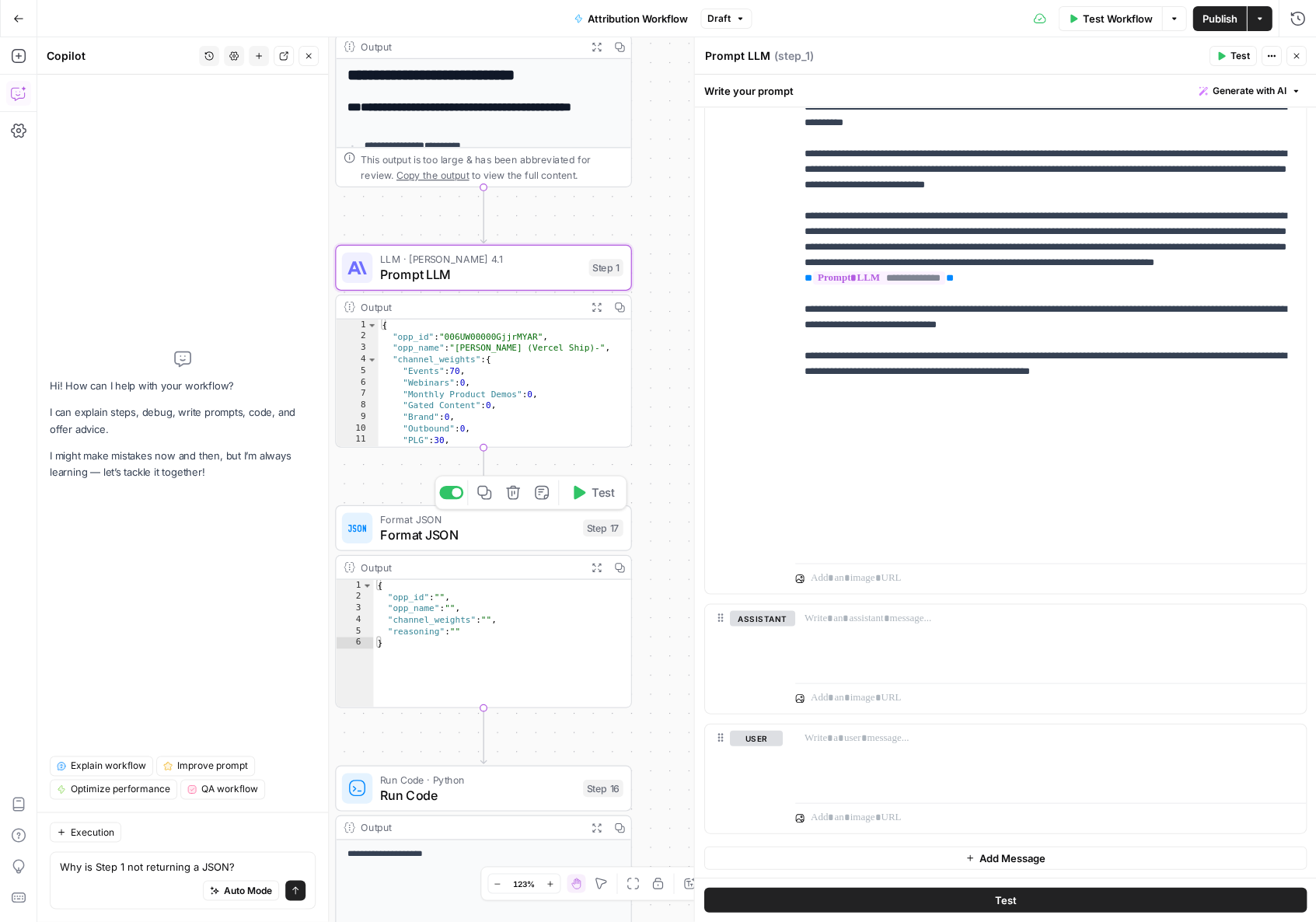
click at [433, 495] on button "Test" at bounding box center [592, 491] width 59 height 25
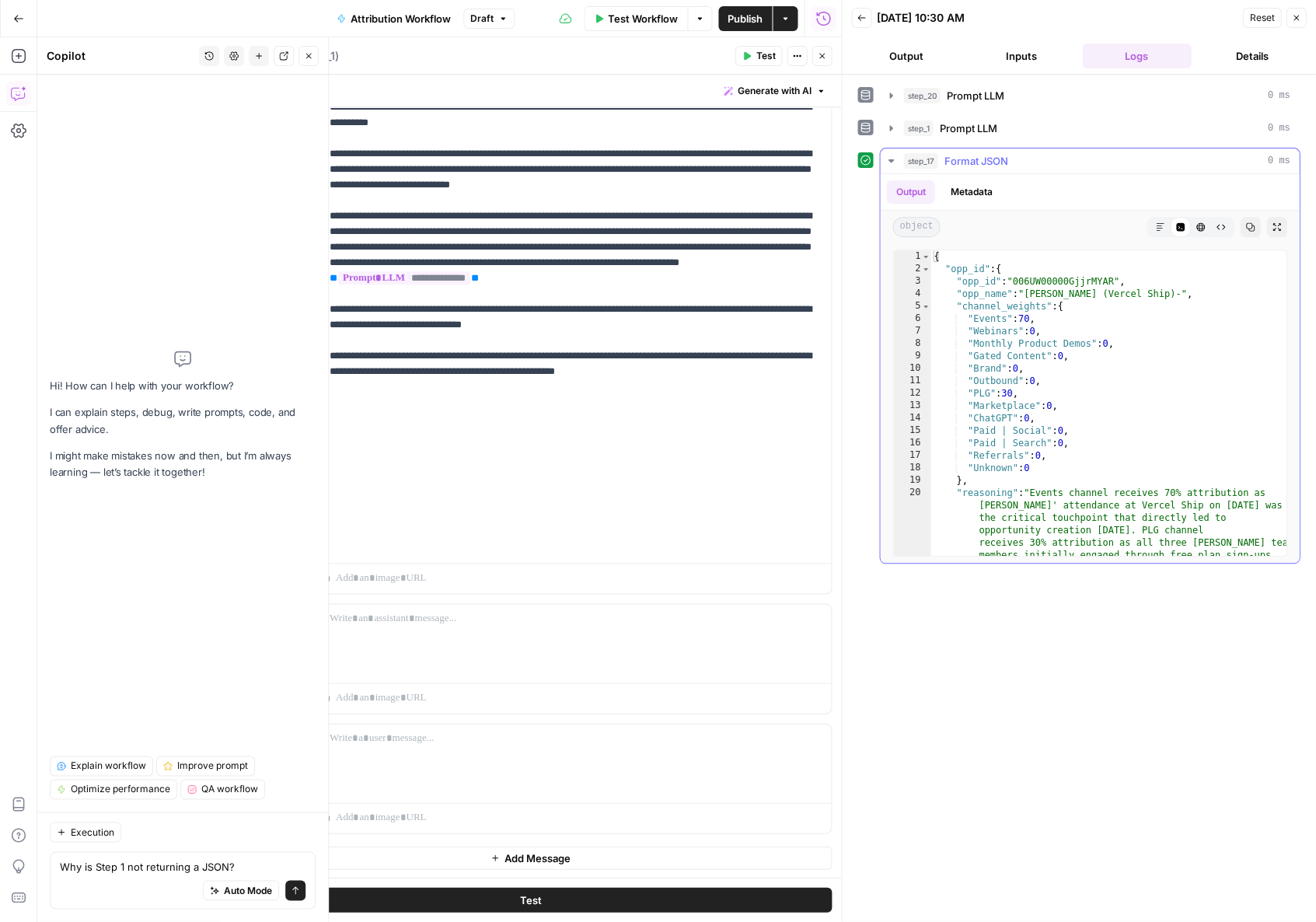
scroll to position [8, 0]
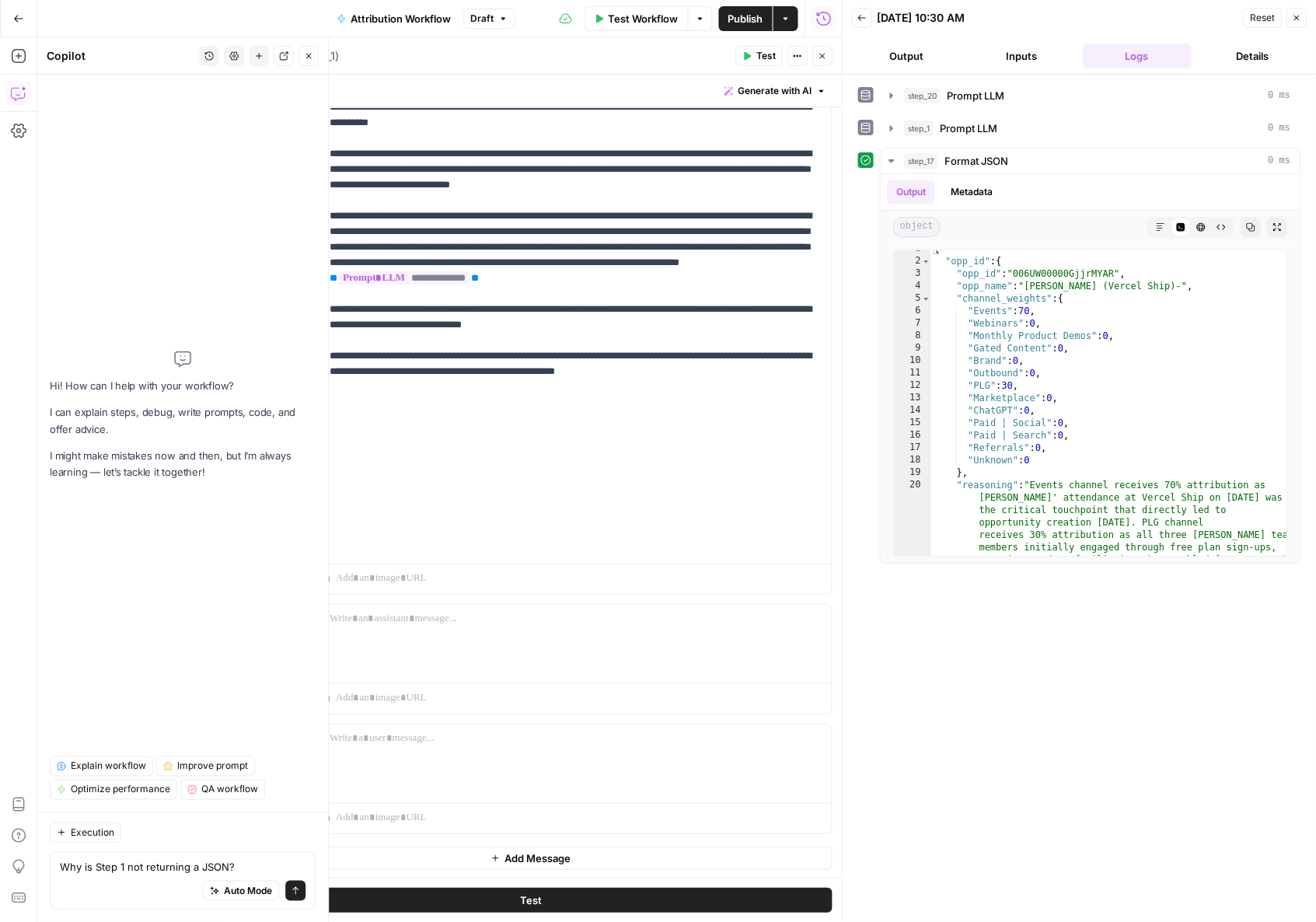
click at [433, 18] on span "Close" at bounding box center [1300, 18] width 1 height 1
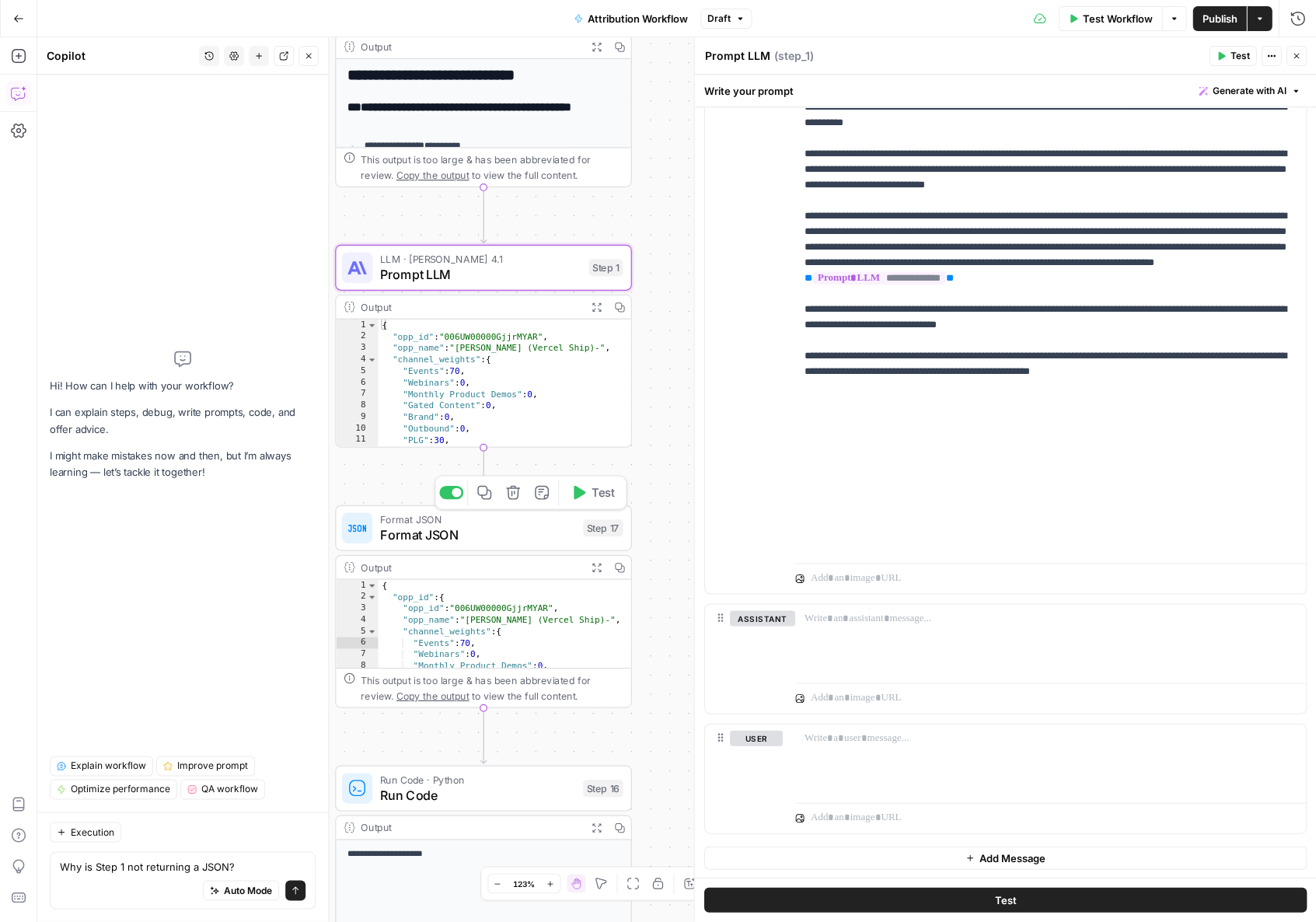
click at [433, 11] on span "Publish" at bounding box center [1219, 19] width 35 height 16
click at [433, 20] on span "Publish" at bounding box center [1219, 19] width 35 height 16
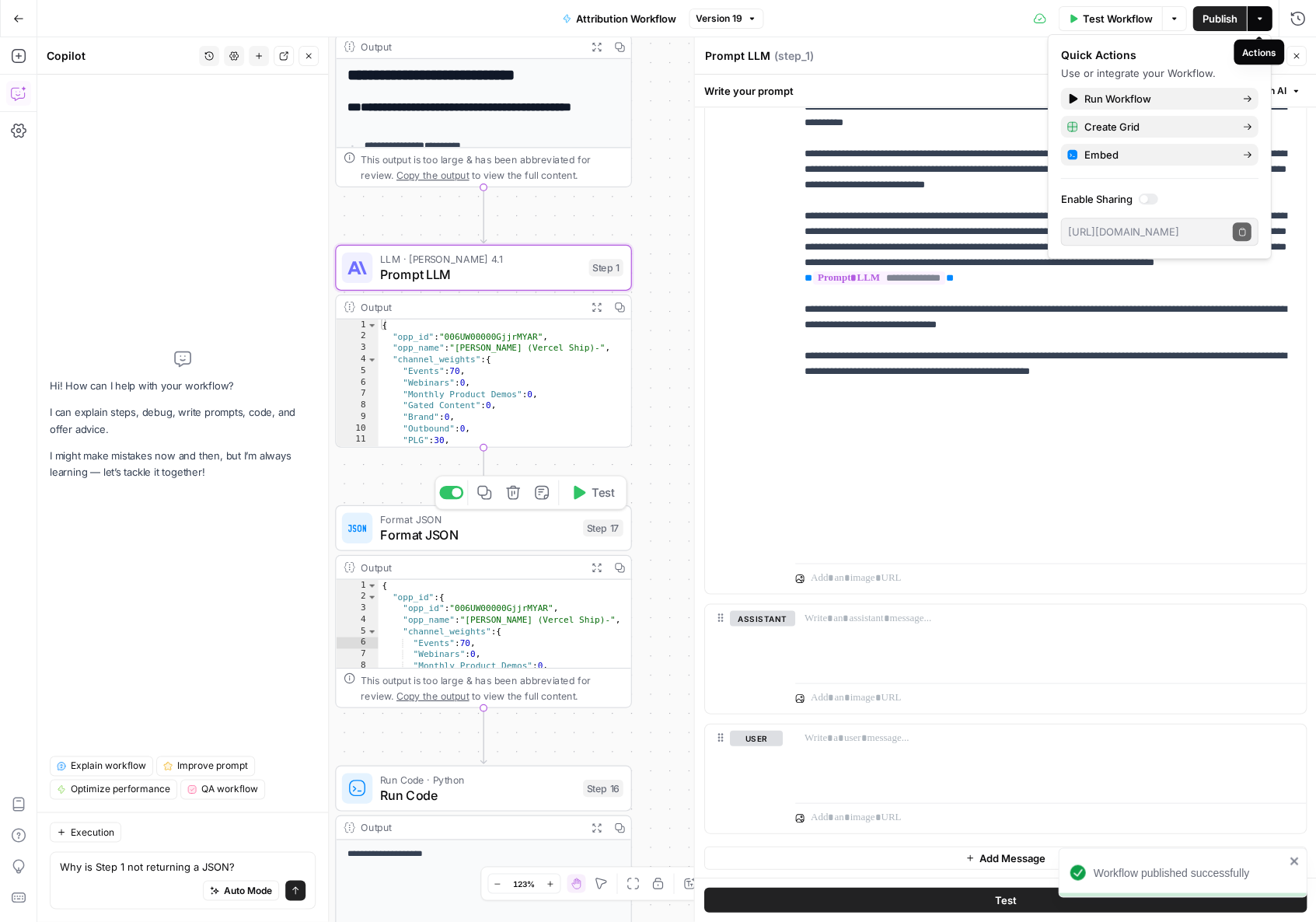
click at [433, 12] on button "Actions" at bounding box center [1259, 18] width 25 height 25
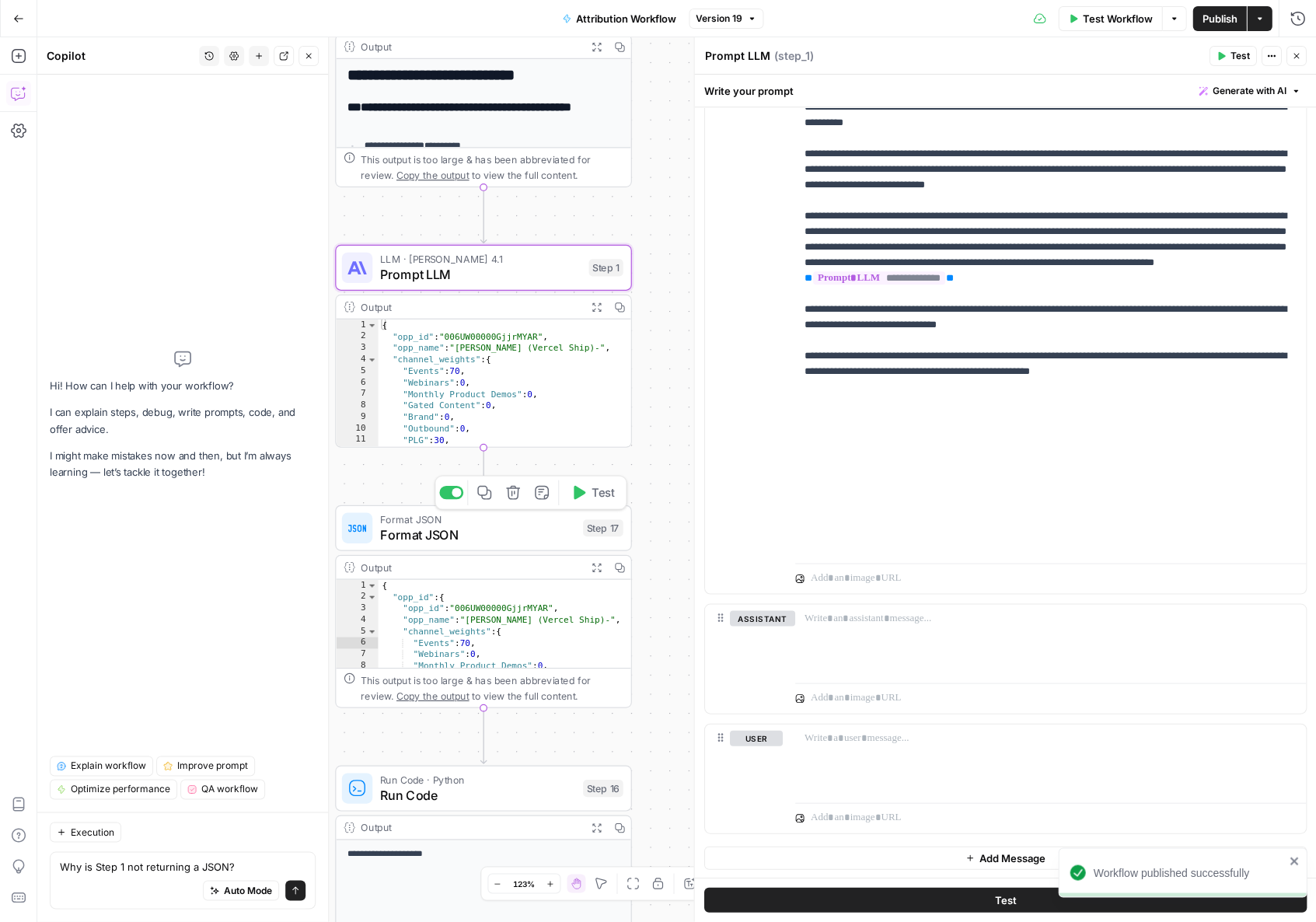
click at [433, 15] on span "Test Workflow" at bounding box center [1117, 19] width 70 height 16
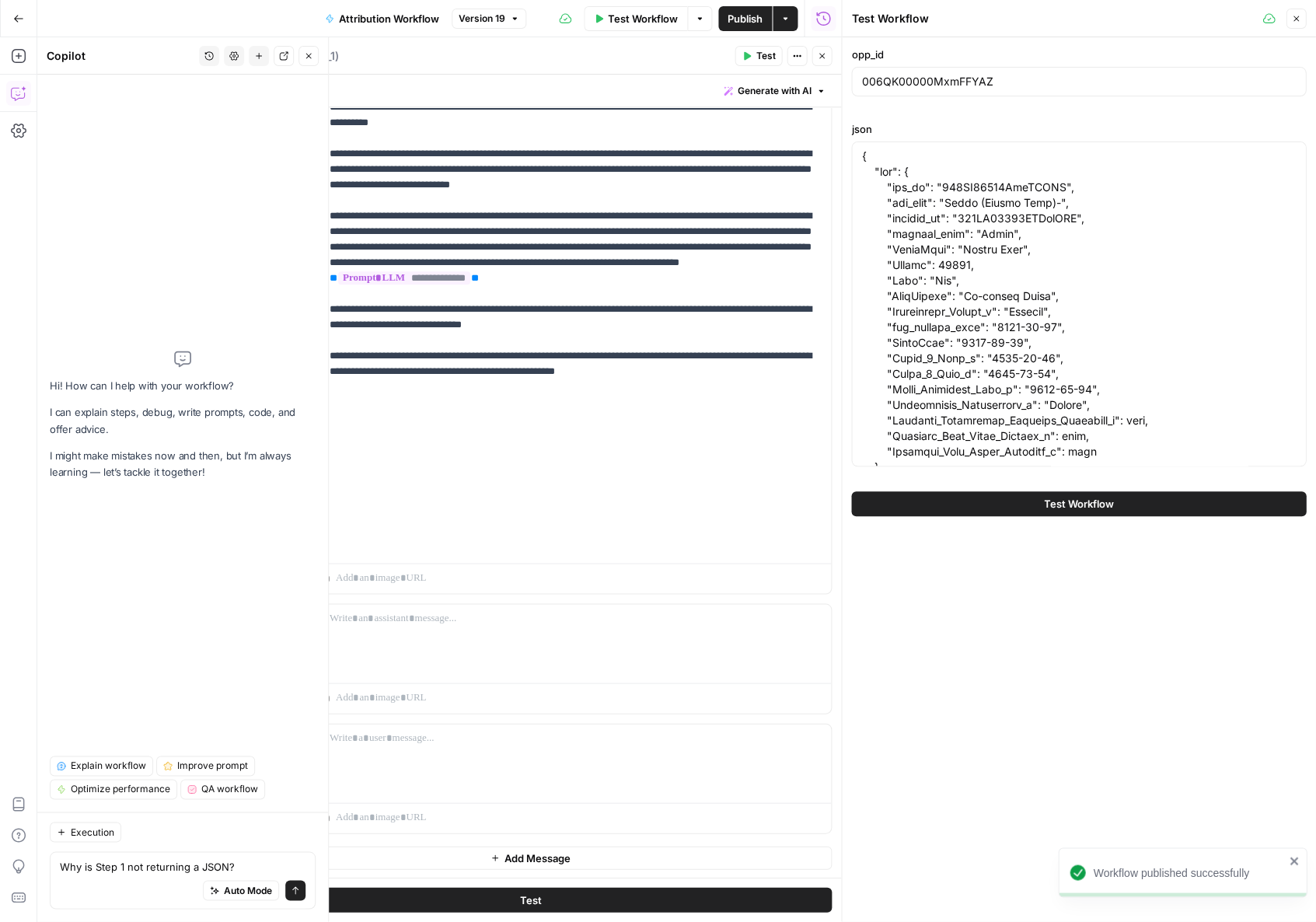
click at [433, 507] on span "Test Workflow" at bounding box center [1079, 503] width 70 height 16
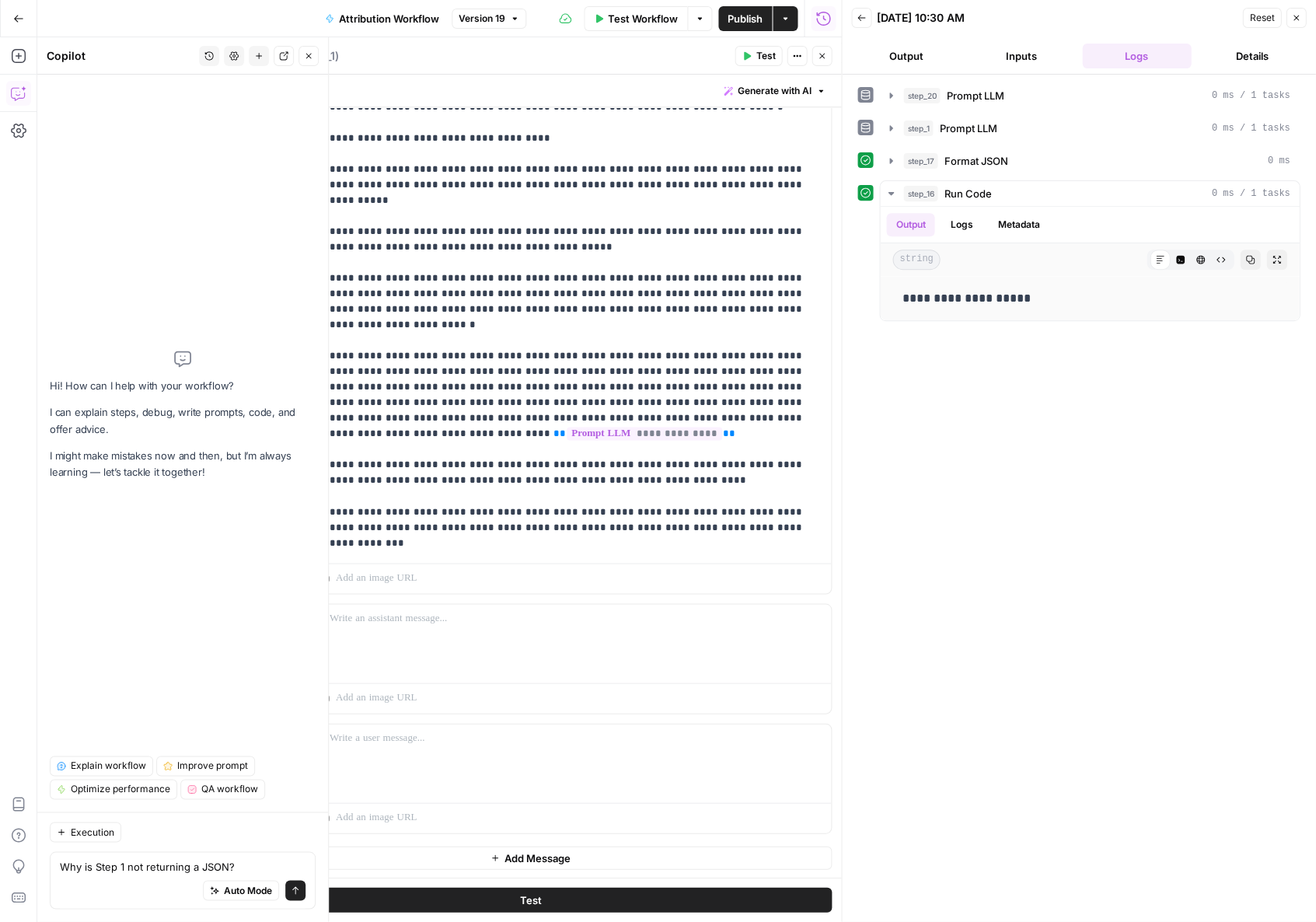
click at [433, 46] on button "Details" at bounding box center [1251, 56] width 109 height 25
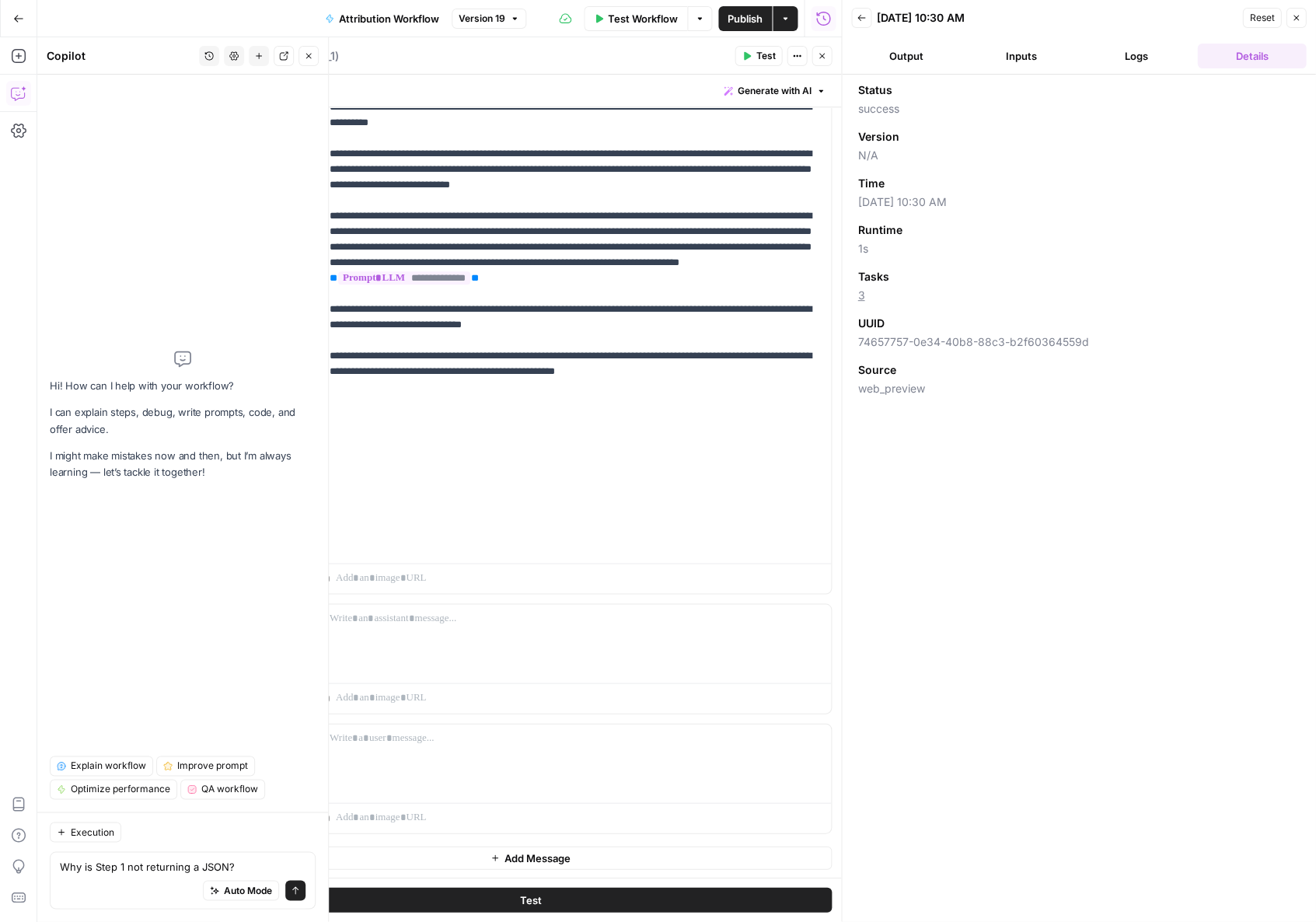
click at [387, 12] on span "Attribution Workflow" at bounding box center [389, 19] width 101 height 16
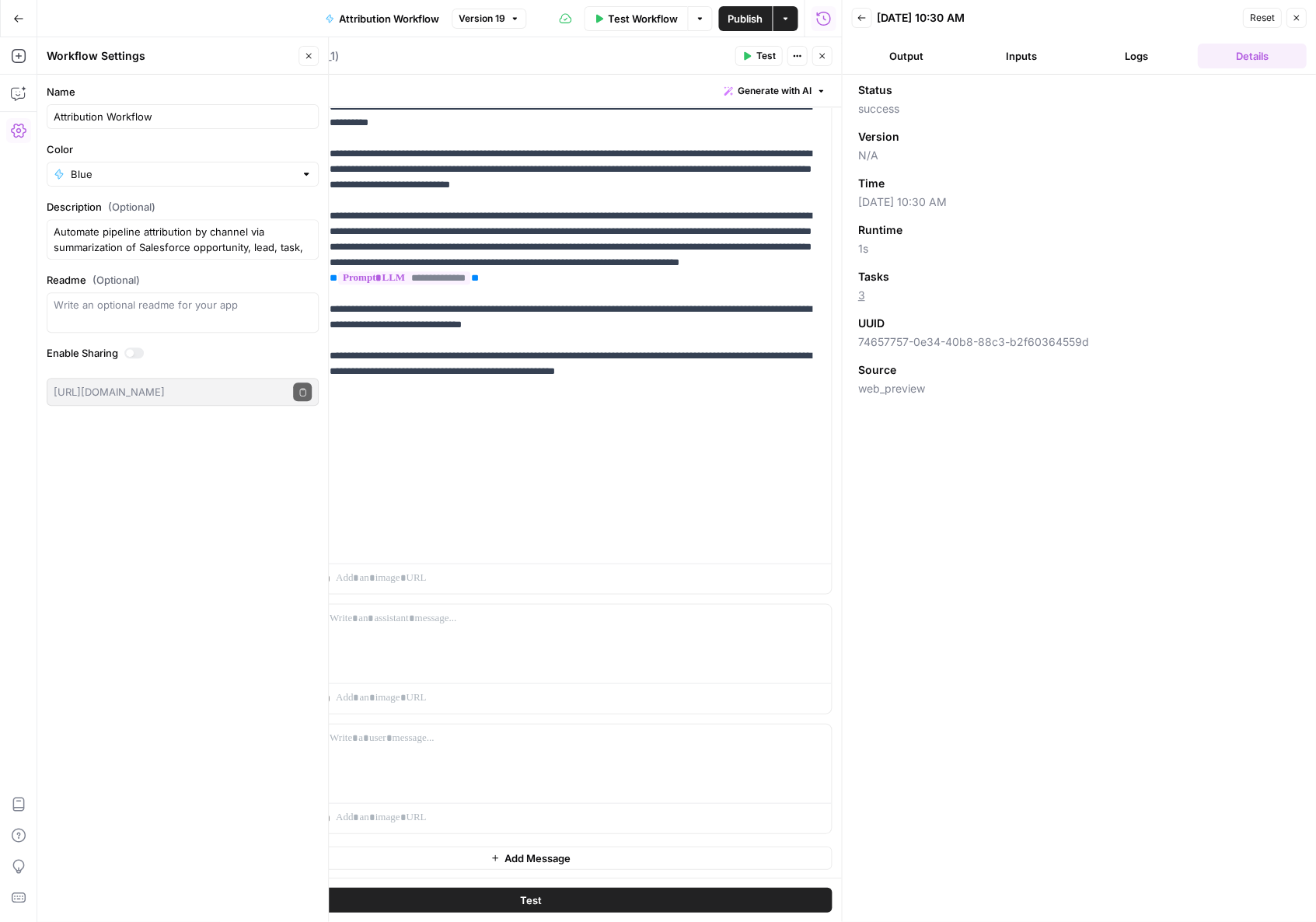
click at [18, 12] on button "Go Back" at bounding box center [19, 19] width 28 height 28
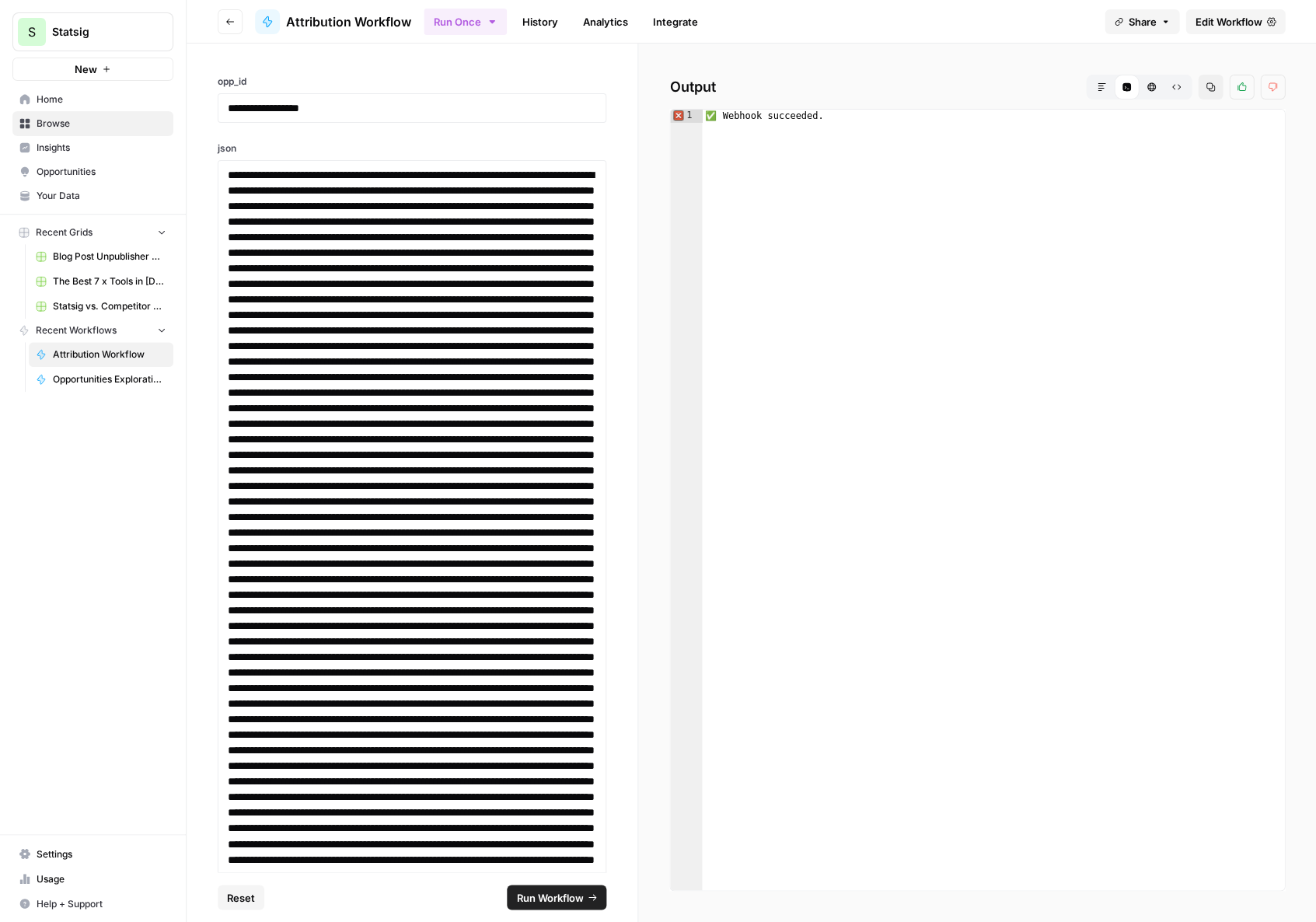
click at [433, 14] on link "History" at bounding box center [540, 21] width 55 height 25
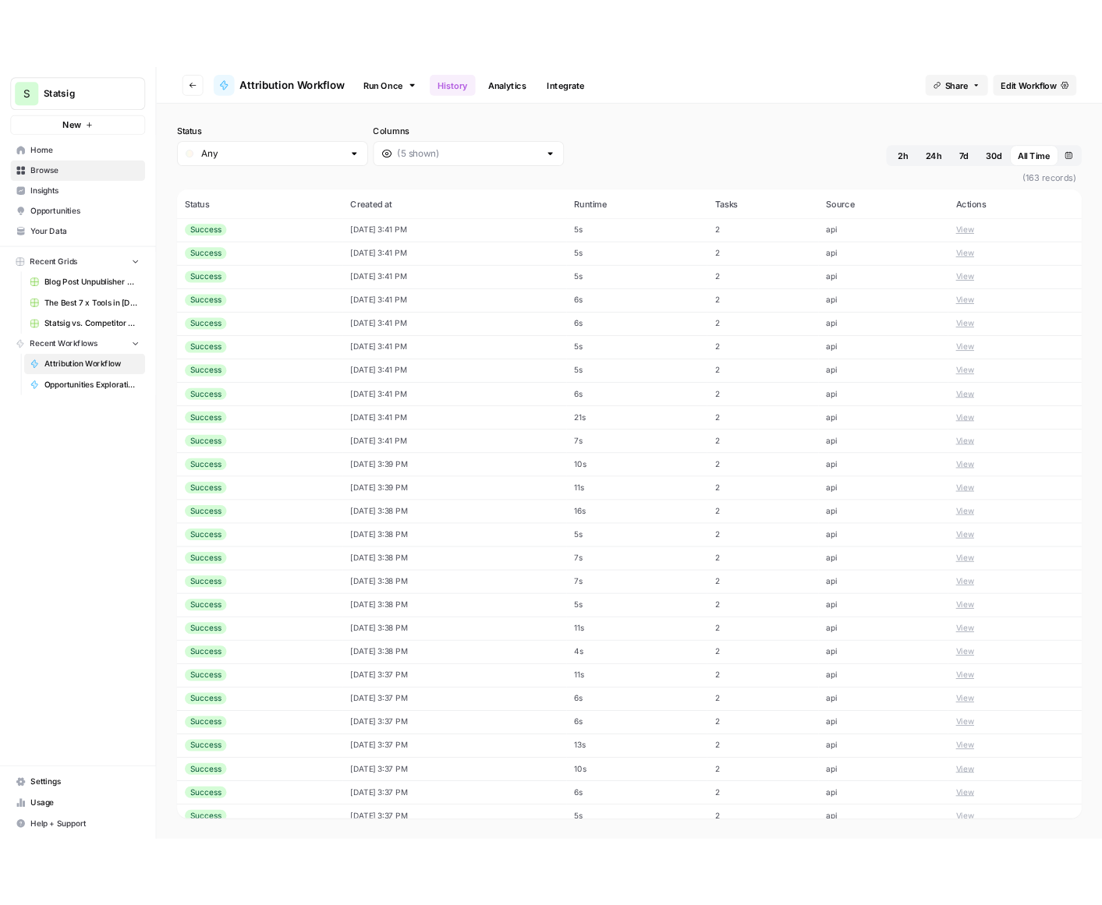
scroll to position [22, 0]
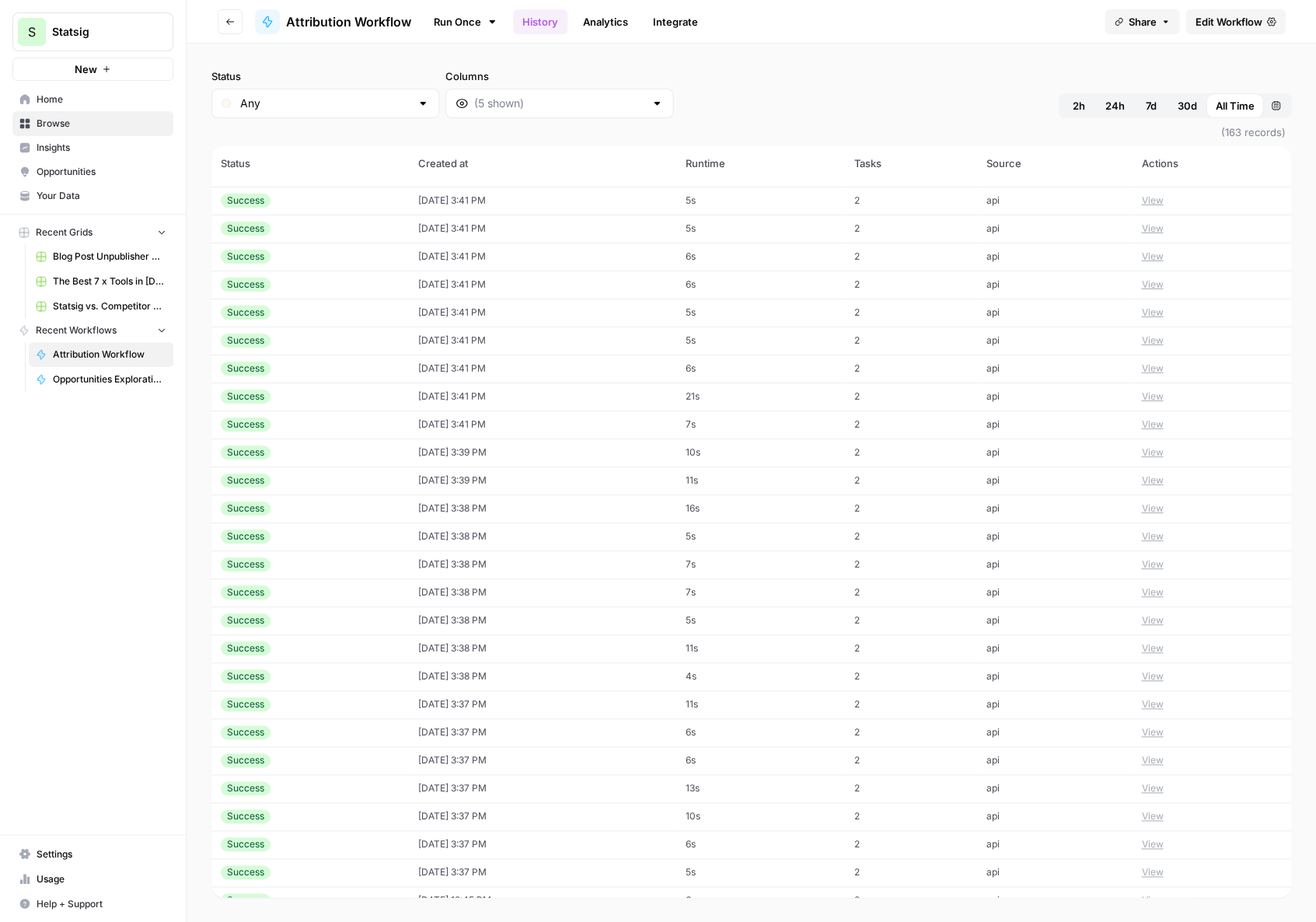
click at [433, 36] on div "Run Once History Analytics Integrate" at bounding box center [758, 21] width 669 height 30
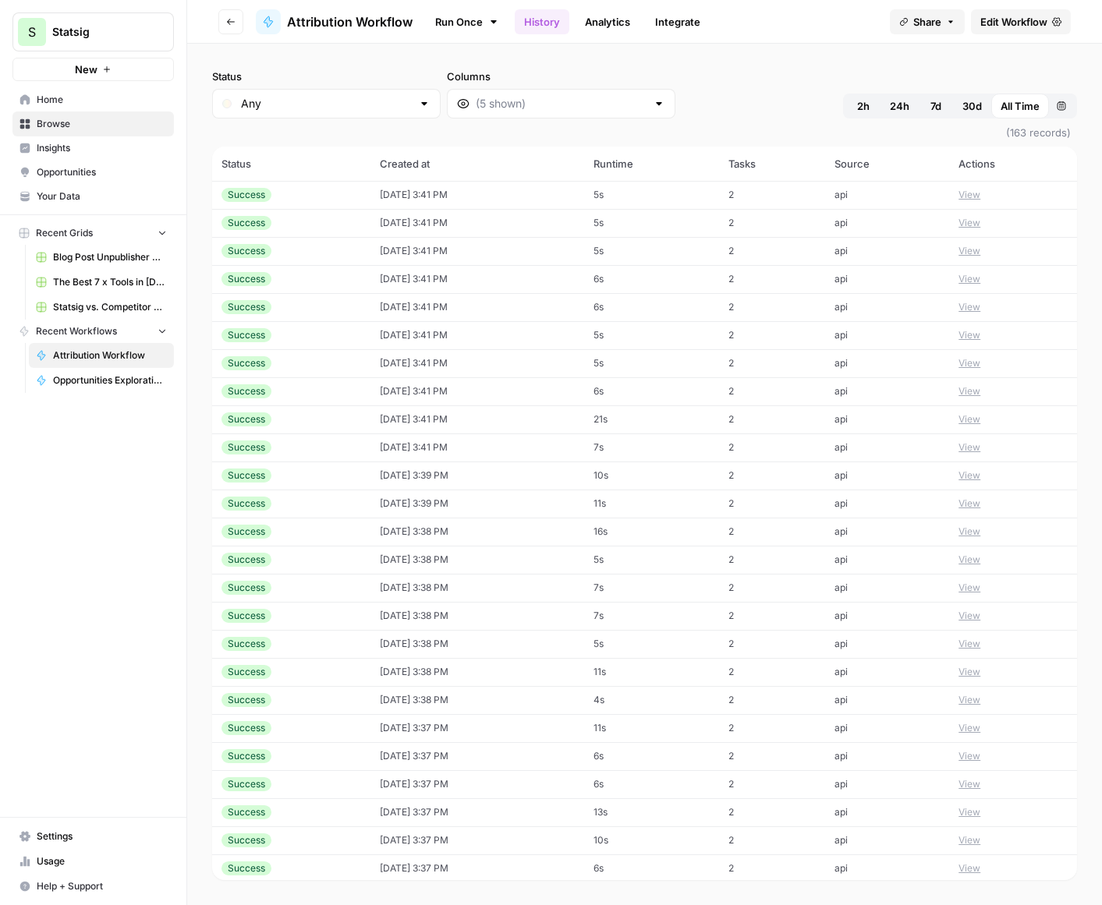
scroll to position [0, 0]
click at [434, 104] on span "2h" at bounding box center [863, 106] width 12 height 16
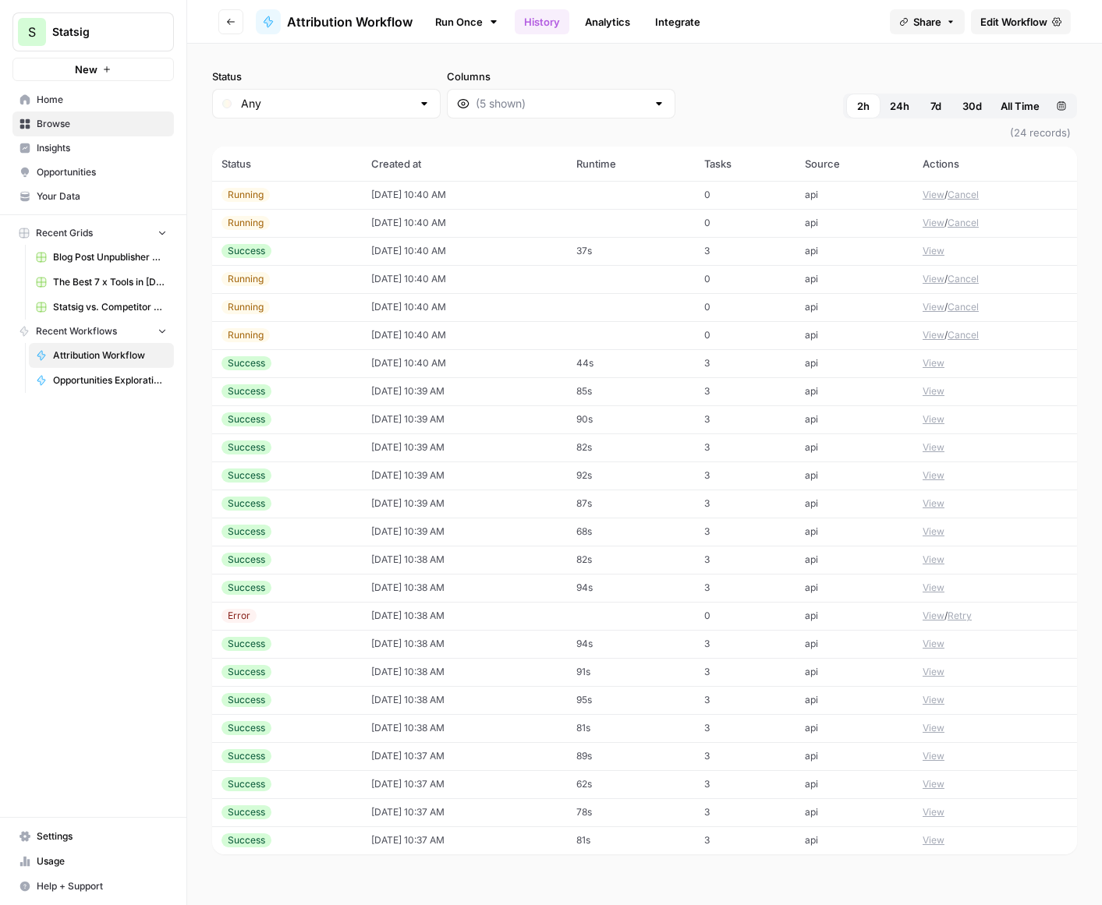
click at [408, 586] on td "[DATE] 10:38 AM" at bounding box center [464, 616] width 204 height 28
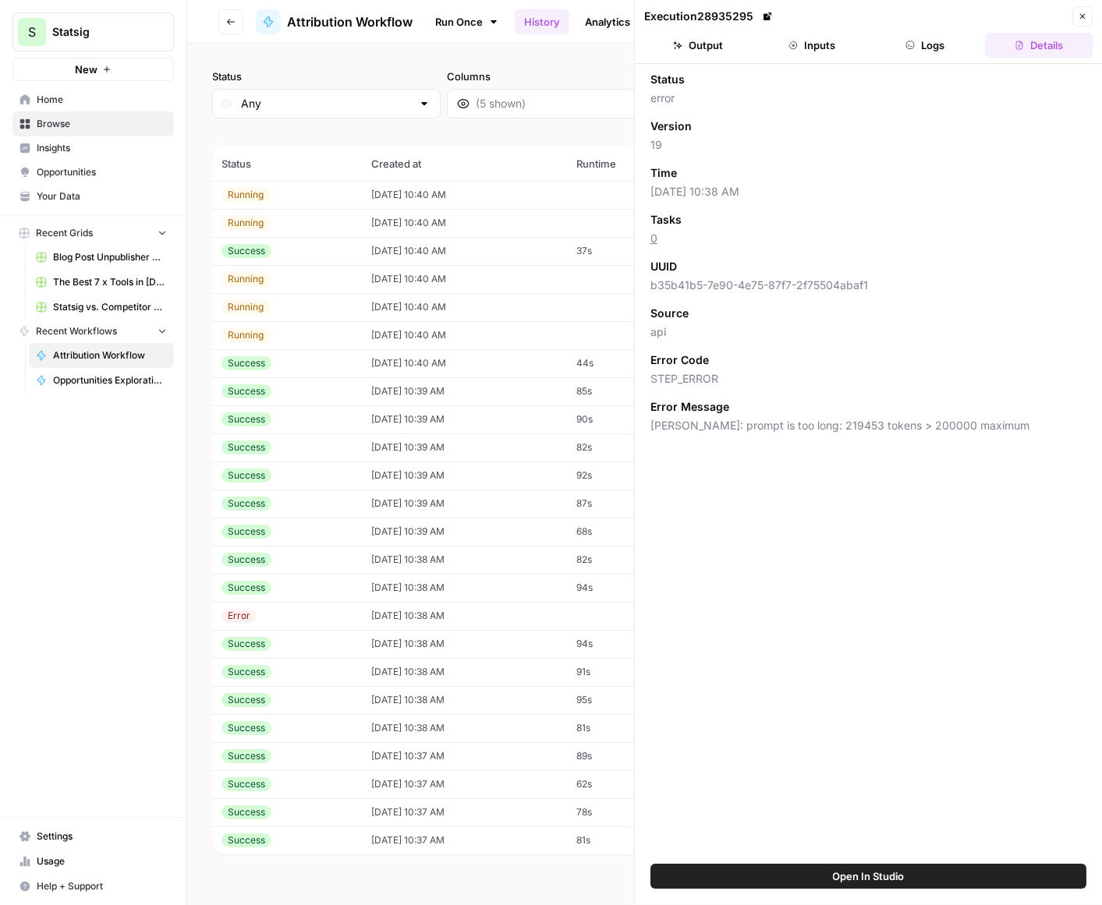
click at [434, 44] on icon "button" at bounding box center [792, 45] width 9 height 9
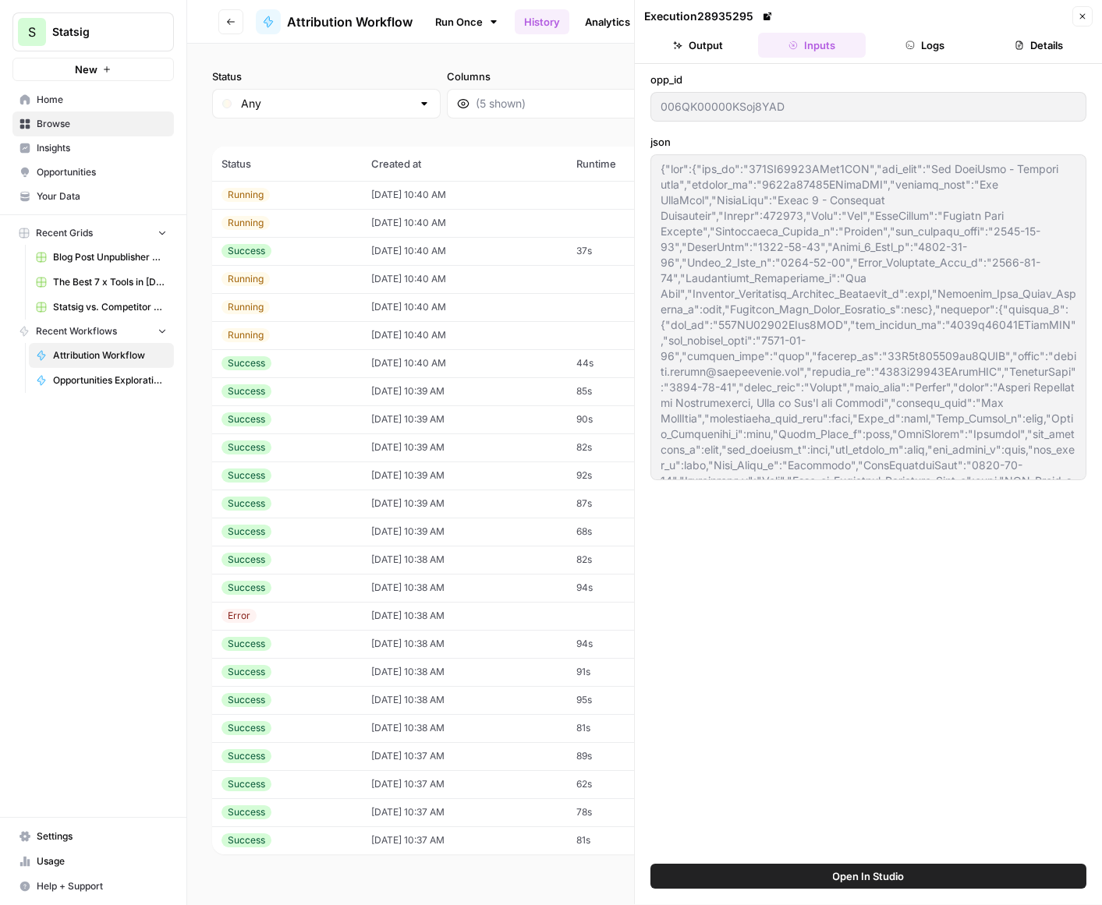
click at [434, 12] on icon "button" at bounding box center [1082, 16] width 9 height 9
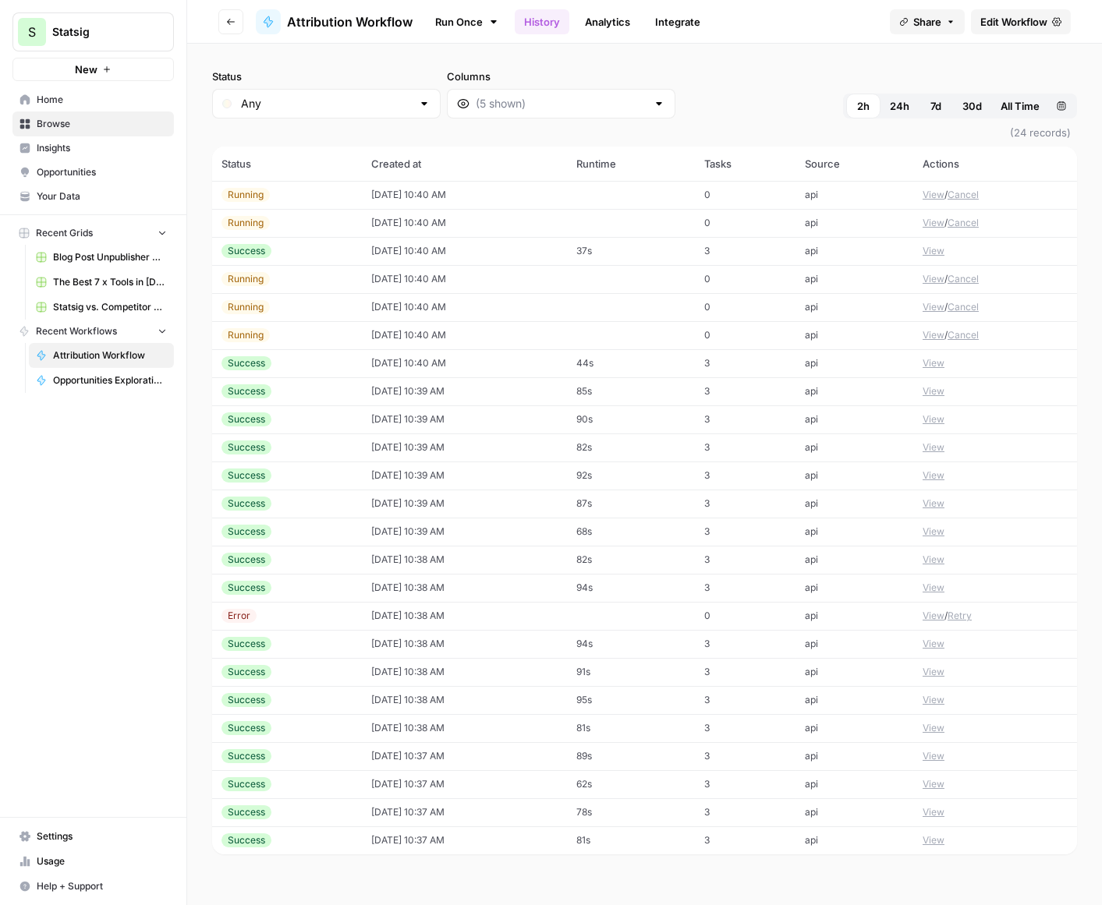
click at [434, 18] on header "Go back Attribution Workflow Run Once History Analytics Integrate Share Edit Wo…" at bounding box center [644, 22] width 915 height 44
